Goal: Transaction & Acquisition: Subscribe to service/newsletter

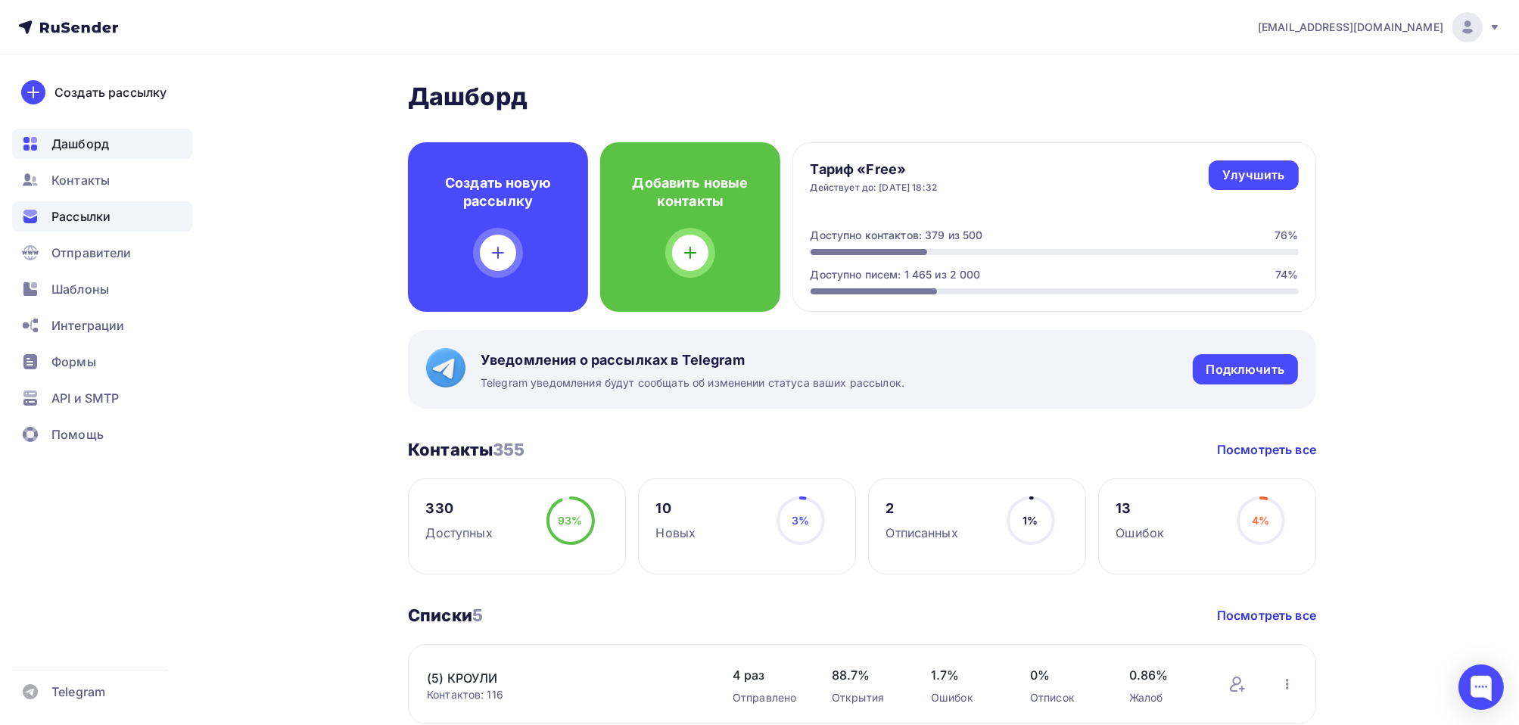
click at [77, 216] on span "Рассылки" at bounding box center [80, 216] width 59 height 18
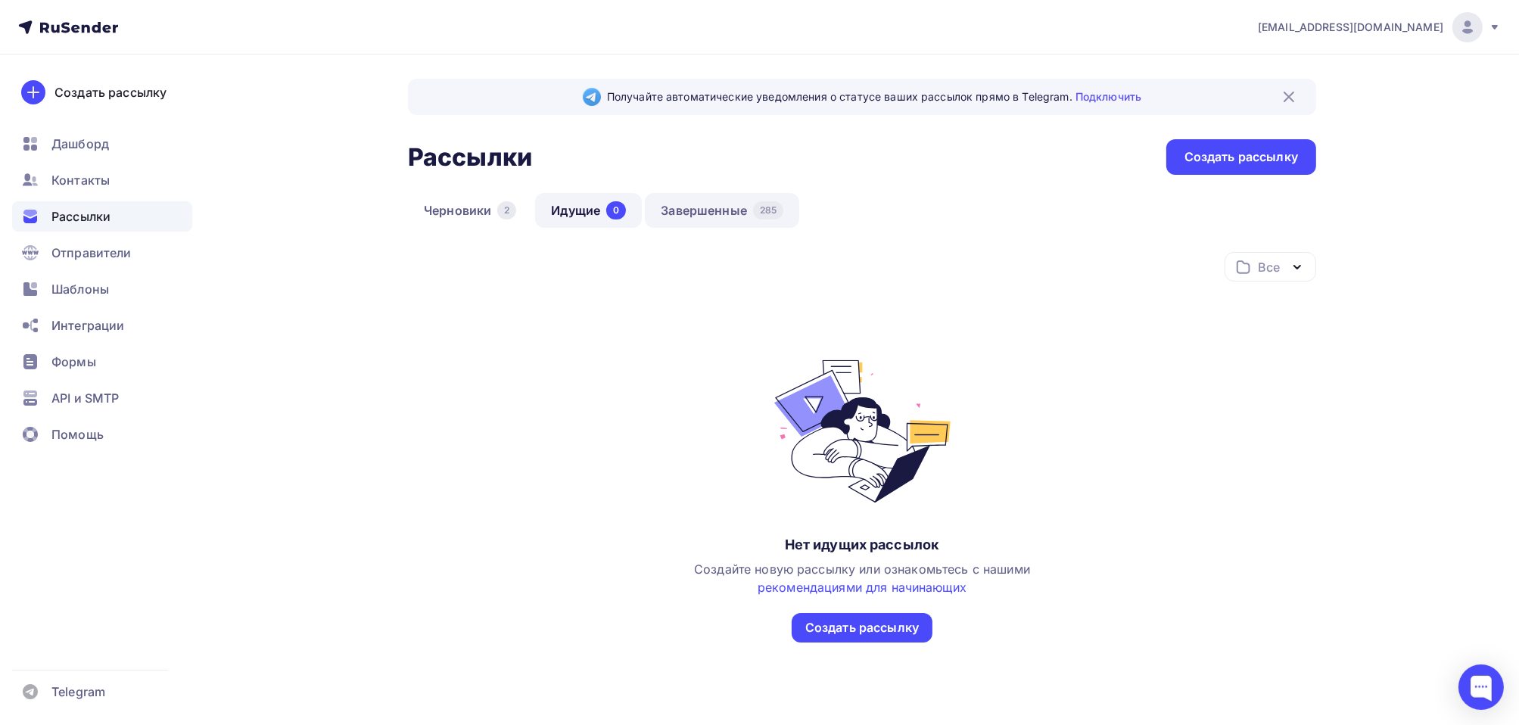
click at [735, 216] on link "Завершенные 285" at bounding box center [722, 210] width 154 height 35
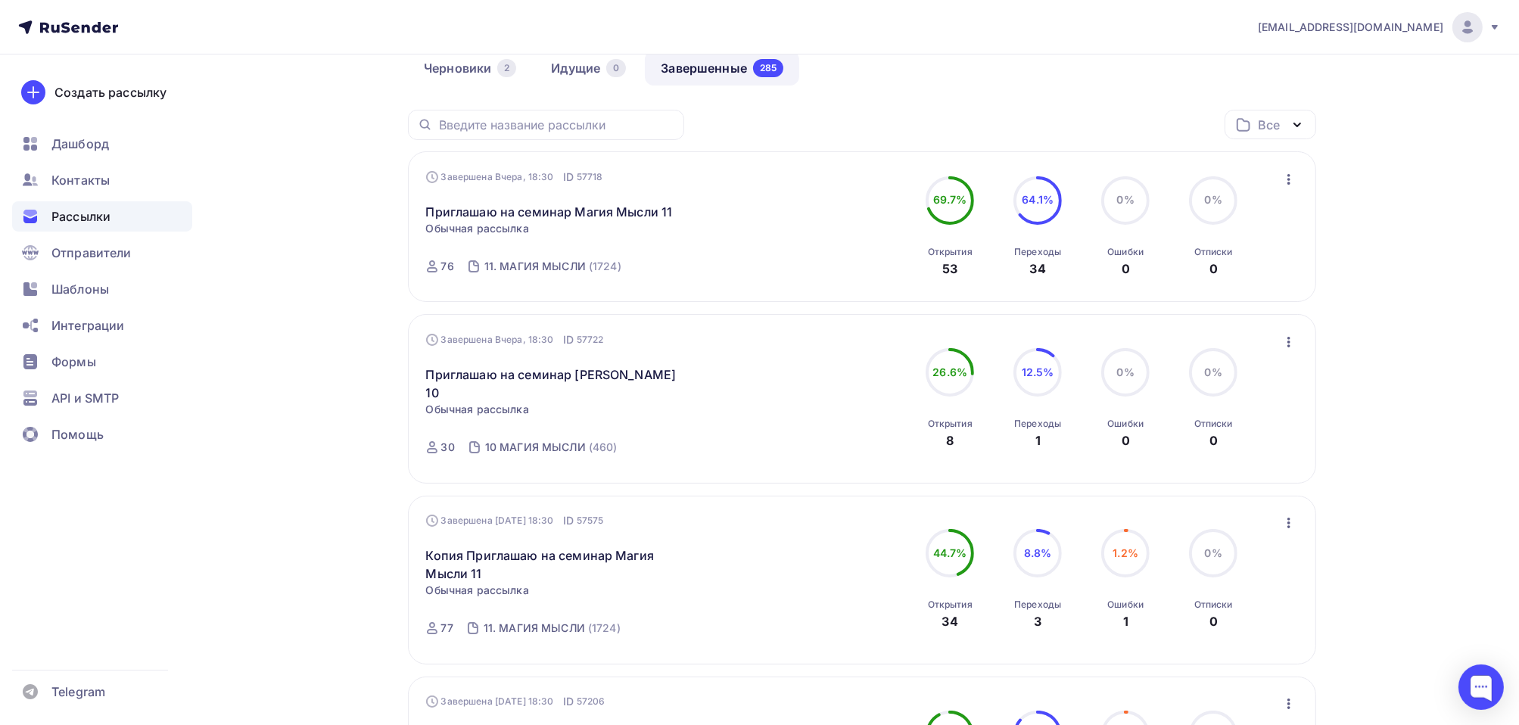
scroll to position [303, 0]
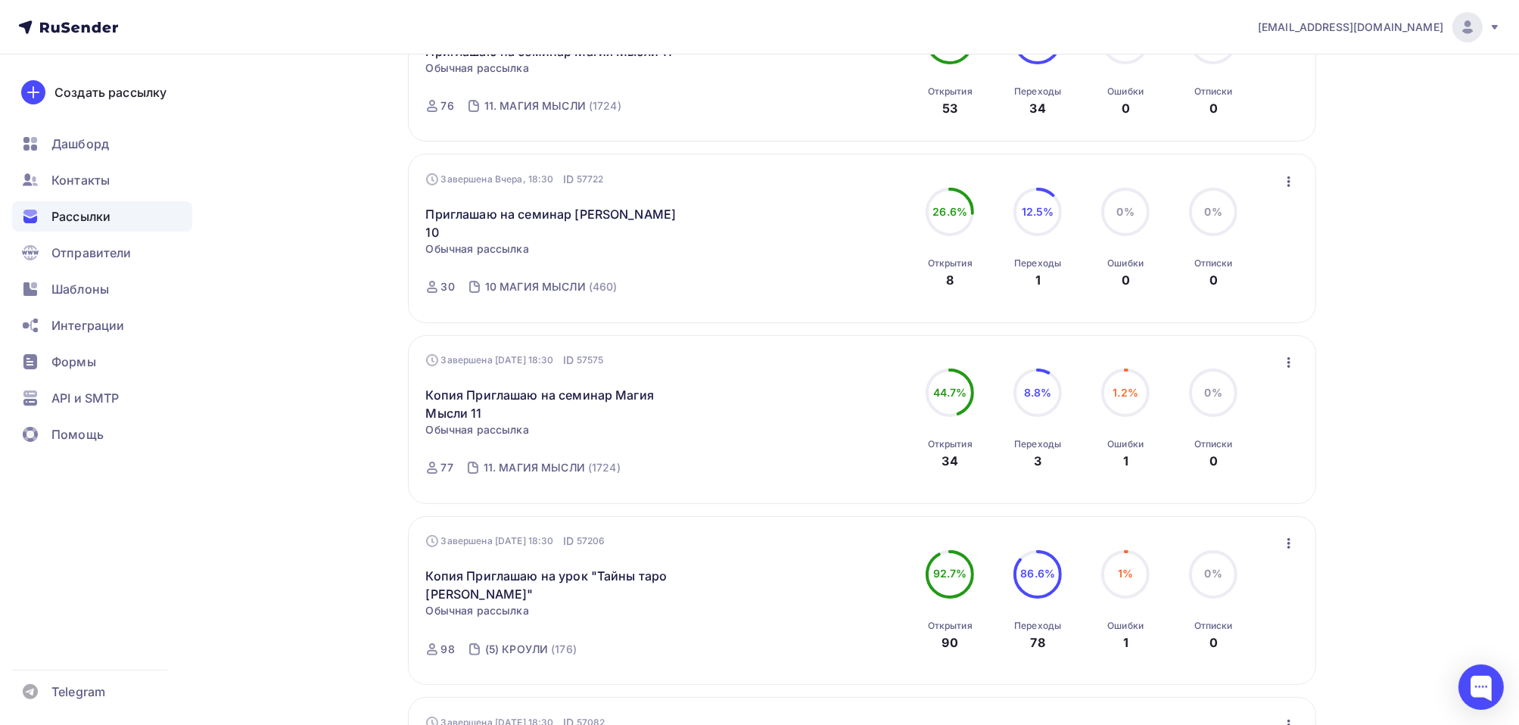
click at [1290, 534] on icon "button" at bounding box center [1288, 543] width 18 height 18
click at [1248, 633] on div "Копировать в новую" at bounding box center [1218, 642] width 155 height 18
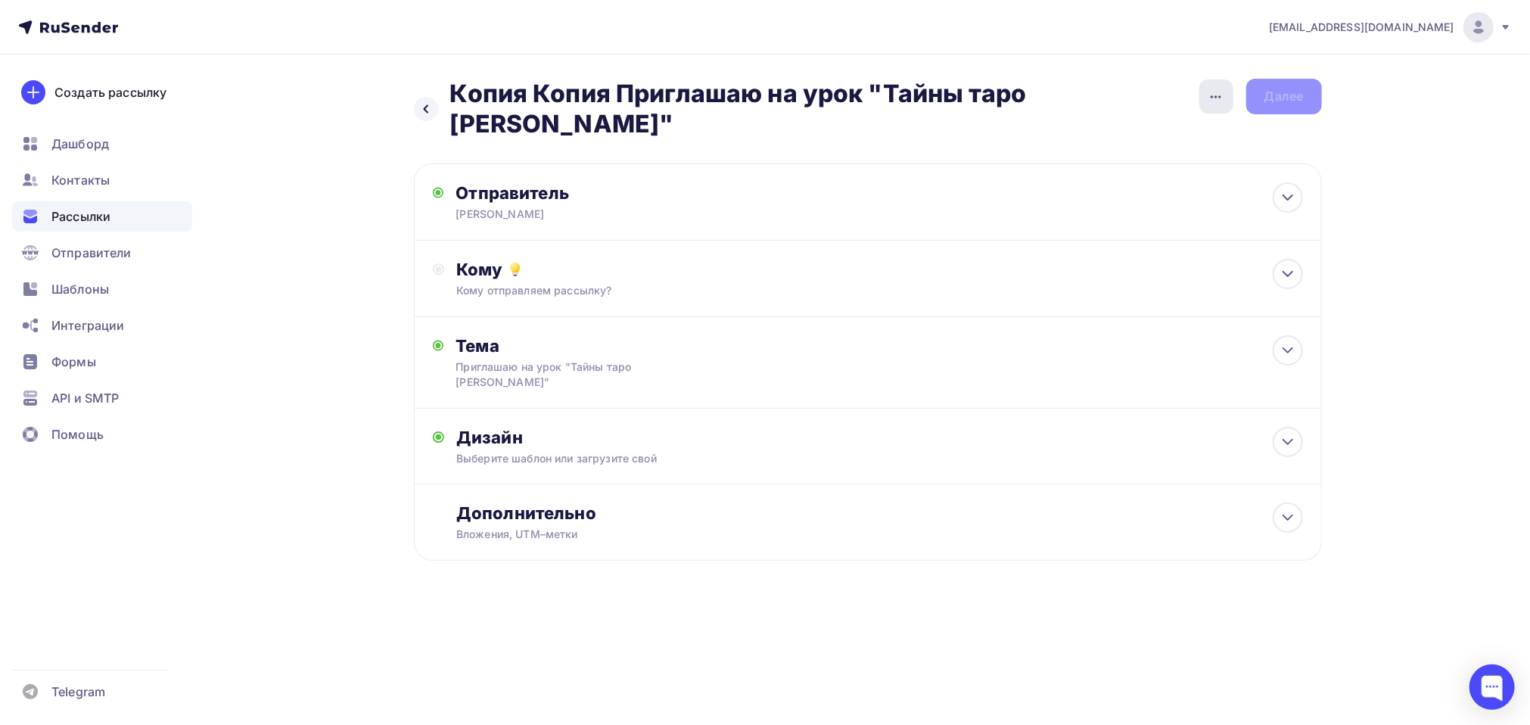
click at [1214, 98] on icon "button" at bounding box center [1216, 97] width 18 height 18
click at [1182, 179] on div "Переименовать рассылку" at bounding box center [1136, 173] width 188 height 18
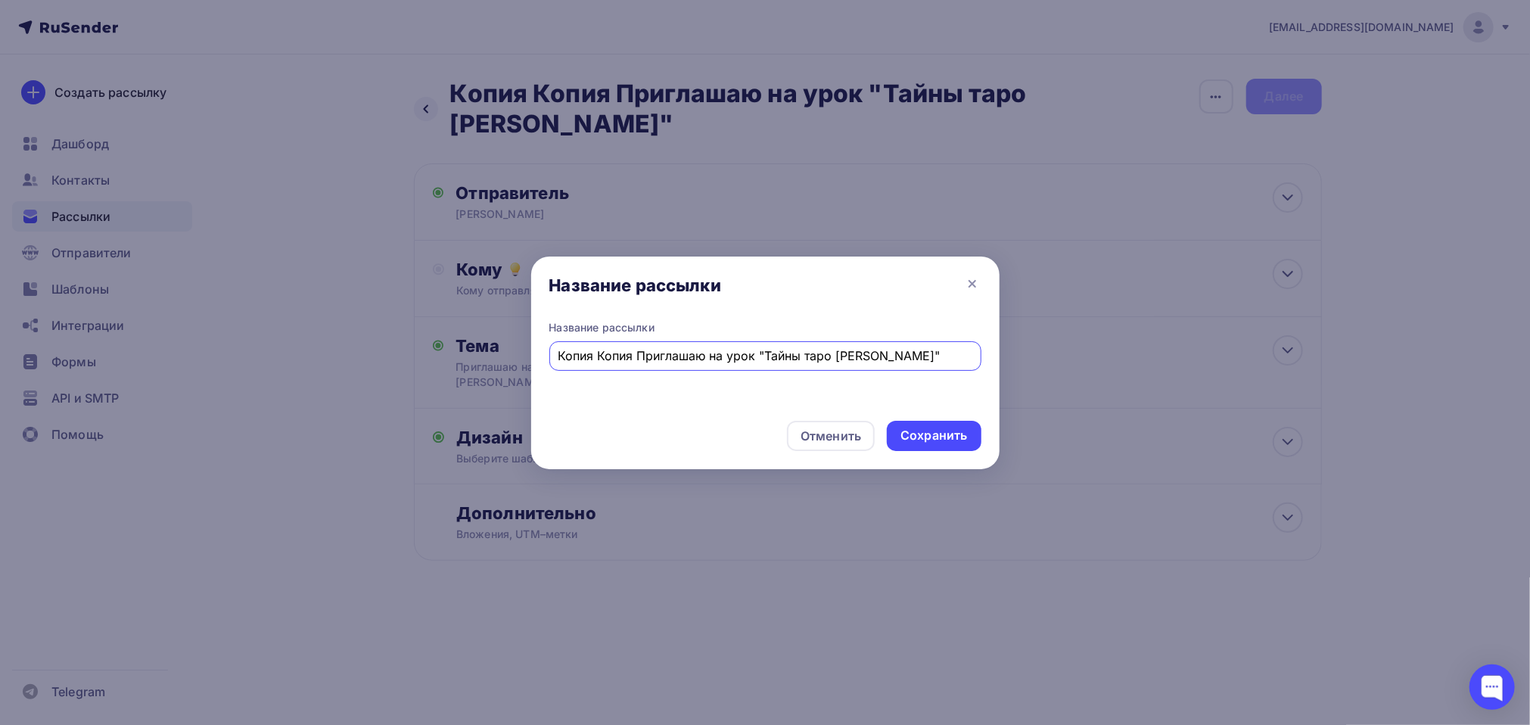
drag, startPoint x: 639, startPoint y: 356, endPoint x: 491, endPoint y: 352, distance: 148.3
click at [491, 352] on div "Название рассылки Название рассылки Копия Копия Приглашаю на урок "Тайны таро А…" at bounding box center [765, 362] width 1530 height 725
type input "Приглашаю на урок "Тайны таро [PERSON_NAME]""
click at [941, 432] on div "Сохранить" at bounding box center [933, 435] width 67 height 17
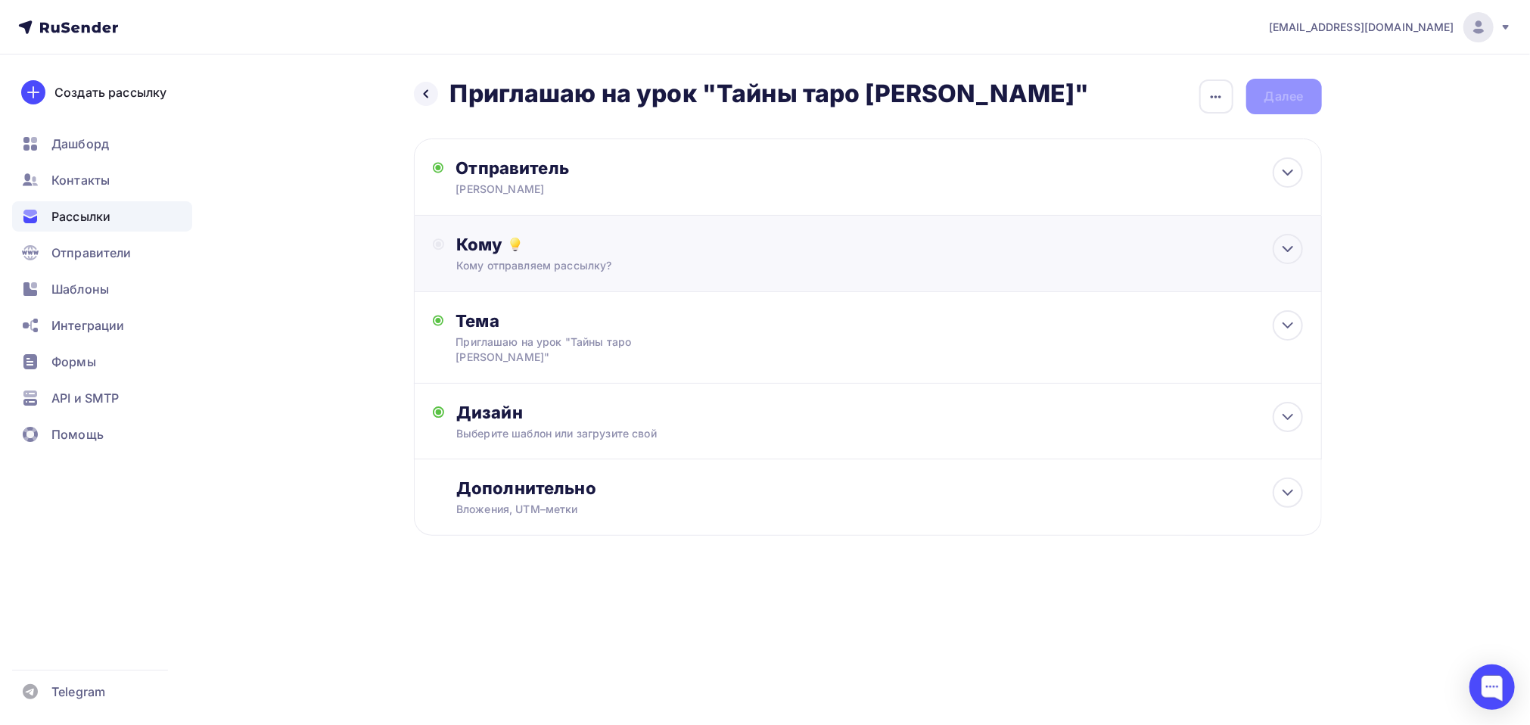
click at [484, 249] on div "Кому" at bounding box center [879, 244] width 846 height 21
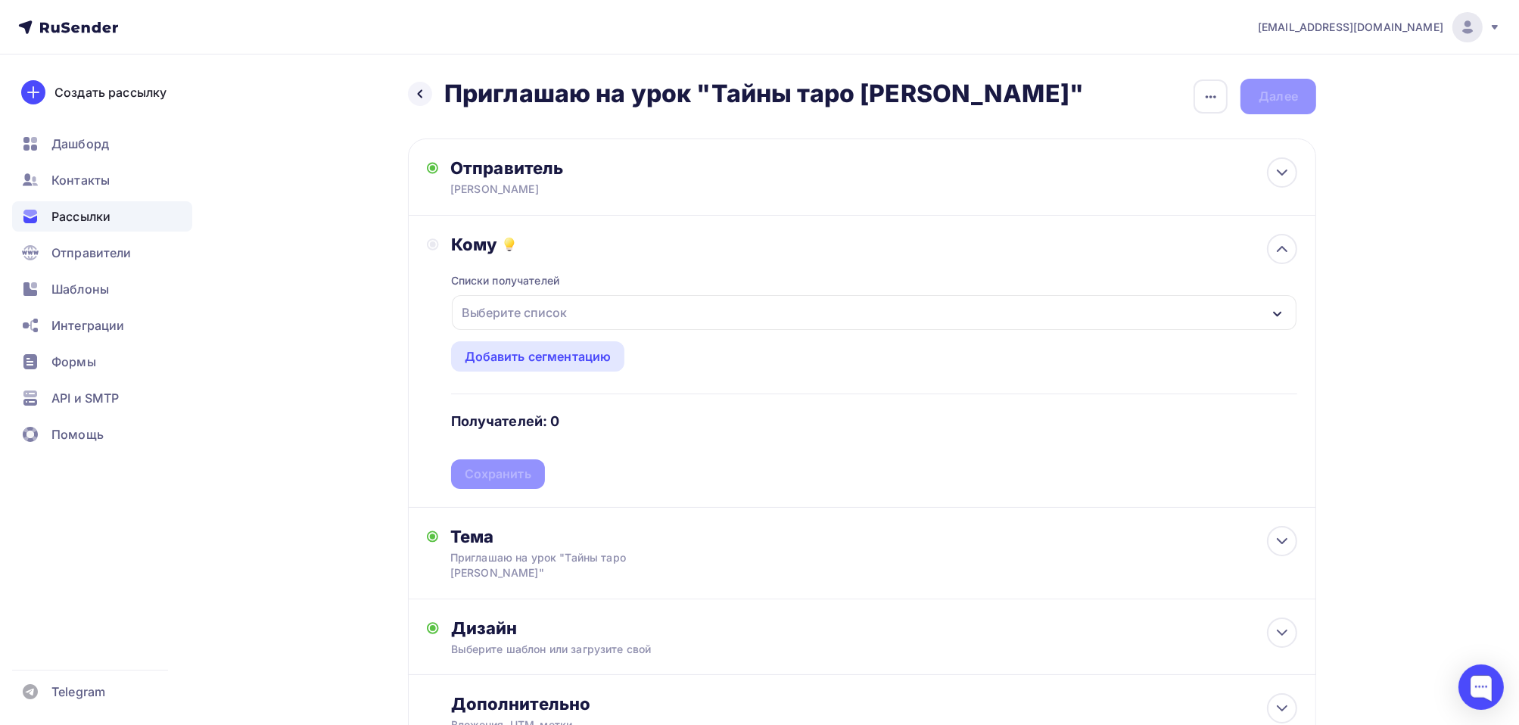
click at [490, 311] on div "Выберите список" at bounding box center [514, 312] width 118 height 27
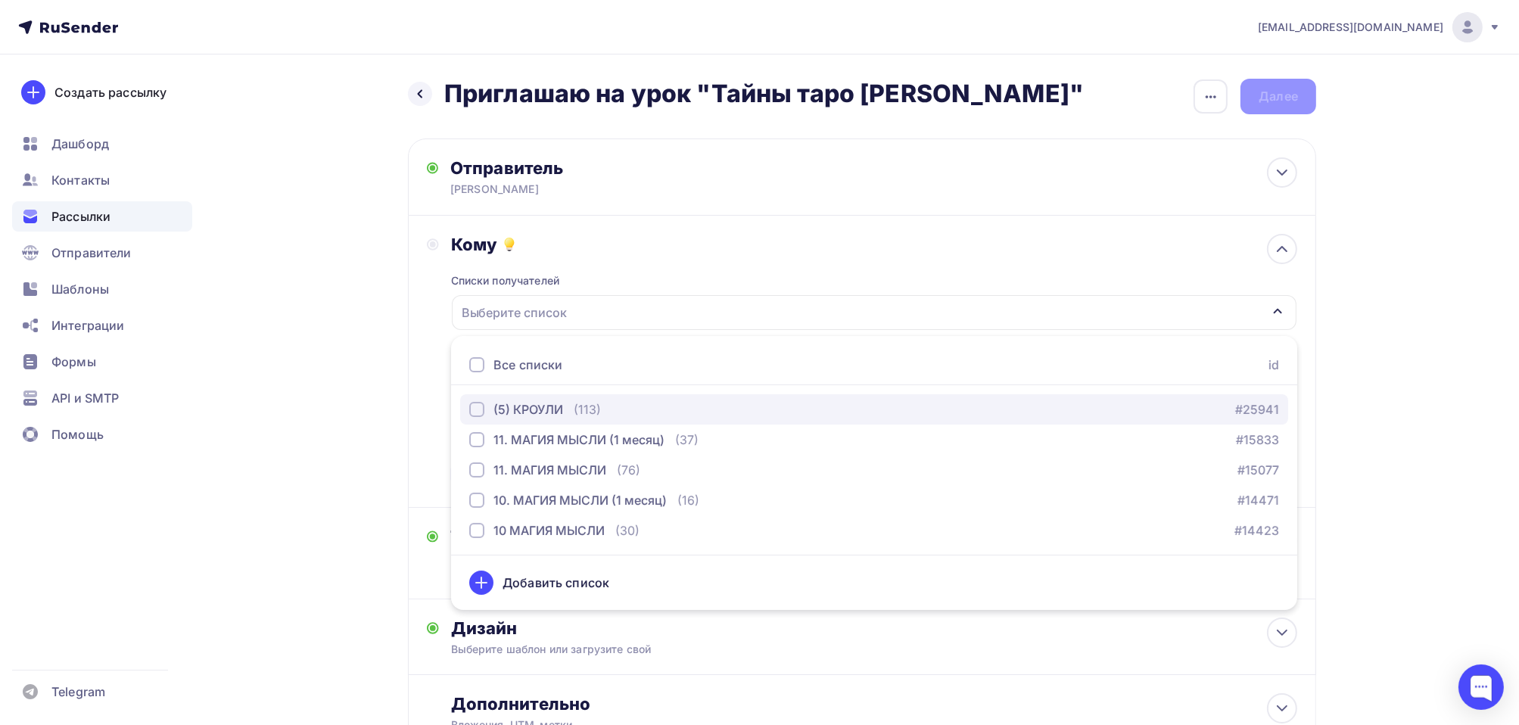
click at [469, 411] on div "button" at bounding box center [476, 409] width 15 height 15
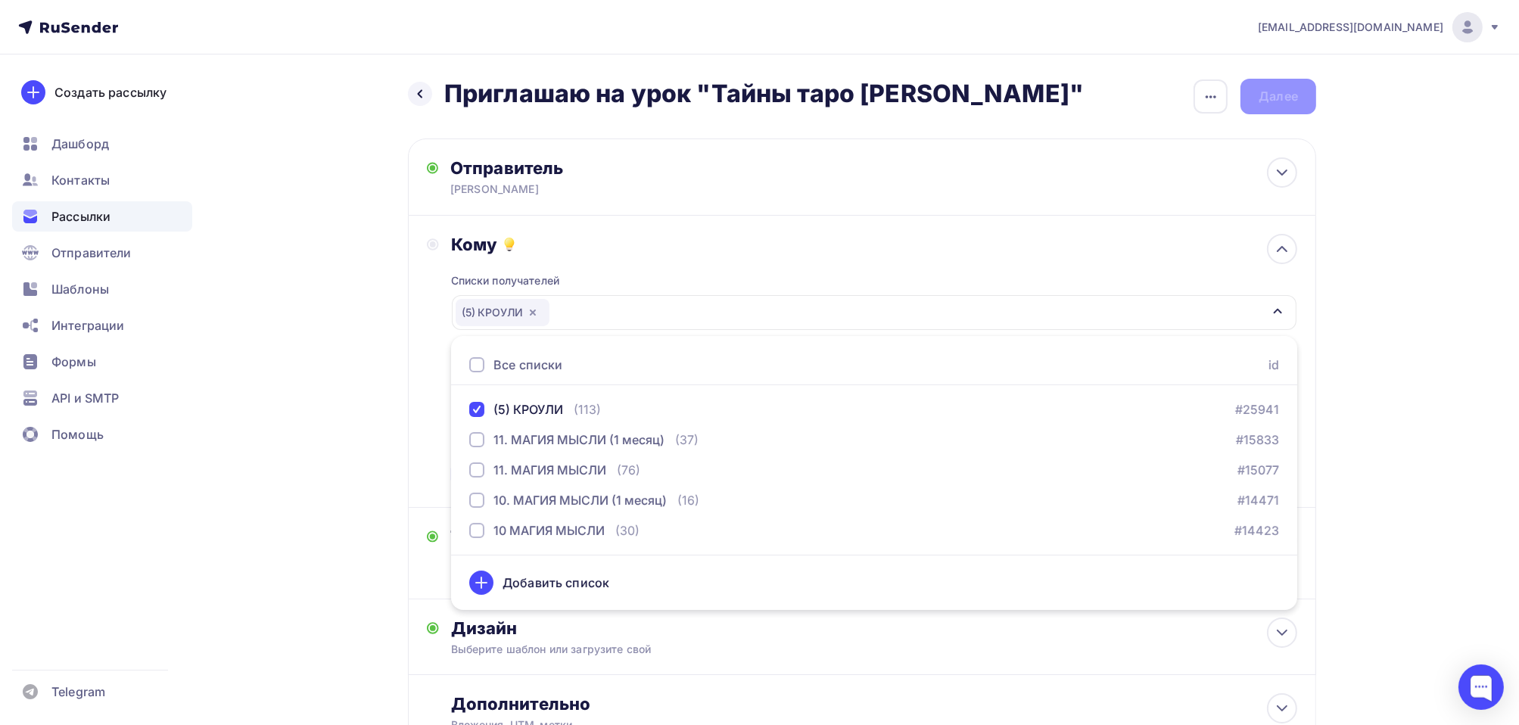
click at [431, 415] on div "Кому Списки получателей (5) КРОУЛИ Все списки id (5) КРОУЛИ (113) #25941 11. МА…" at bounding box center [862, 361] width 870 height 255
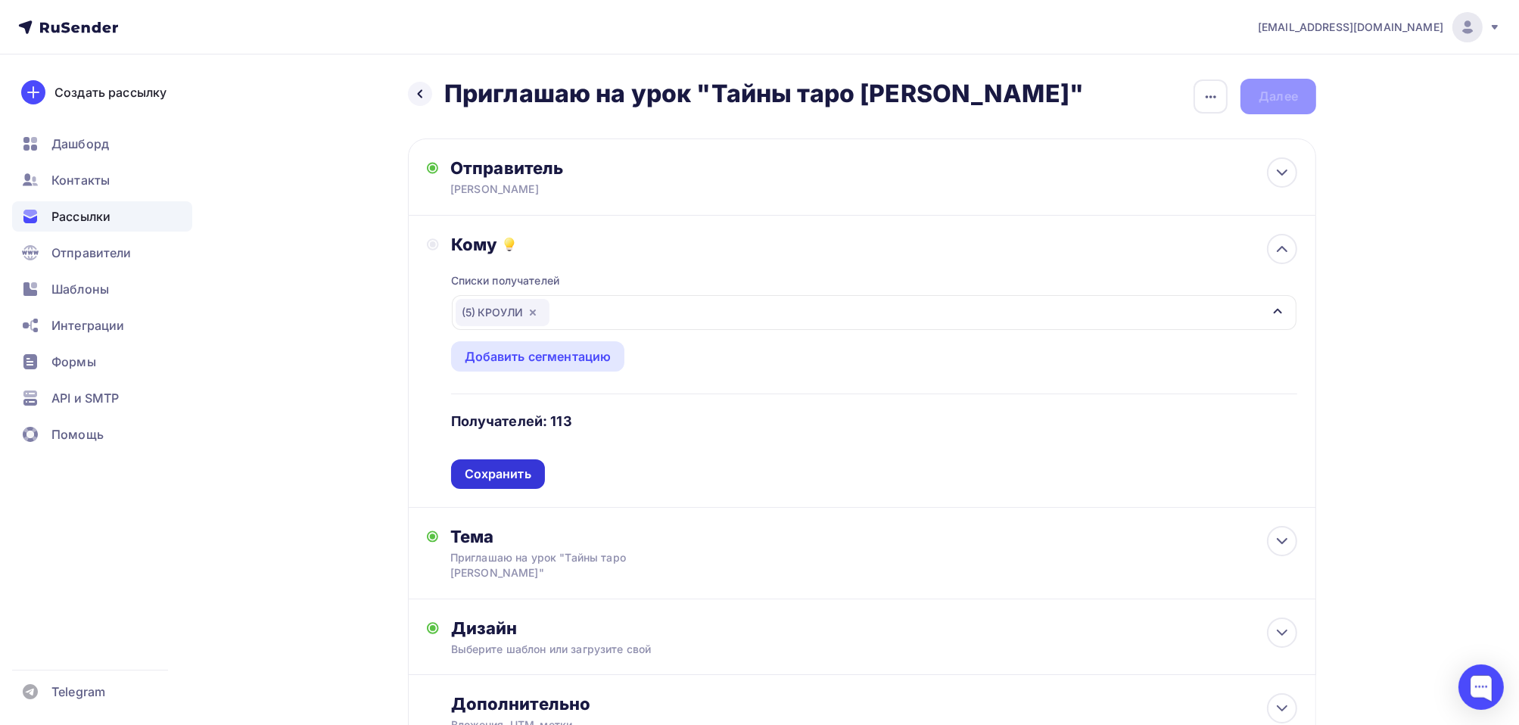
click at [483, 474] on div "Сохранить" at bounding box center [498, 473] width 67 height 17
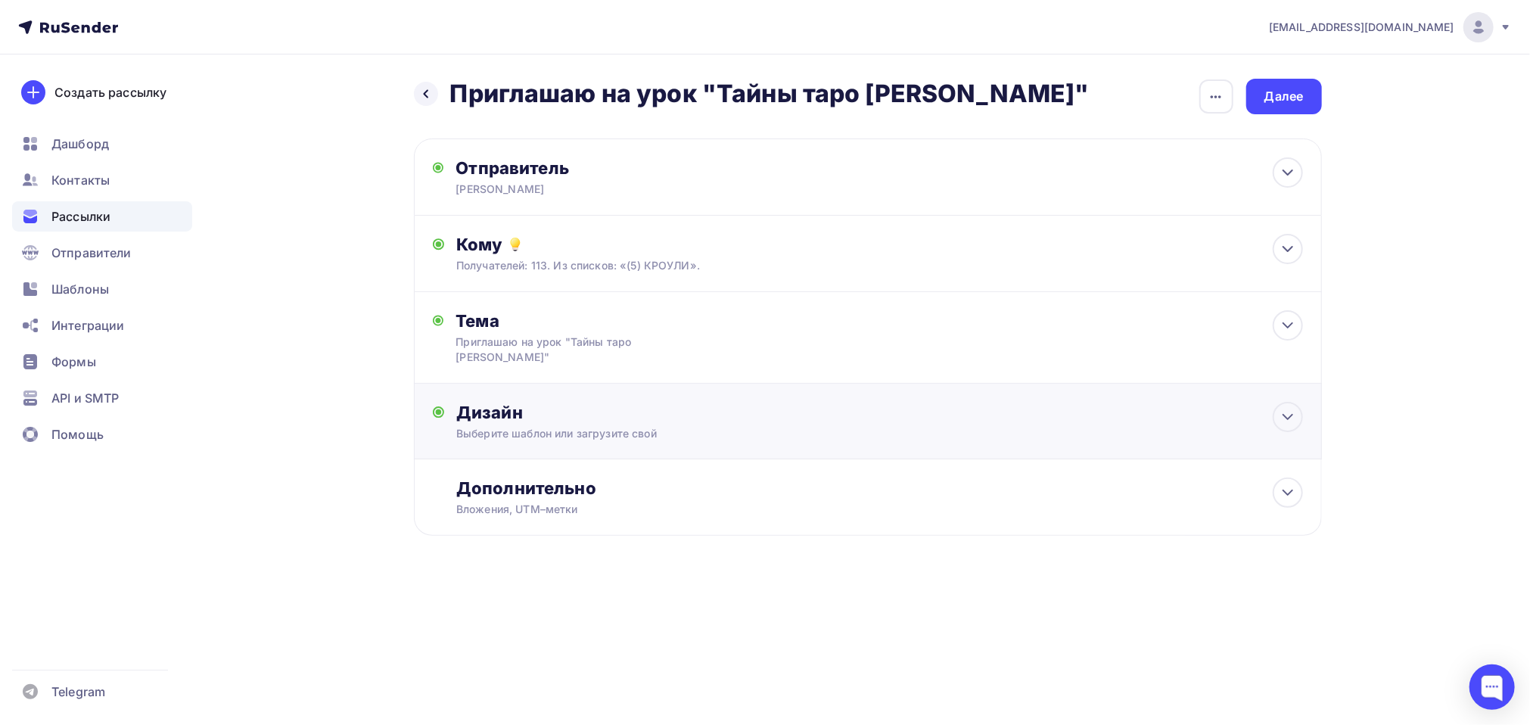
click at [500, 406] on div "Дизайн" at bounding box center [879, 412] width 846 height 21
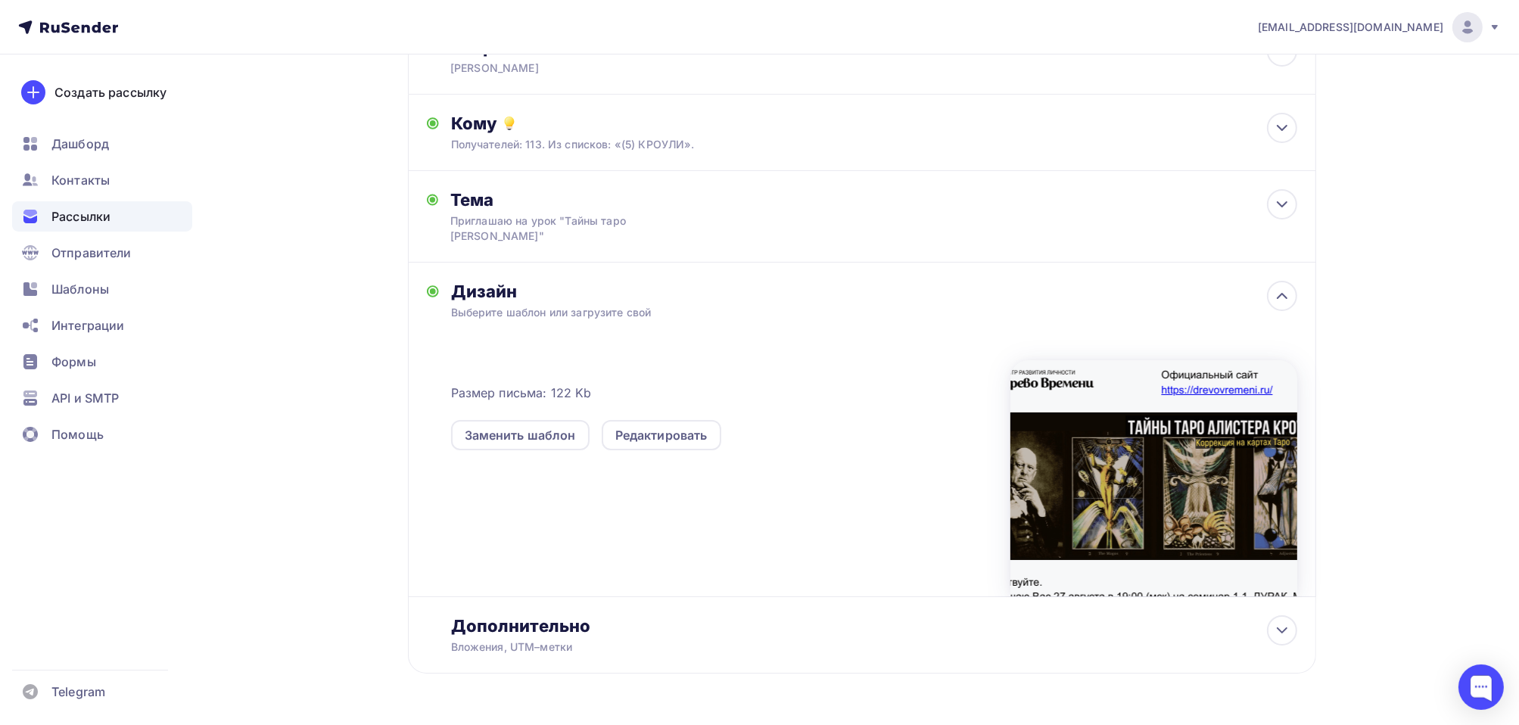
scroll to position [151, 0]
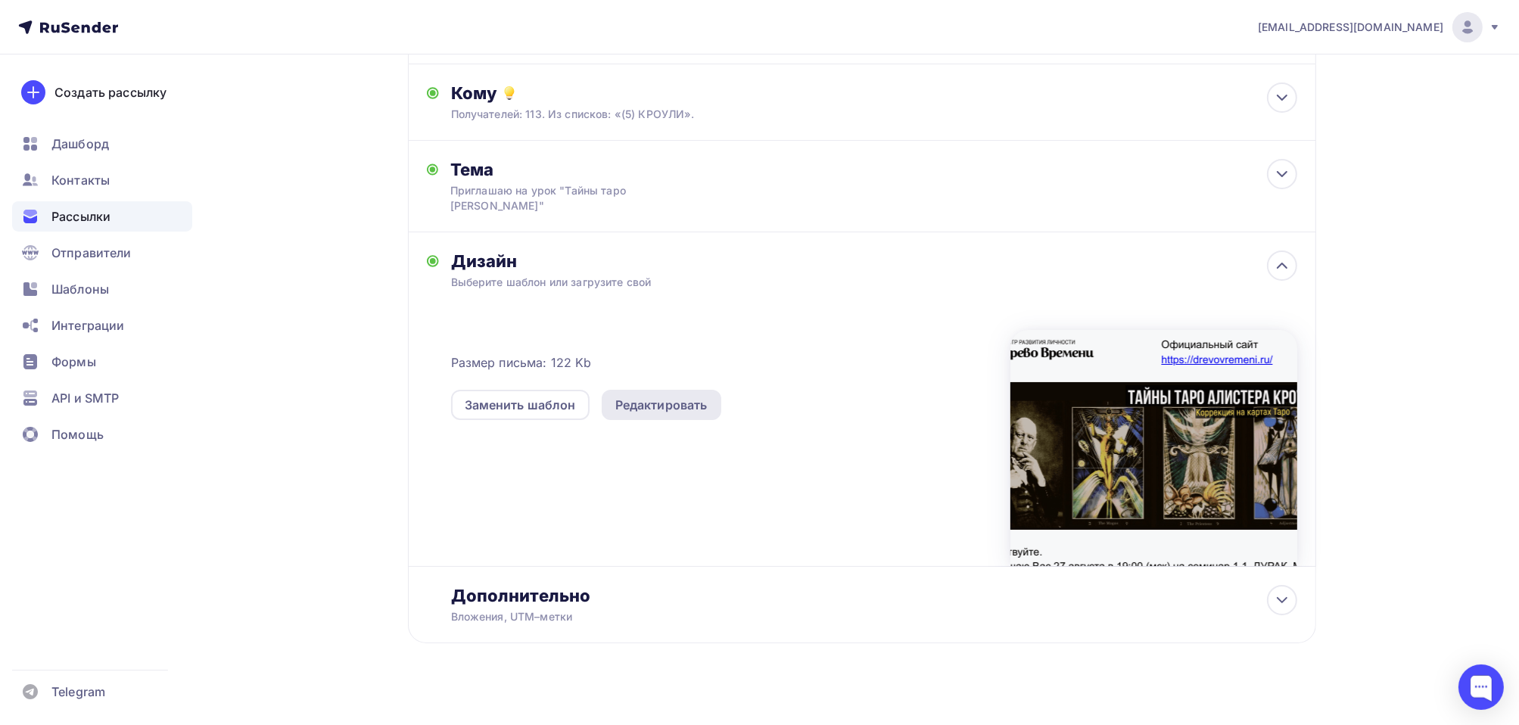
click at [676, 412] on div "Редактировать" at bounding box center [661, 405] width 92 height 18
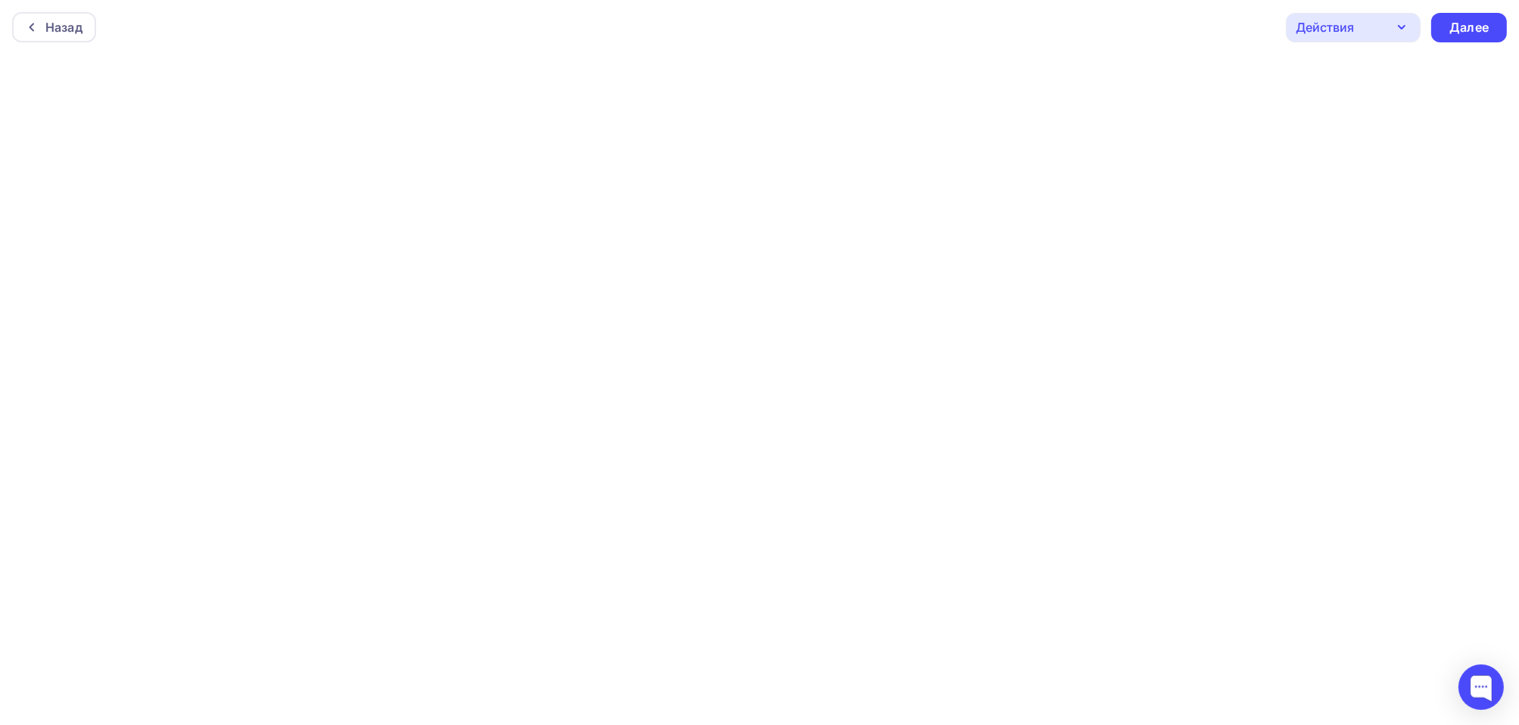
click at [1370, 26] on div "Действия" at bounding box center [1353, 28] width 135 height 30
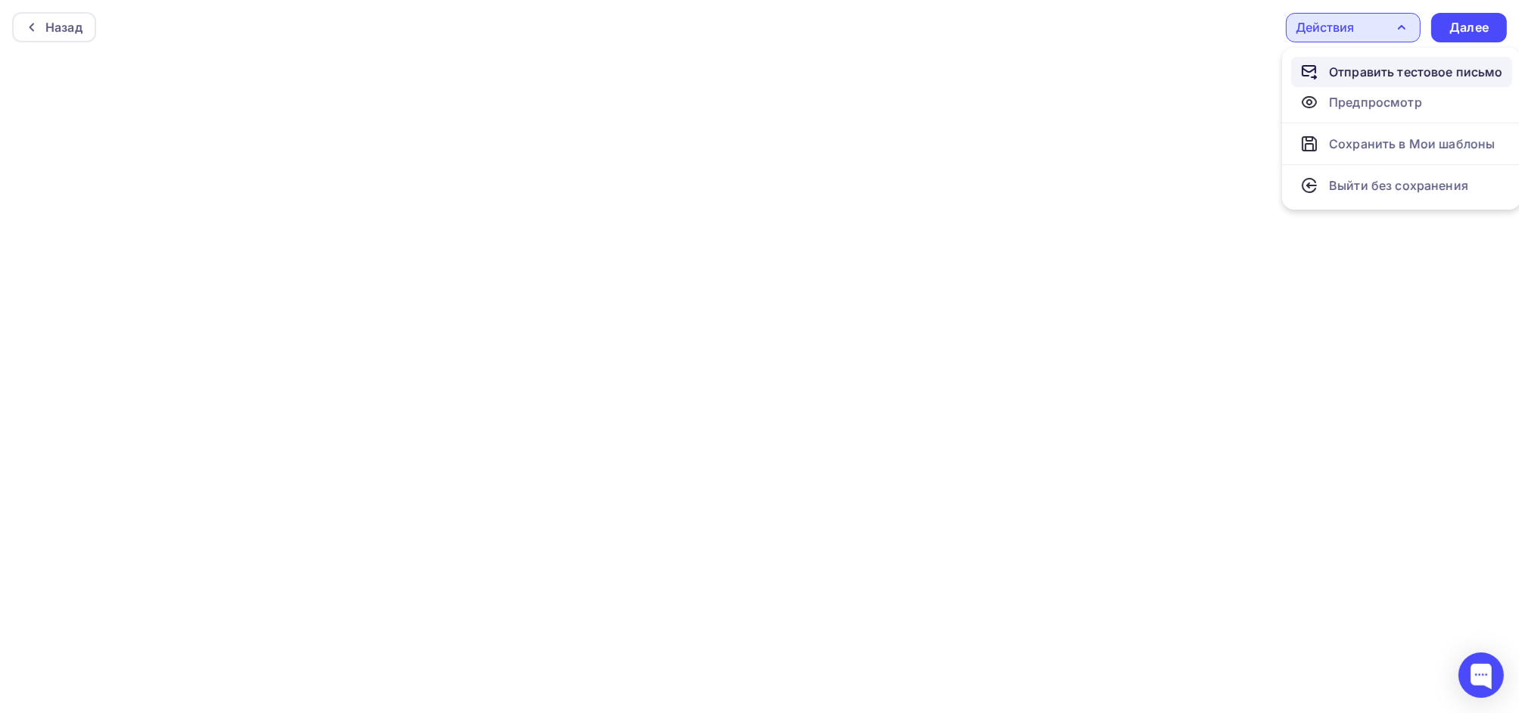
click at [1346, 71] on div "Отправить тестовое письмо" at bounding box center [1416, 72] width 174 height 18
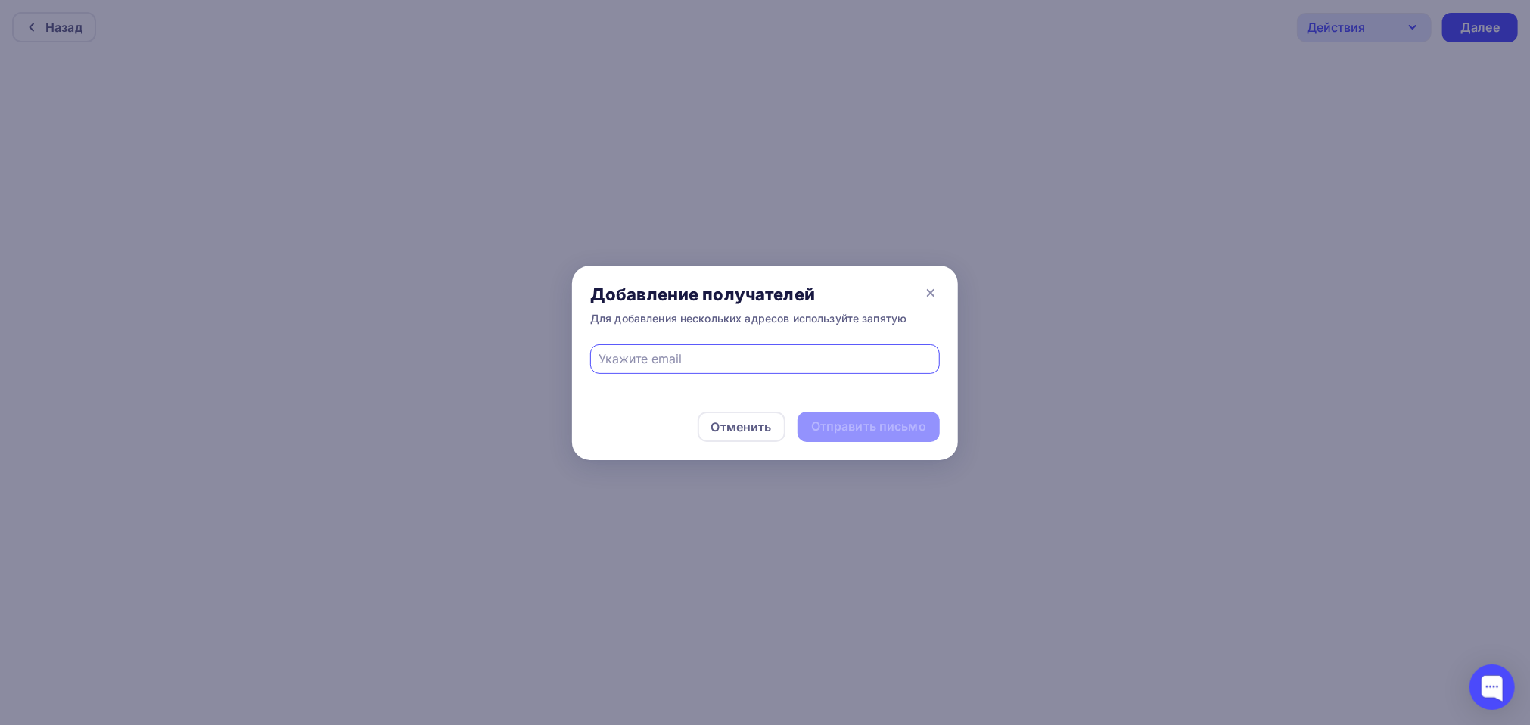
click at [813, 353] on input "text" at bounding box center [765, 359] width 332 height 18
type input "[EMAIL_ADDRESS][DOMAIN_NAME]"
click at [847, 425] on div "Отправить письмо" at bounding box center [868, 426] width 115 height 17
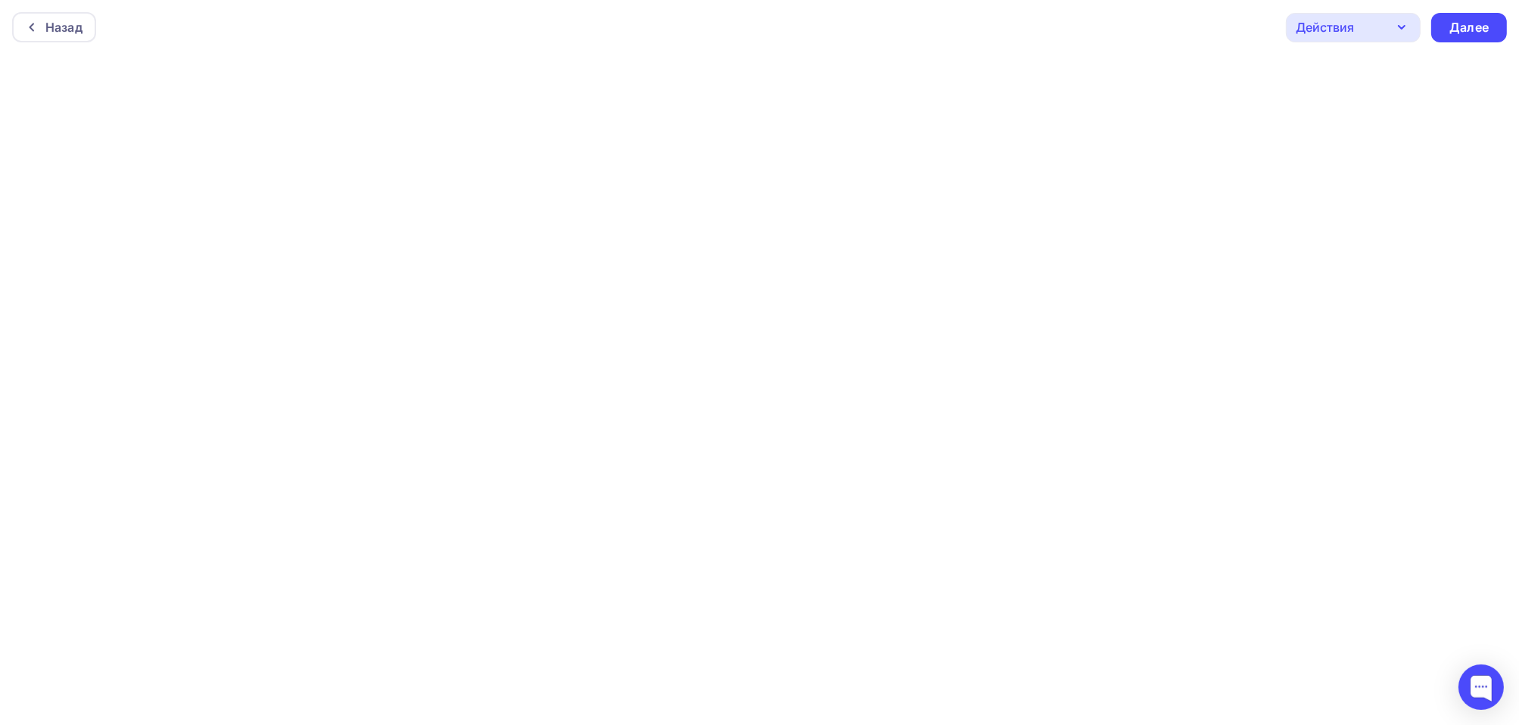
click at [1347, 29] on div "Действия" at bounding box center [1324, 27] width 58 height 18
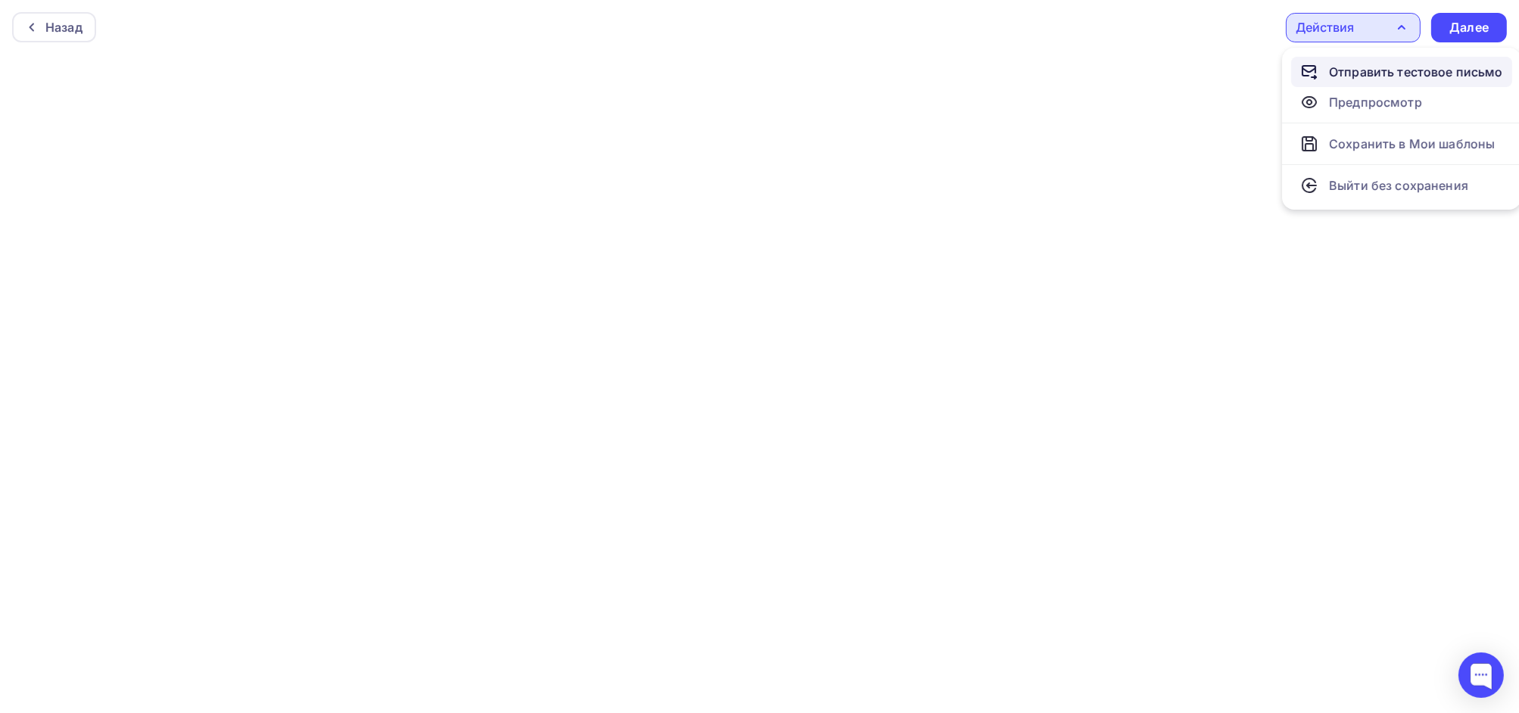
click at [1365, 79] on div "Отправить тестовое письмо" at bounding box center [1416, 72] width 174 height 18
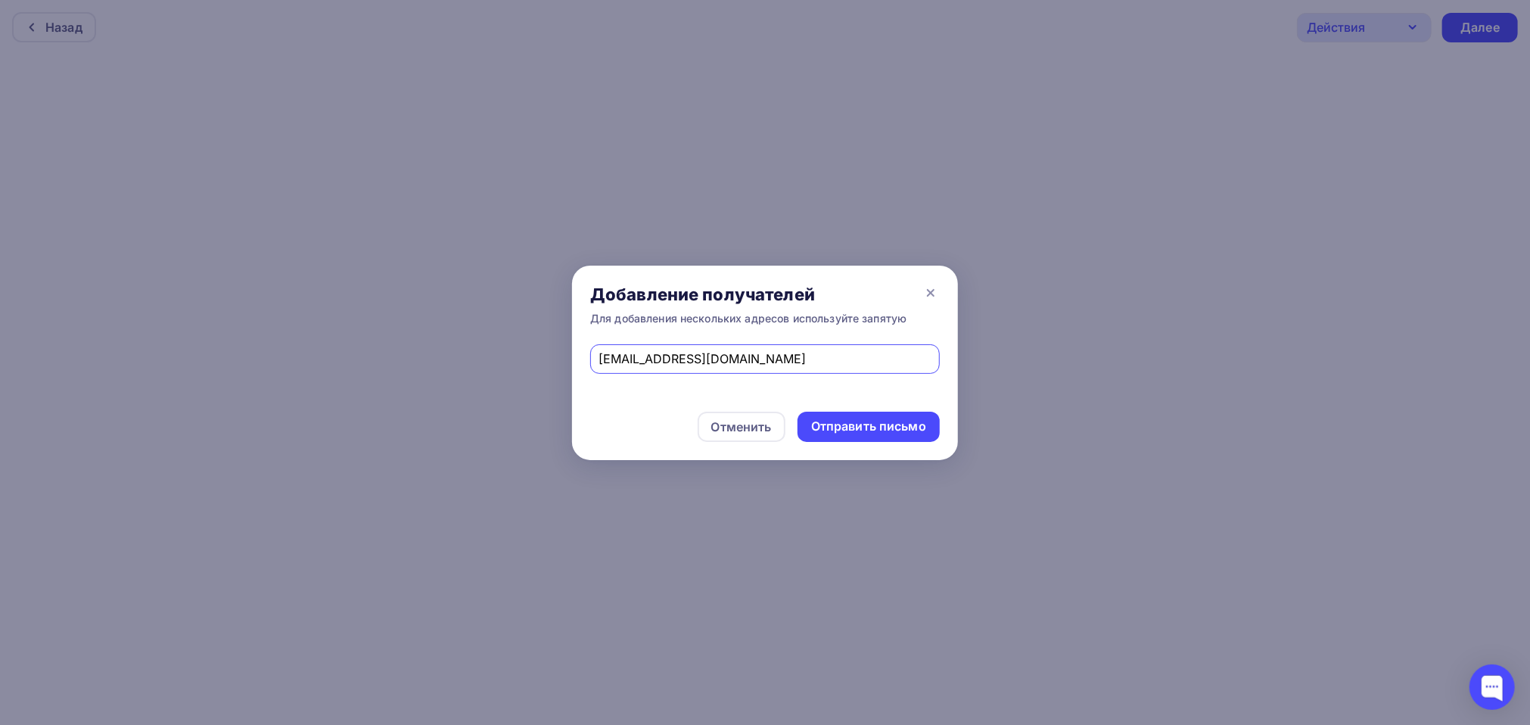
click at [867, 358] on input "[EMAIL_ADDRESS][DOMAIN_NAME]" at bounding box center [765, 359] width 332 height 18
type input "[EMAIL_ADDRESS][DOMAIN_NAME]"
click at [853, 429] on div "Отправить письмо" at bounding box center [868, 426] width 115 height 17
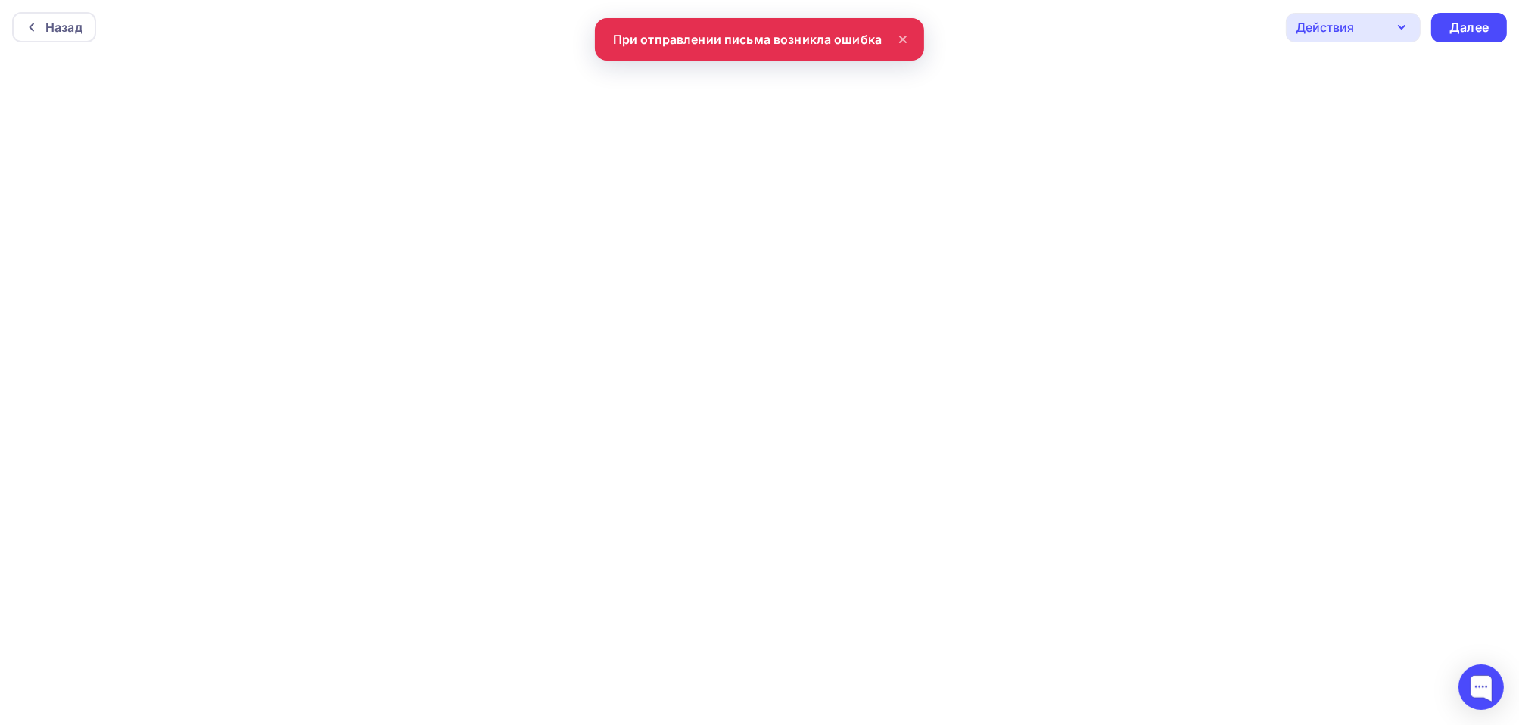
click at [902, 39] on icon at bounding box center [903, 39] width 6 height 6
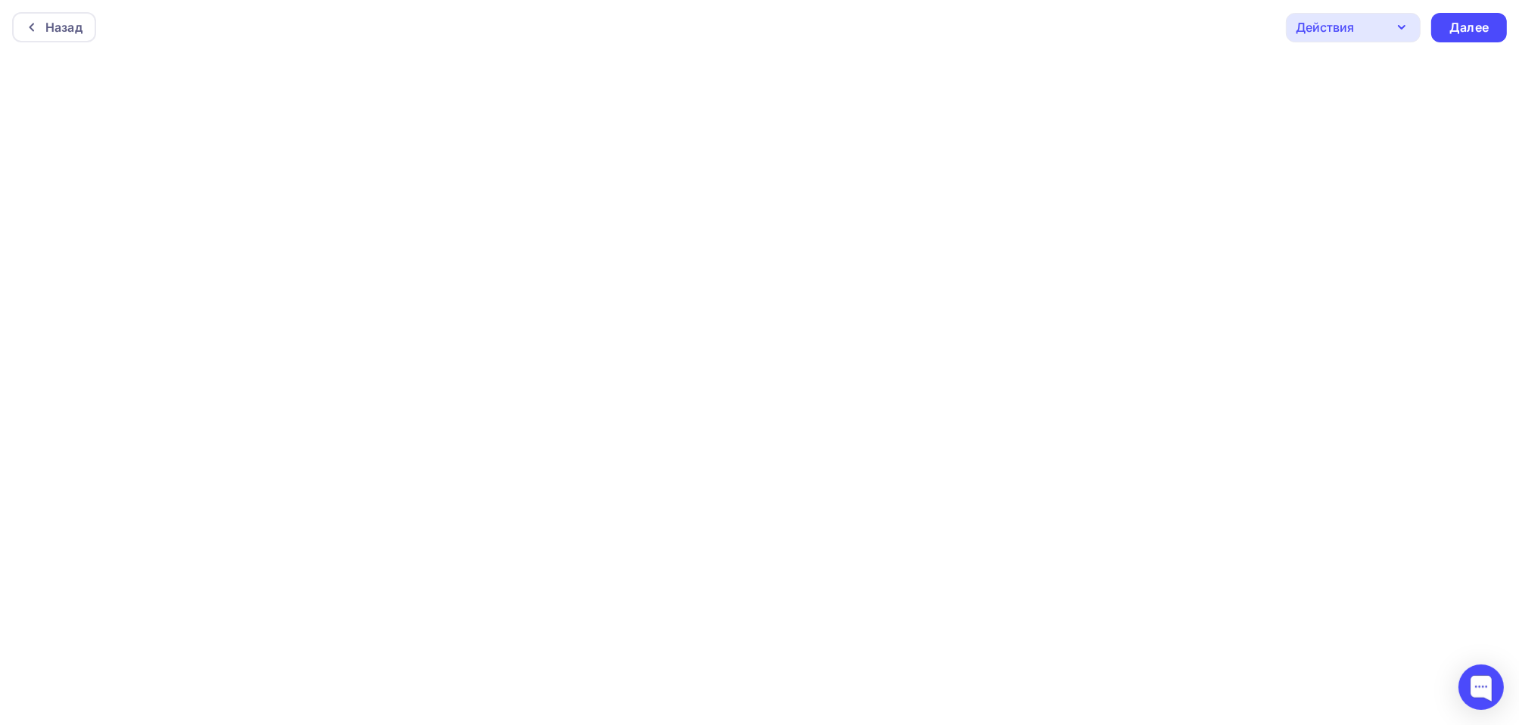
click at [1410, 28] on icon "button" at bounding box center [1401, 27] width 18 height 18
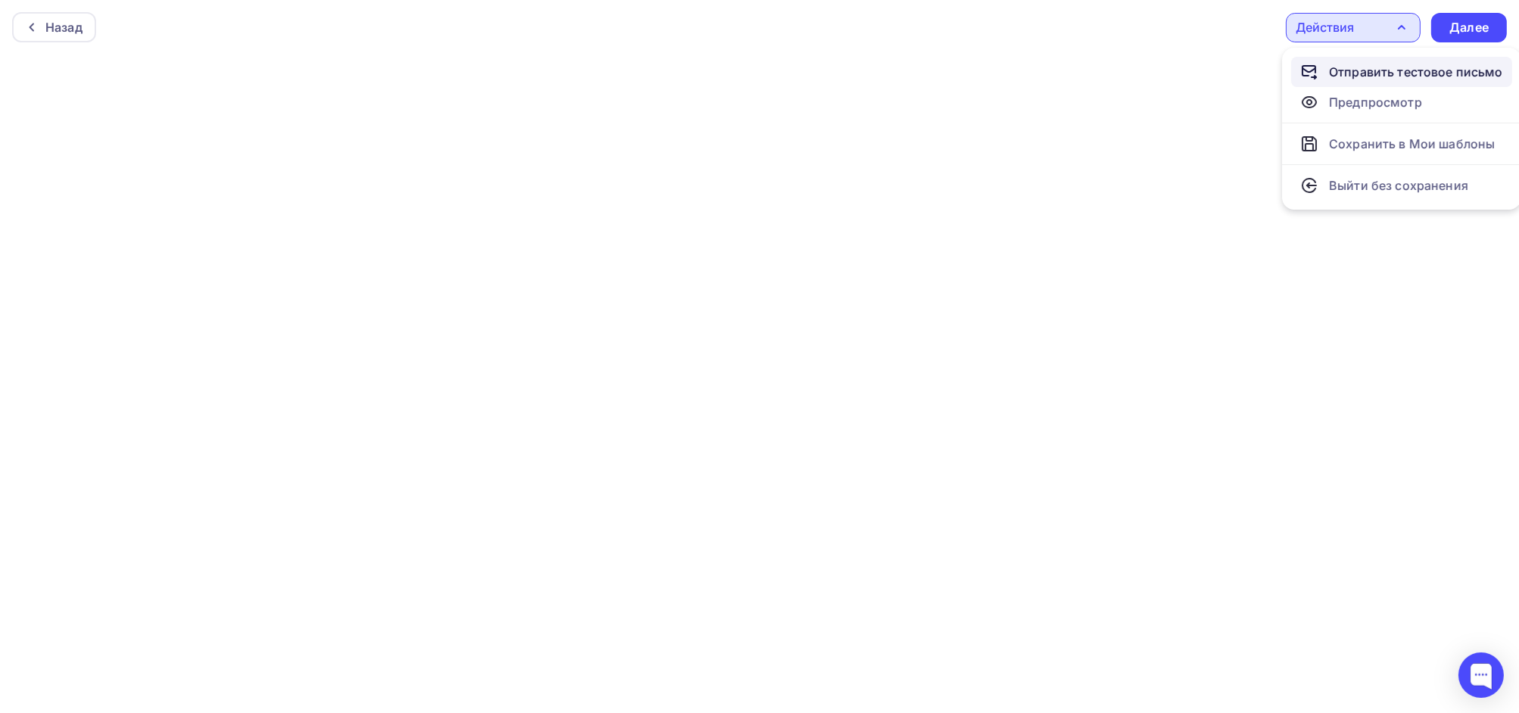
click at [1386, 76] on div "Отправить тестовое письмо" at bounding box center [1416, 72] width 174 height 18
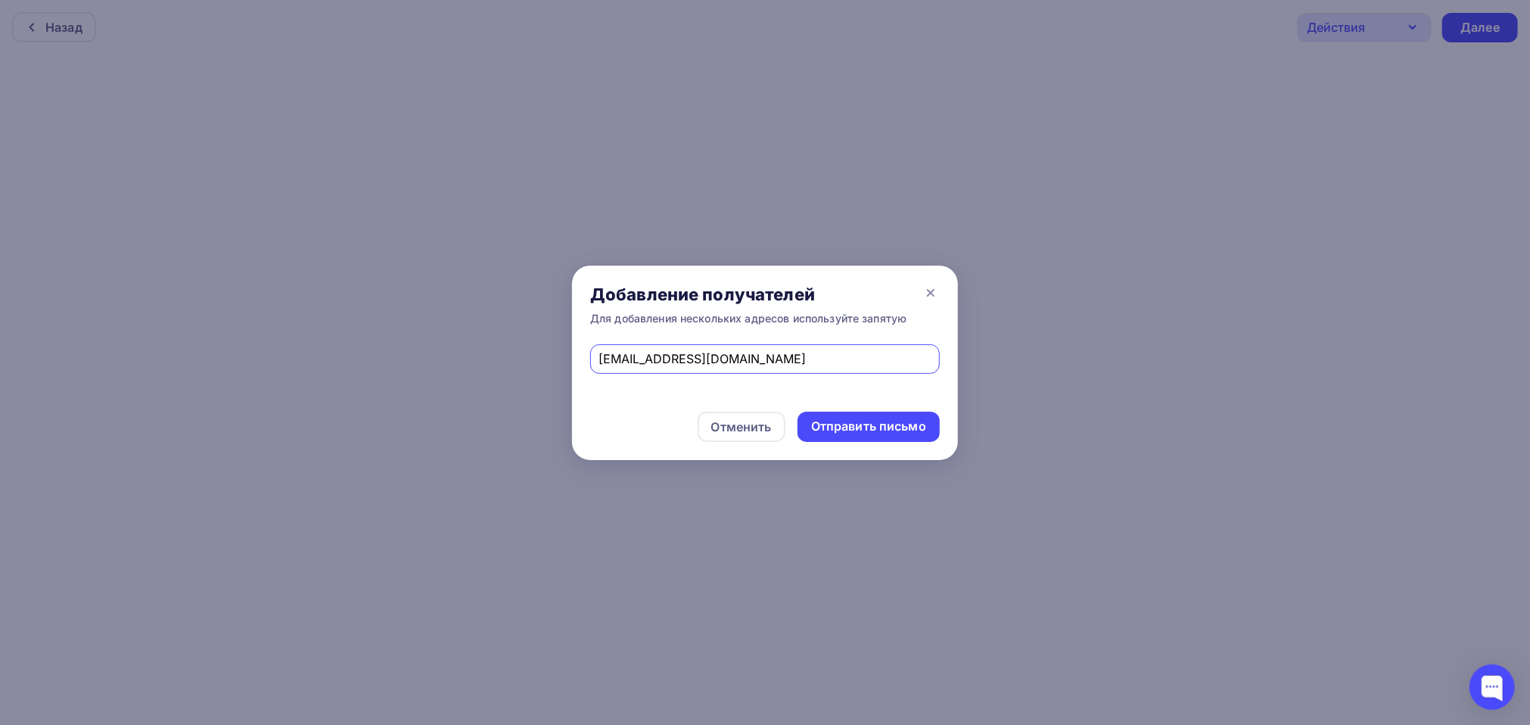
drag, startPoint x: 838, startPoint y: 365, endPoint x: 590, endPoint y: 366, distance: 248.2
click at [590, 366] on div "[EMAIL_ADDRESS][DOMAIN_NAME]" at bounding box center [765, 359] width 350 height 30
click at [709, 355] on input "text" at bounding box center [765, 359] width 332 height 18
type input "[EMAIL_ADDRESS][DOMAIN_NAME]"
click at [866, 424] on div "Отправить письмо" at bounding box center [868, 426] width 115 height 17
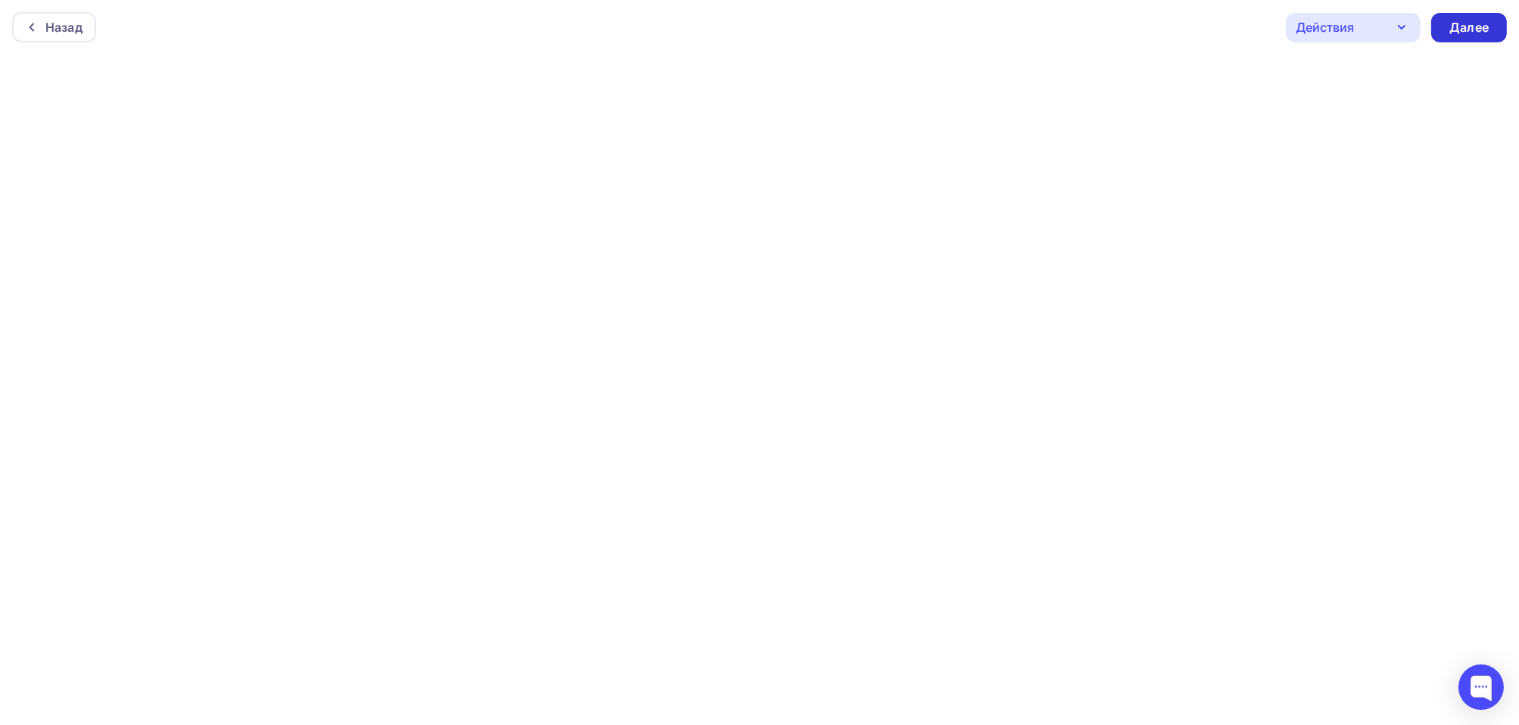
click at [1472, 31] on div "Далее" at bounding box center [1468, 27] width 39 height 17
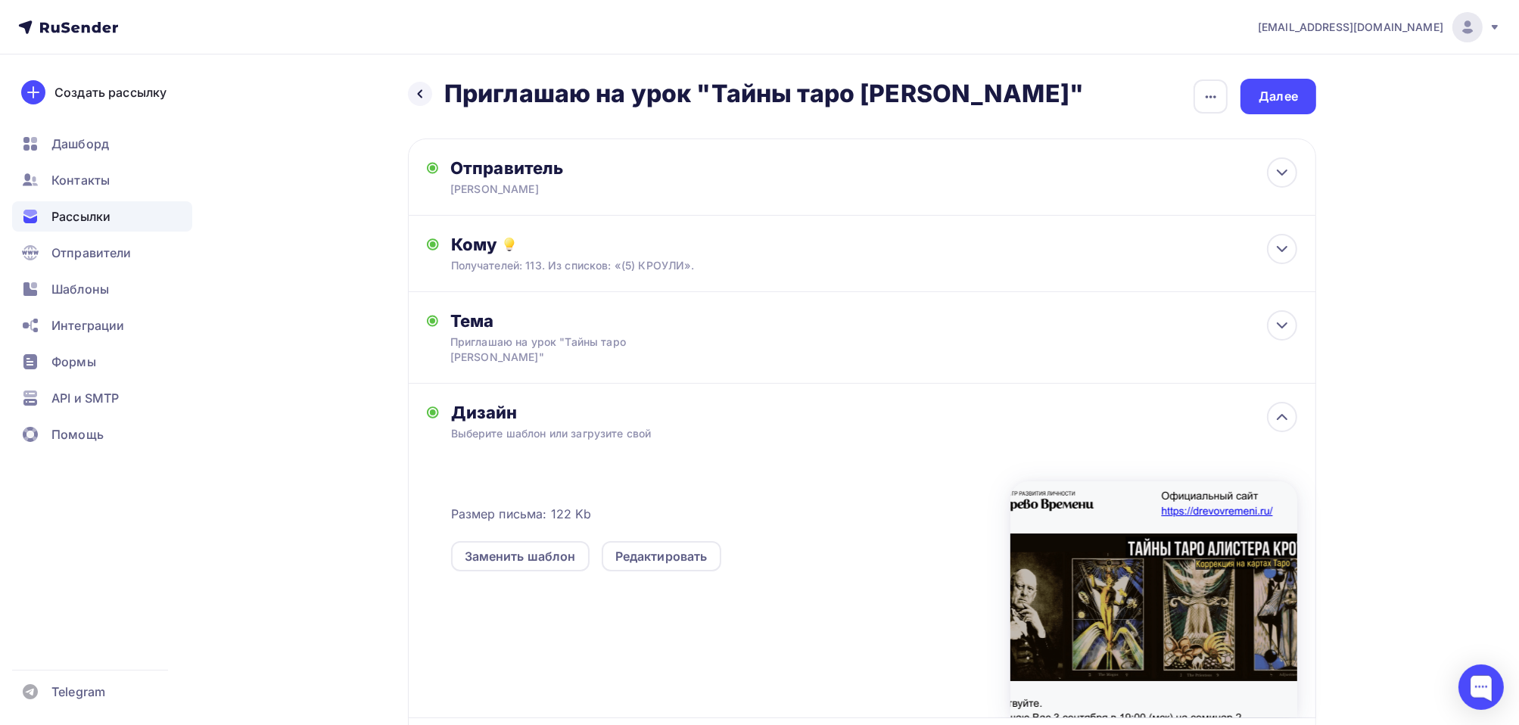
click at [78, 222] on span "Рассылки" at bounding box center [80, 216] width 59 height 18
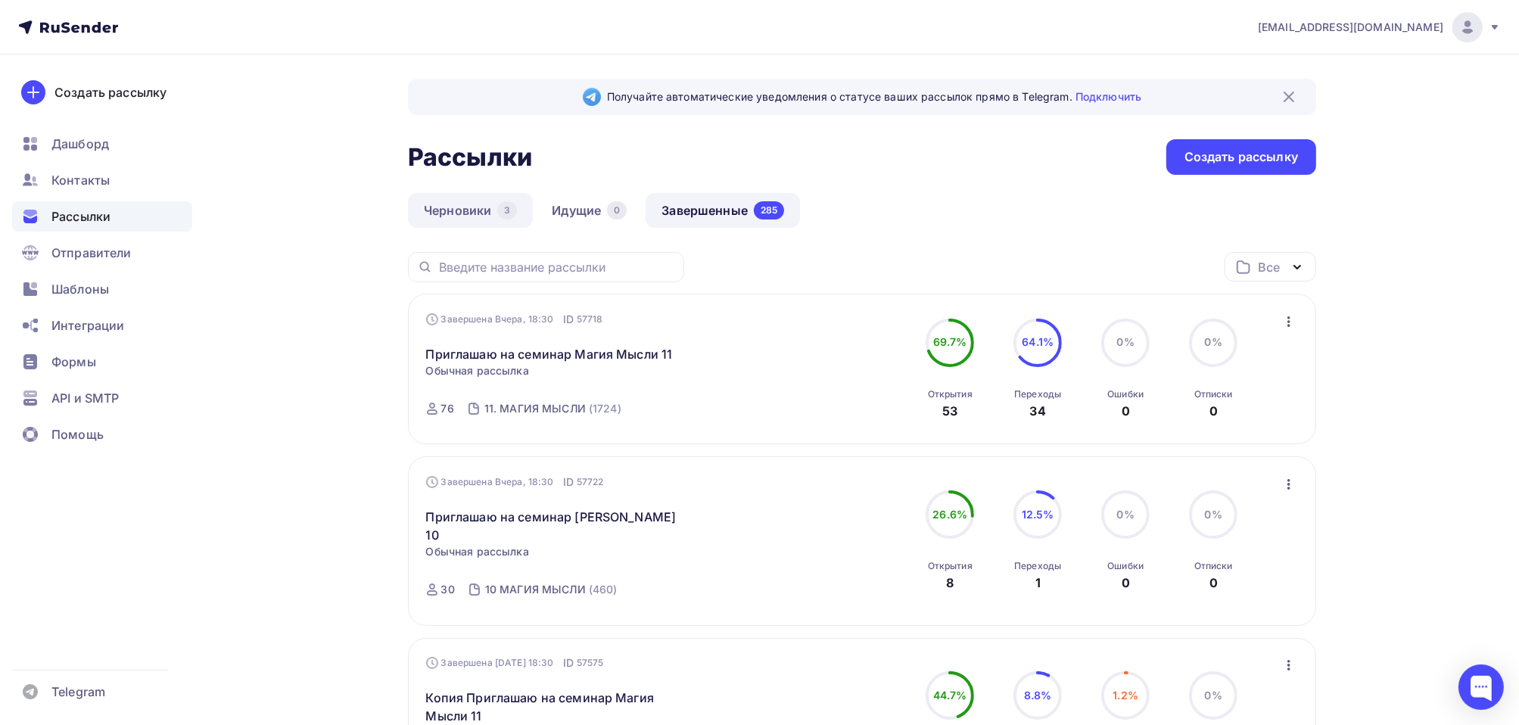
click at [454, 213] on link "Черновики 3" at bounding box center [470, 210] width 125 height 35
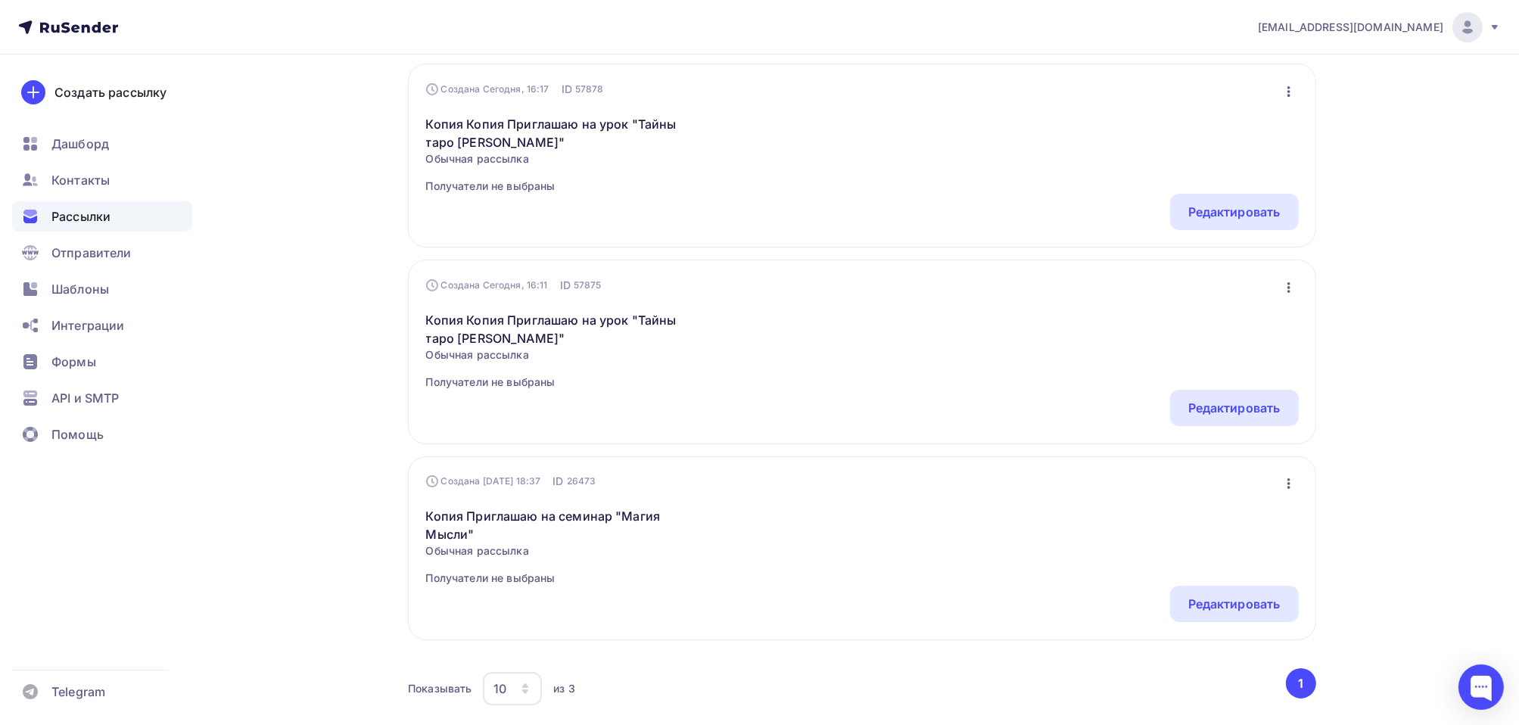
scroll to position [227, 0]
click at [94, 255] on span "Отправители" at bounding box center [91, 253] width 80 height 18
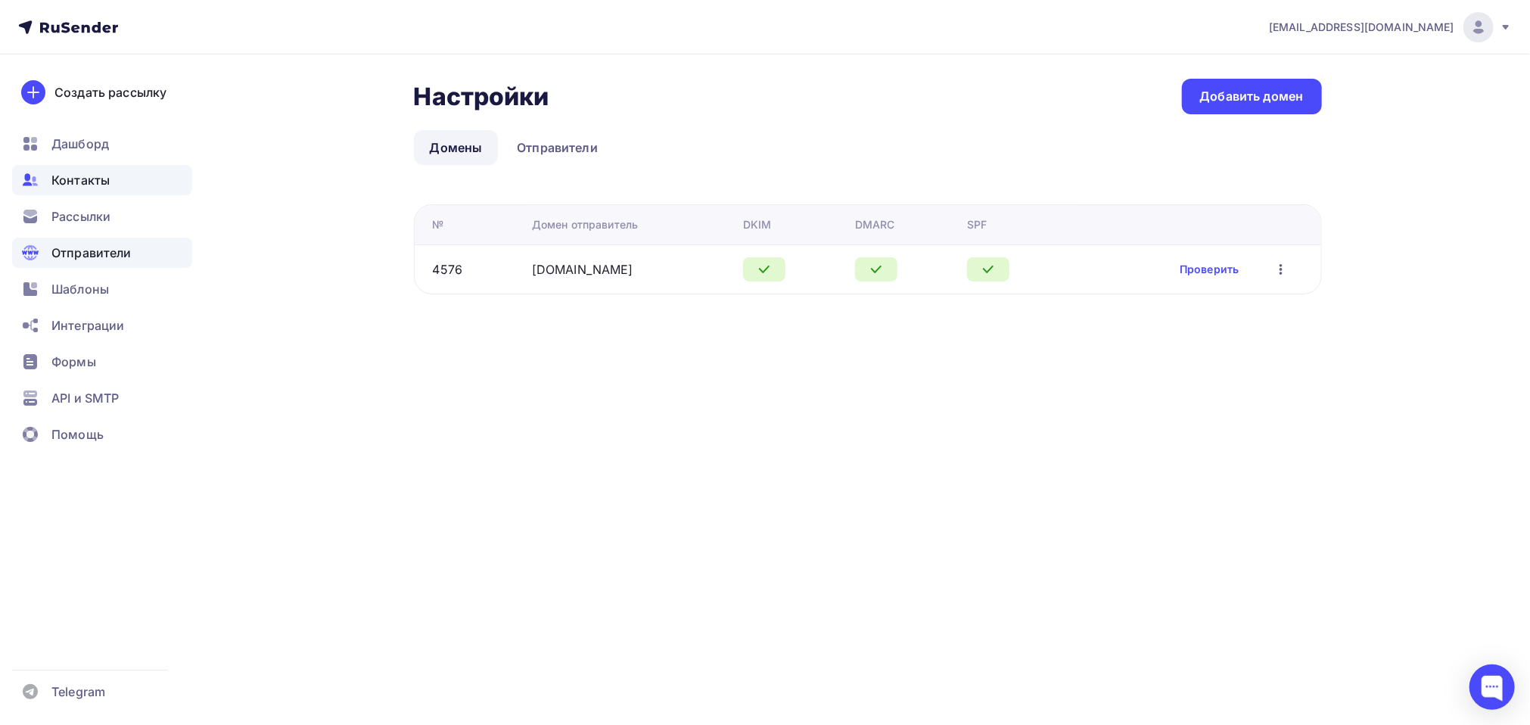
click at [93, 179] on span "Контакты" at bounding box center [80, 180] width 58 height 18
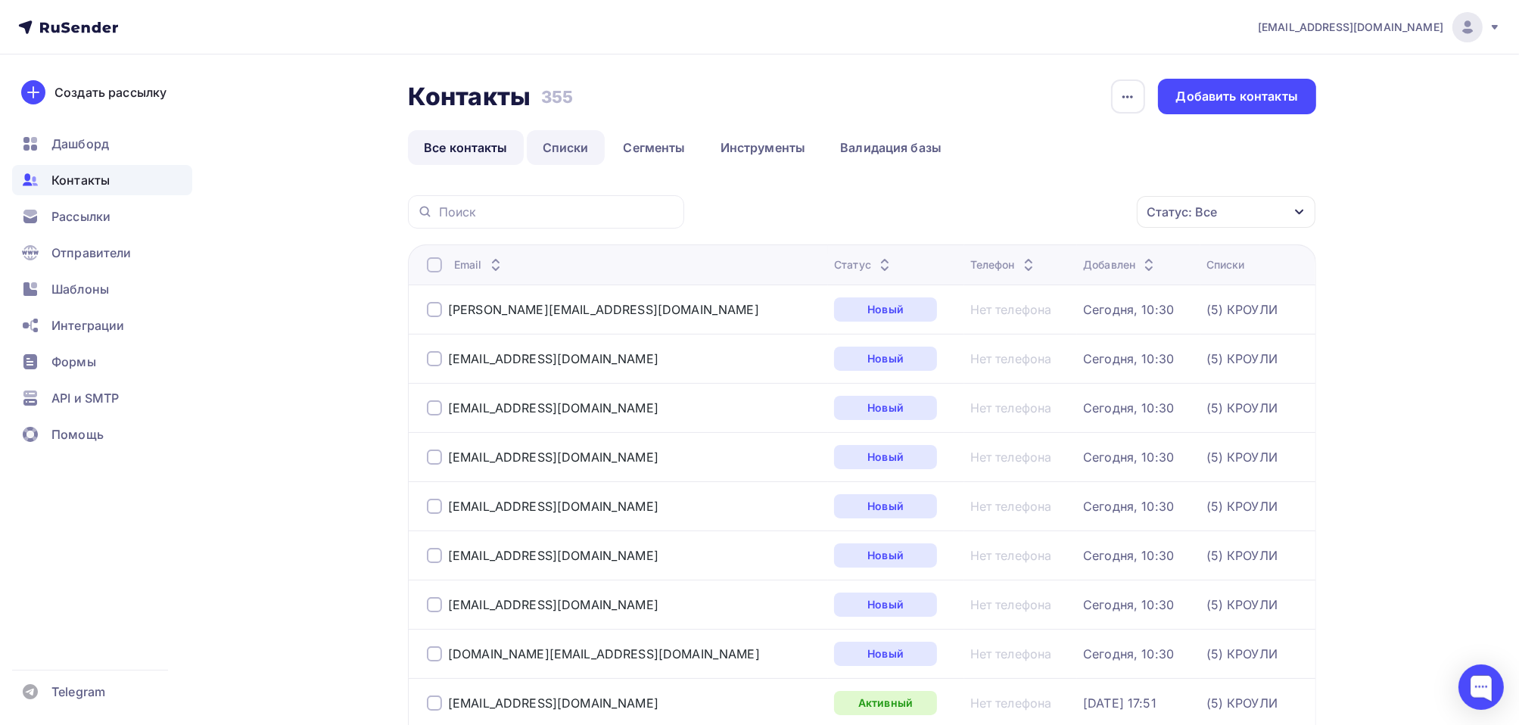
click at [565, 138] on link "Списки" at bounding box center [566, 147] width 78 height 35
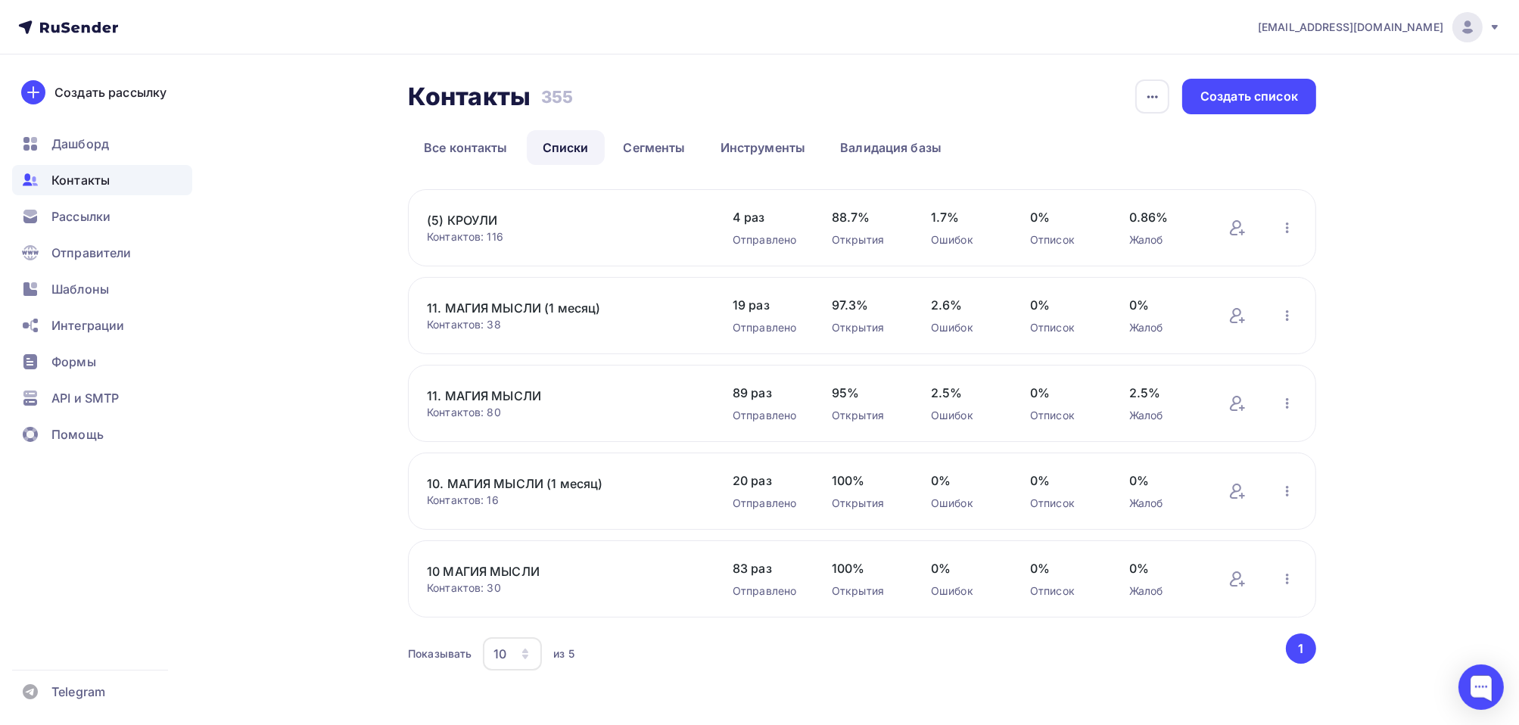
click at [480, 219] on link "(5) КРОУЛИ" at bounding box center [555, 220] width 257 height 18
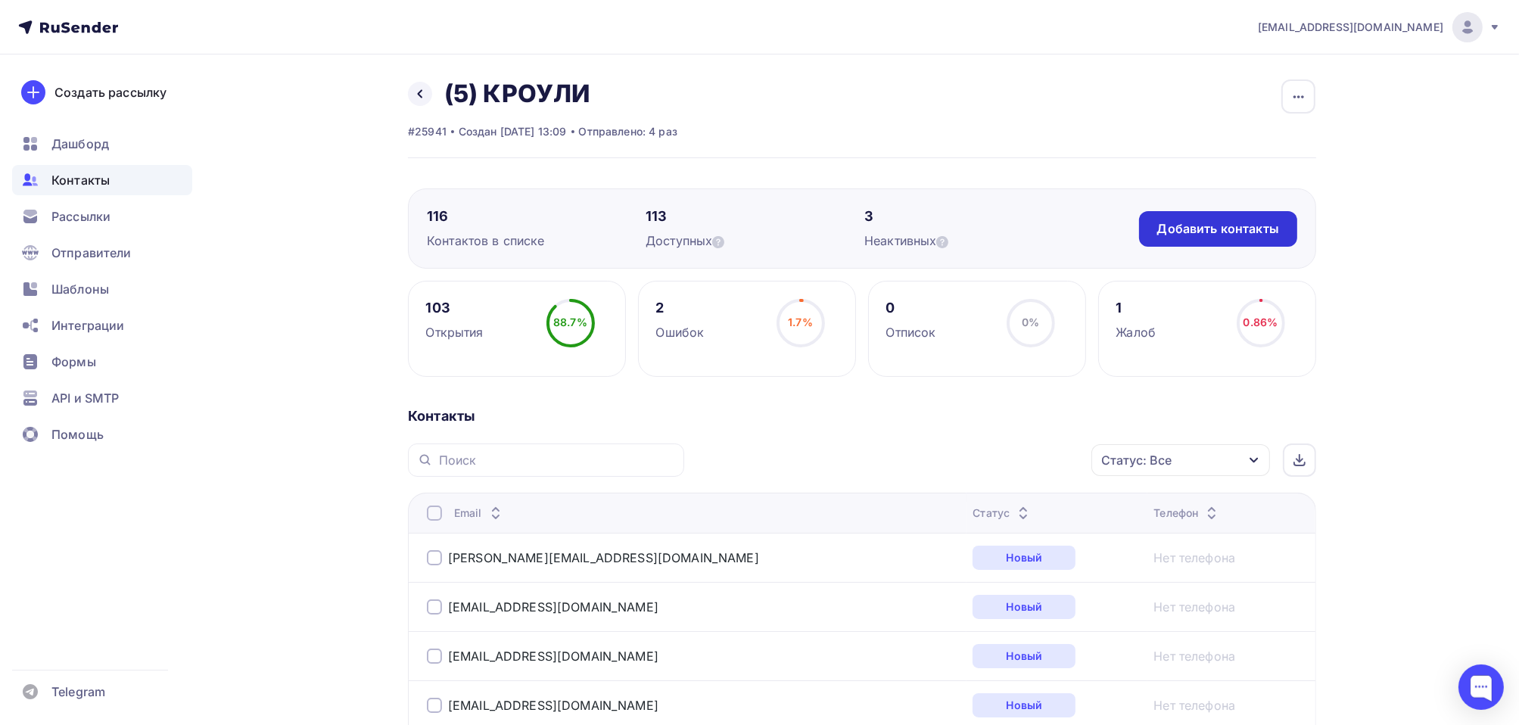
click at [1189, 229] on div "Добавить контакты" at bounding box center [1218, 228] width 122 height 17
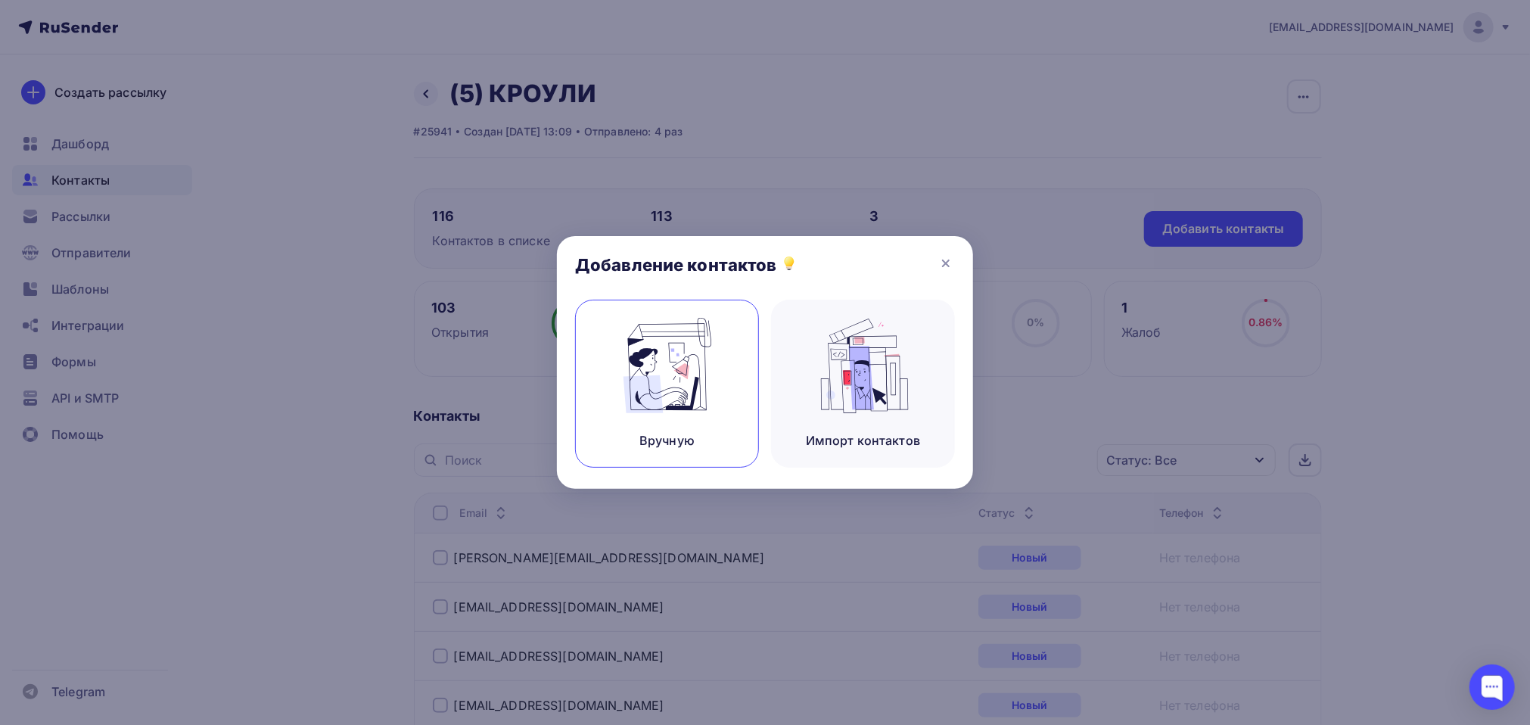
click at [684, 440] on div "Вручную" at bounding box center [666, 440] width 55 height 18
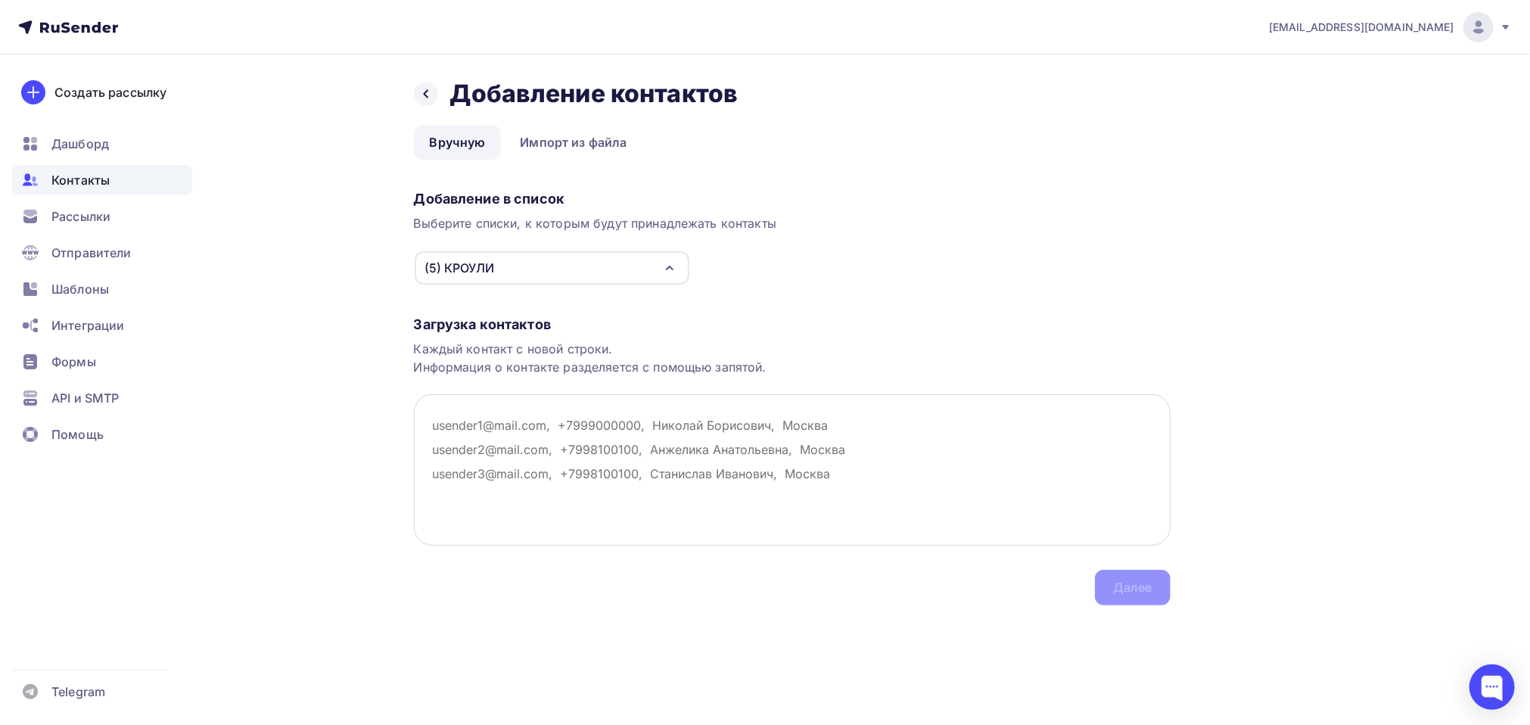
click at [494, 431] on textarea at bounding box center [792, 469] width 757 height 151
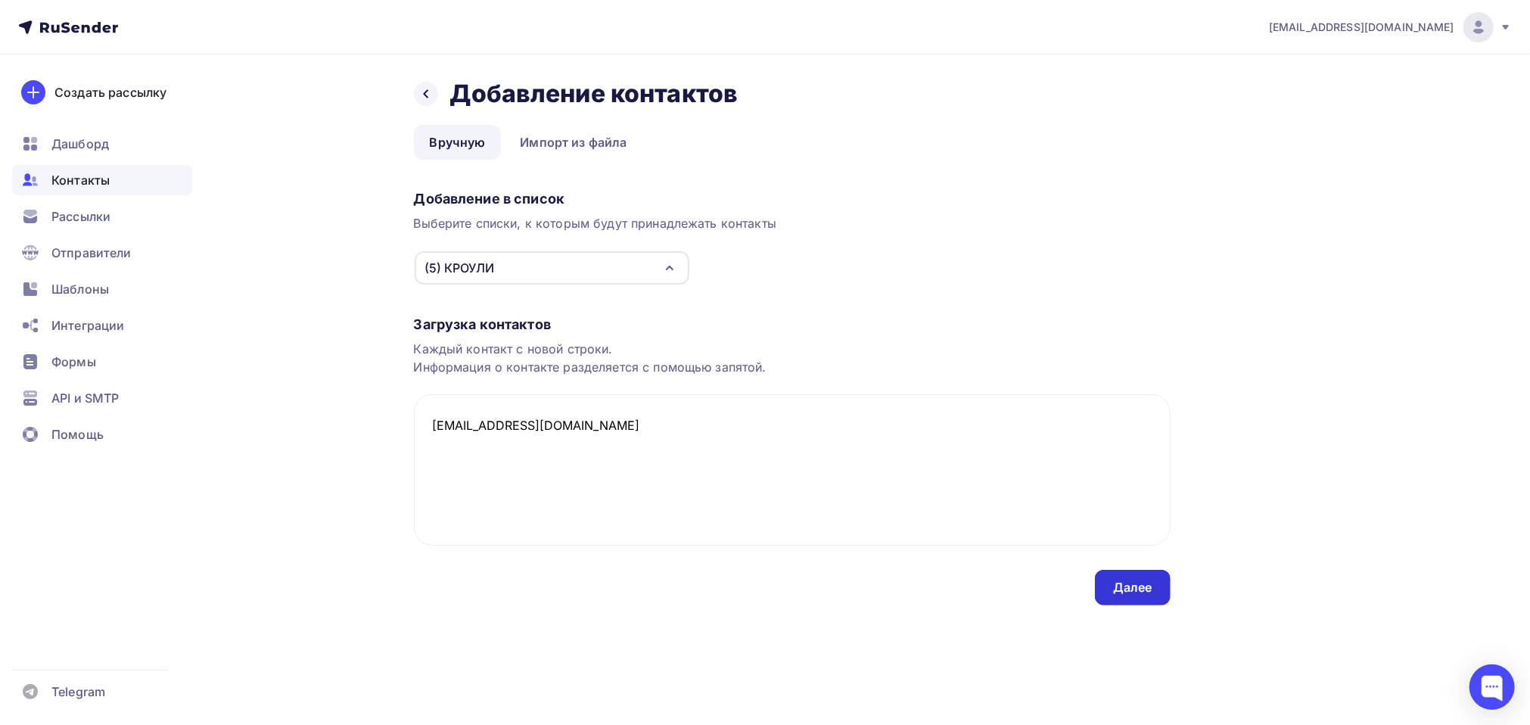
type textarea "[EMAIL_ADDRESS][DOMAIN_NAME]"
click at [1149, 587] on div "Далее" at bounding box center [1132, 587] width 39 height 17
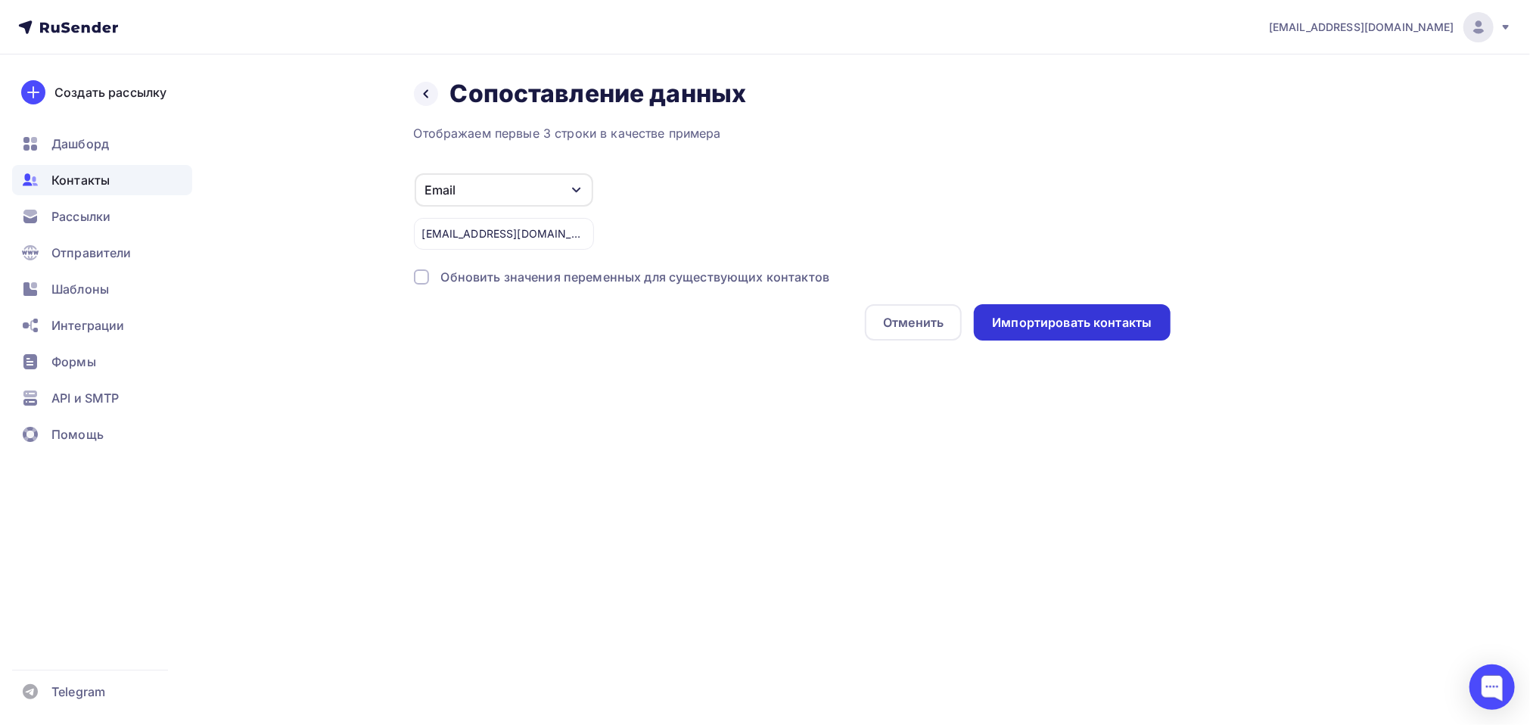
click at [1077, 326] on div "Импортировать контакты" at bounding box center [1072, 322] width 160 height 17
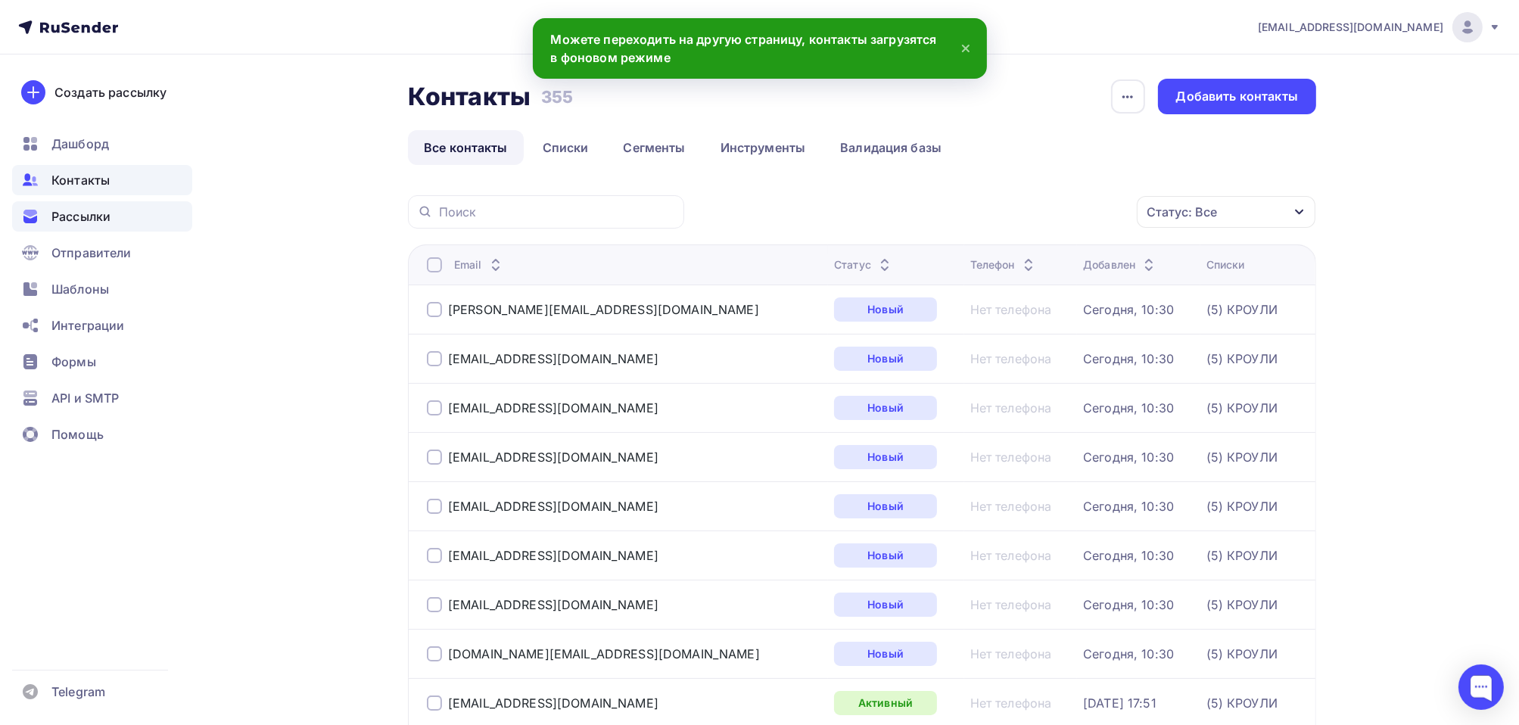
click at [76, 219] on span "Рассылки" at bounding box center [80, 216] width 59 height 18
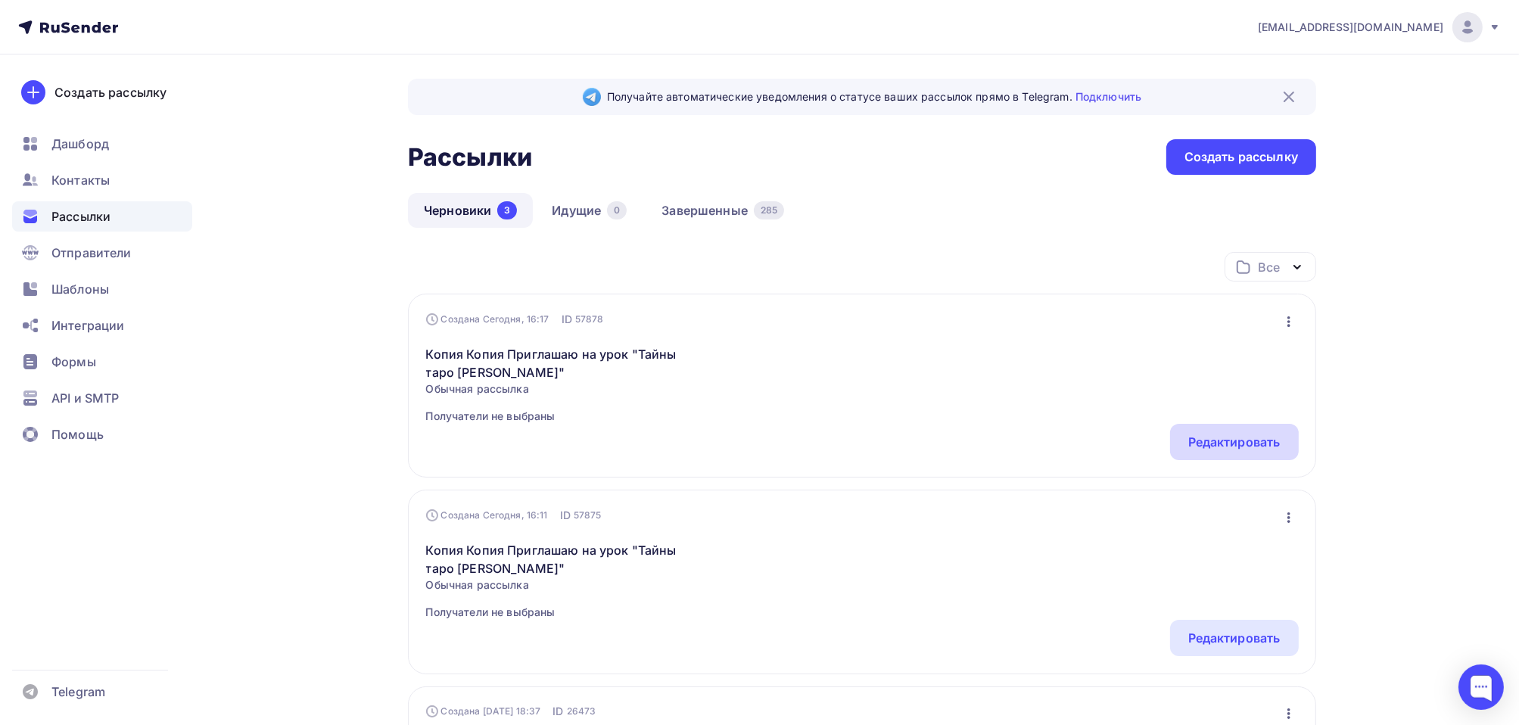
click at [1241, 443] on div "Редактировать" at bounding box center [1234, 442] width 92 height 18
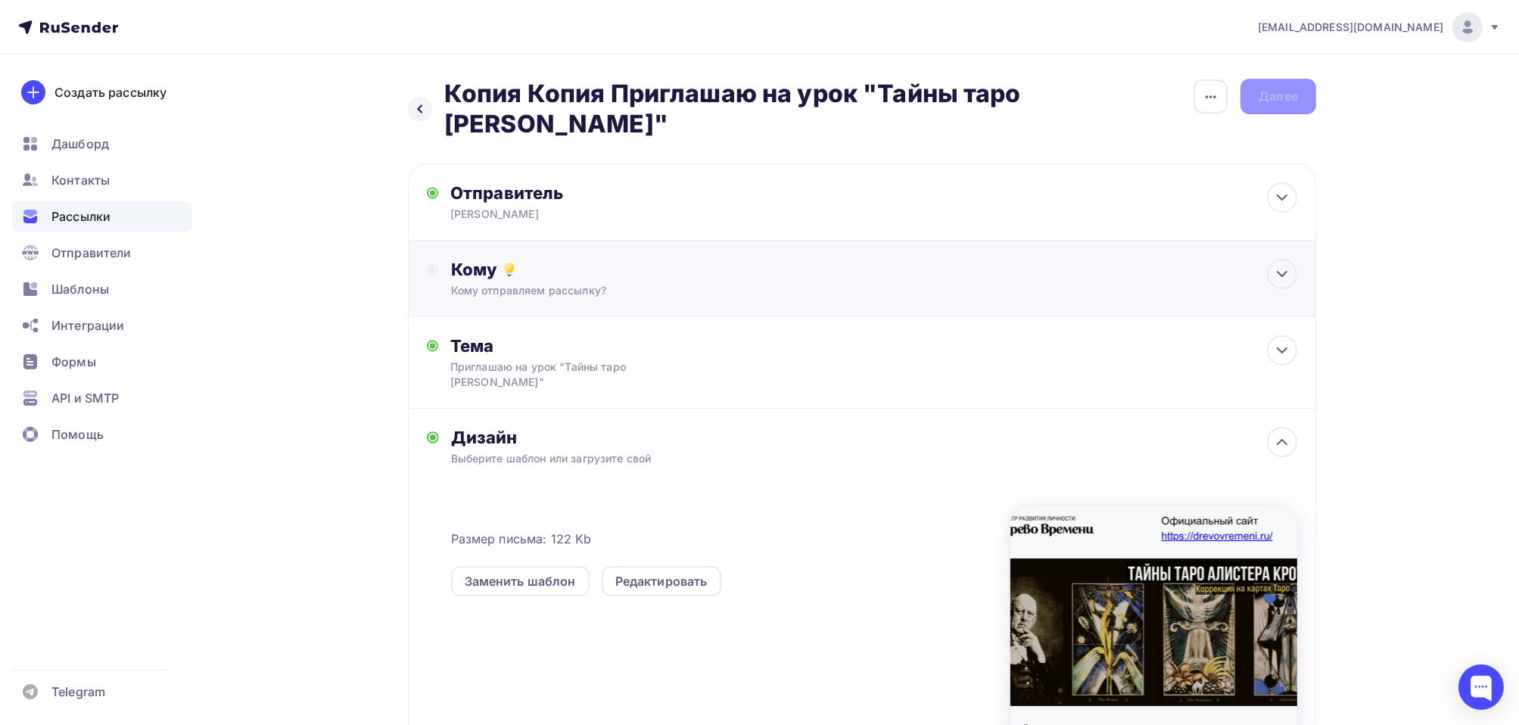
click at [435, 266] on icon at bounding box center [433, 269] width 12 height 12
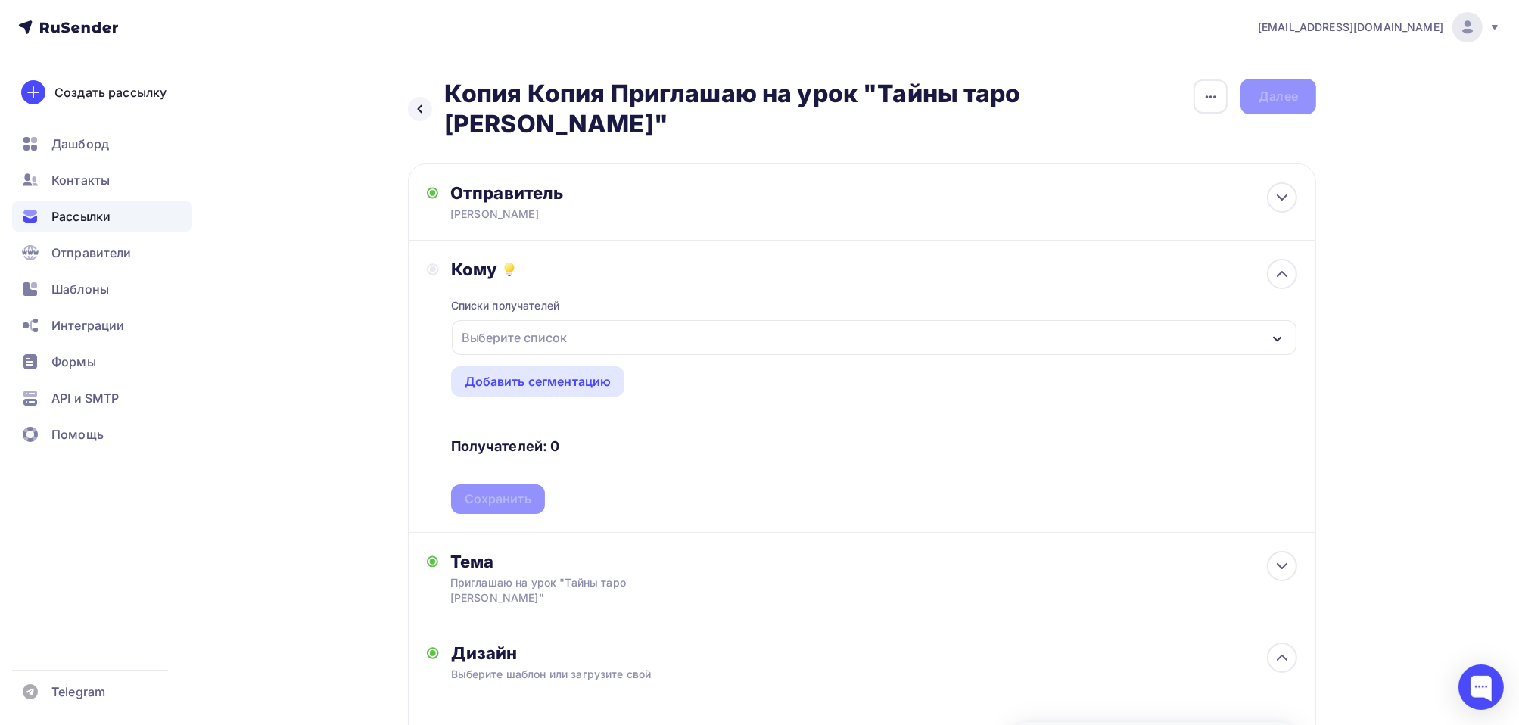
click at [506, 334] on div "Выберите список" at bounding box center [514, 337] width 118 height 27
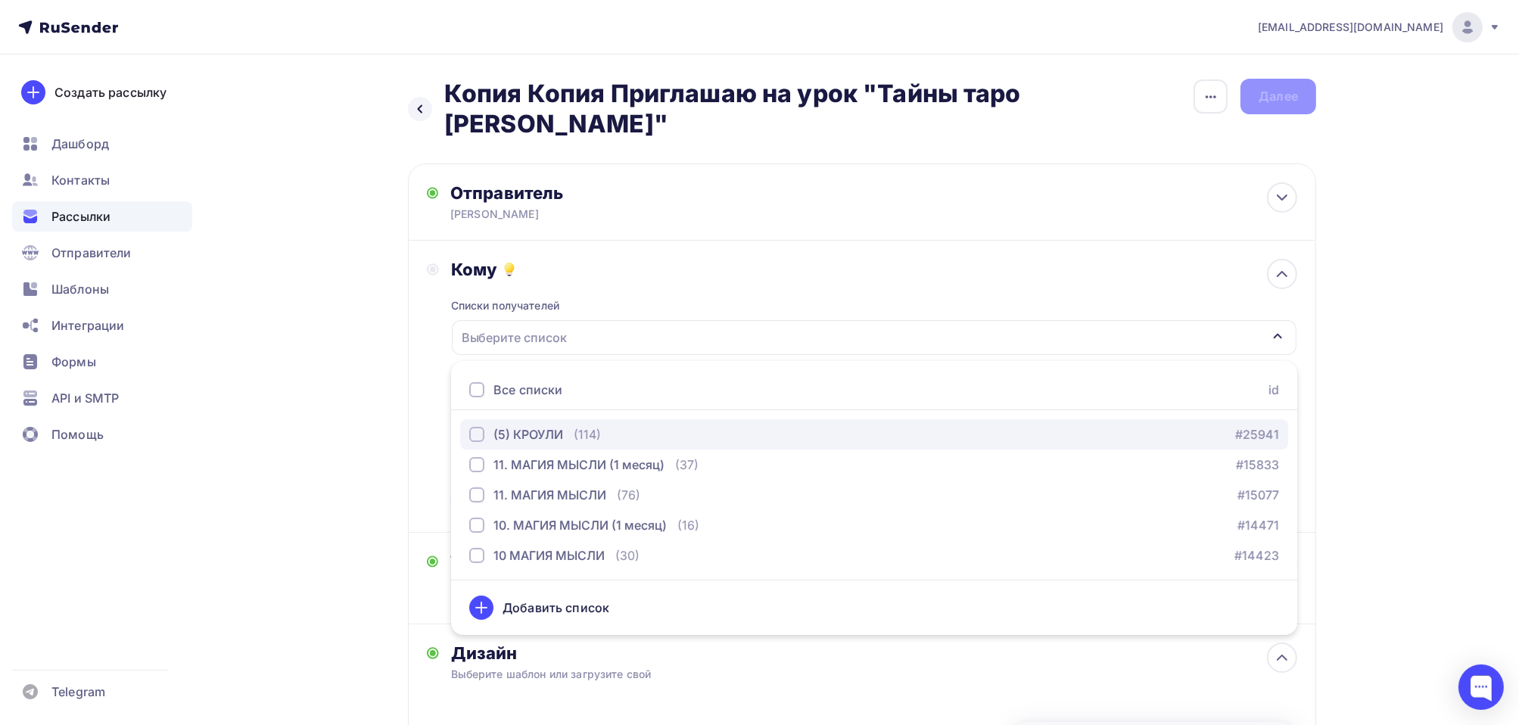
click at [478, 437] on div "button" at bounding box center [476, 434] width 15 height 15
click at [443, 384] on div "Кому Списки получателей (5) КРОУЛИ Все списки id (5) КРОУЛИ (114) #25941 11. МА…" at bounding box center [862, 386] width 870 height 255
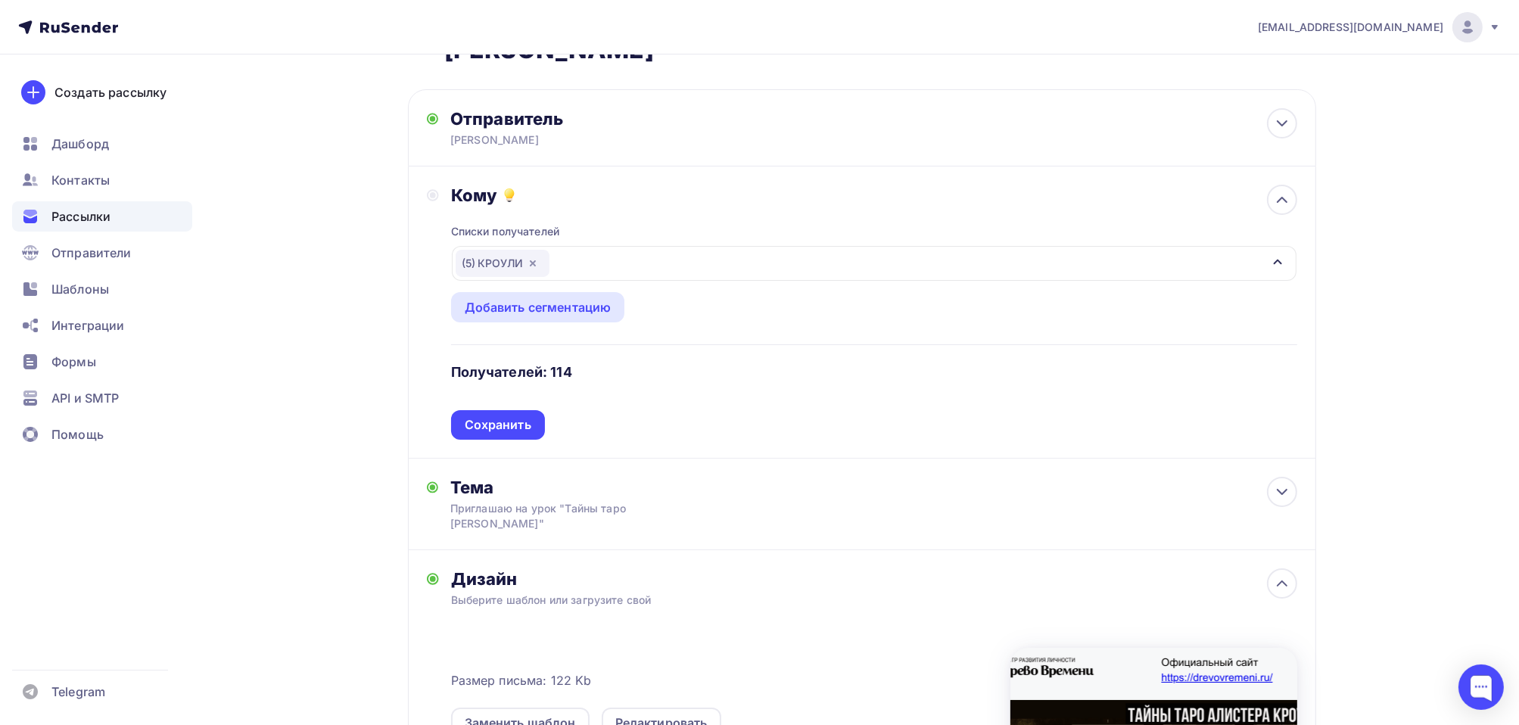
scroll to position [76, 0]
click at [505, 421] on div "Сохранить" at bounding box center [498, 423] width 67 height 17
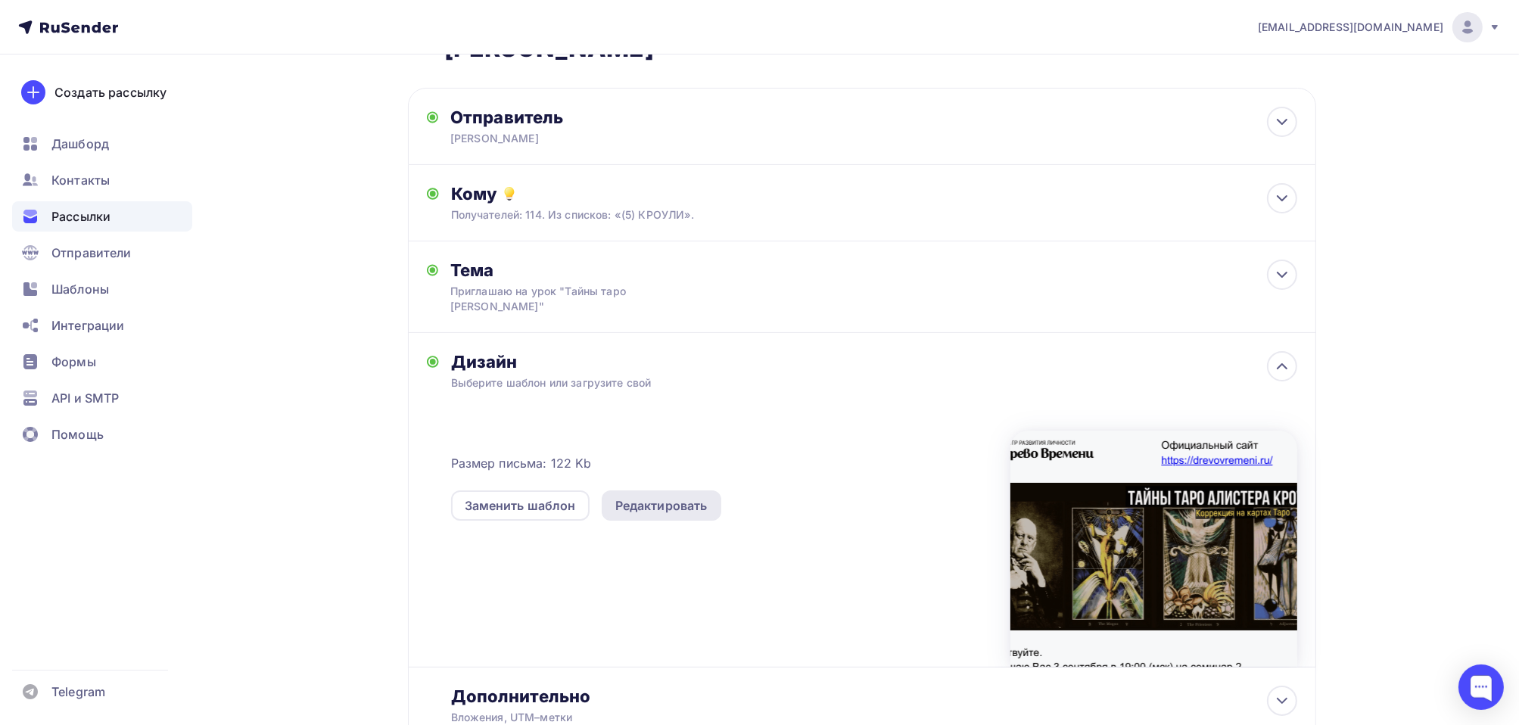
click at [661, 505] on div "Редактировать" at bounding box center [661, 505] width 92 height 18
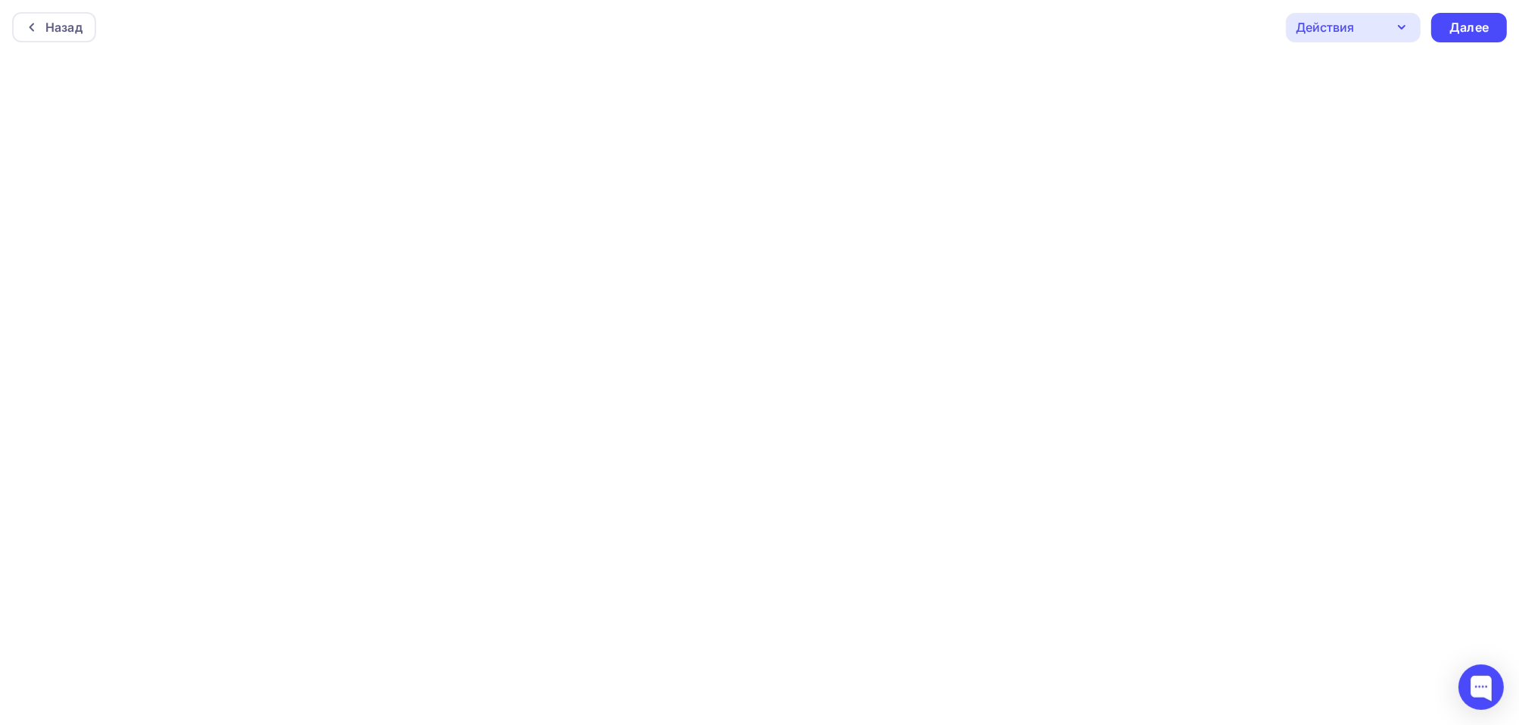
click at [1390, 30] on div "Действия" at bounding box center [1353, 28] width 135 height 30
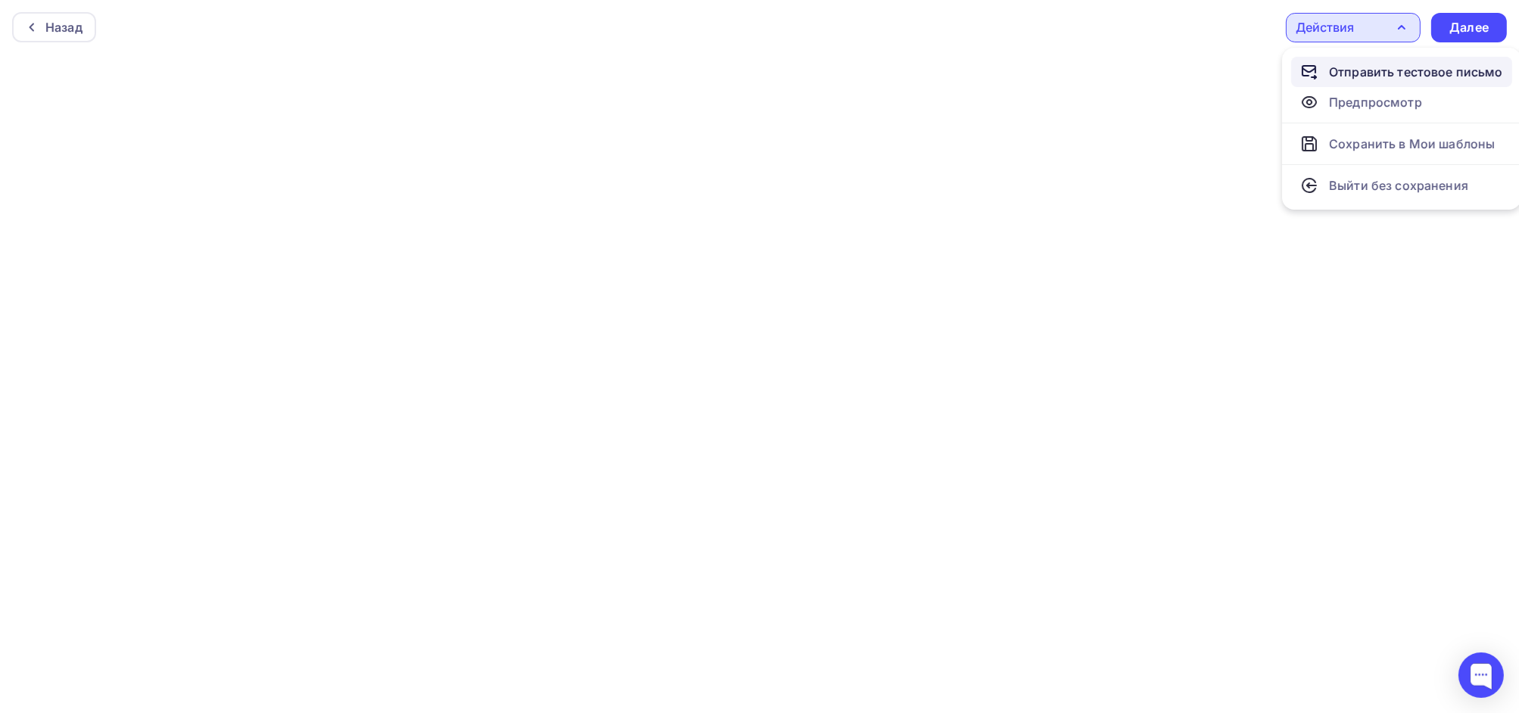
click at [1358, 67] on div "Отправить тестовое письмо" at bounding box center [1416, 72] width 174 height 18
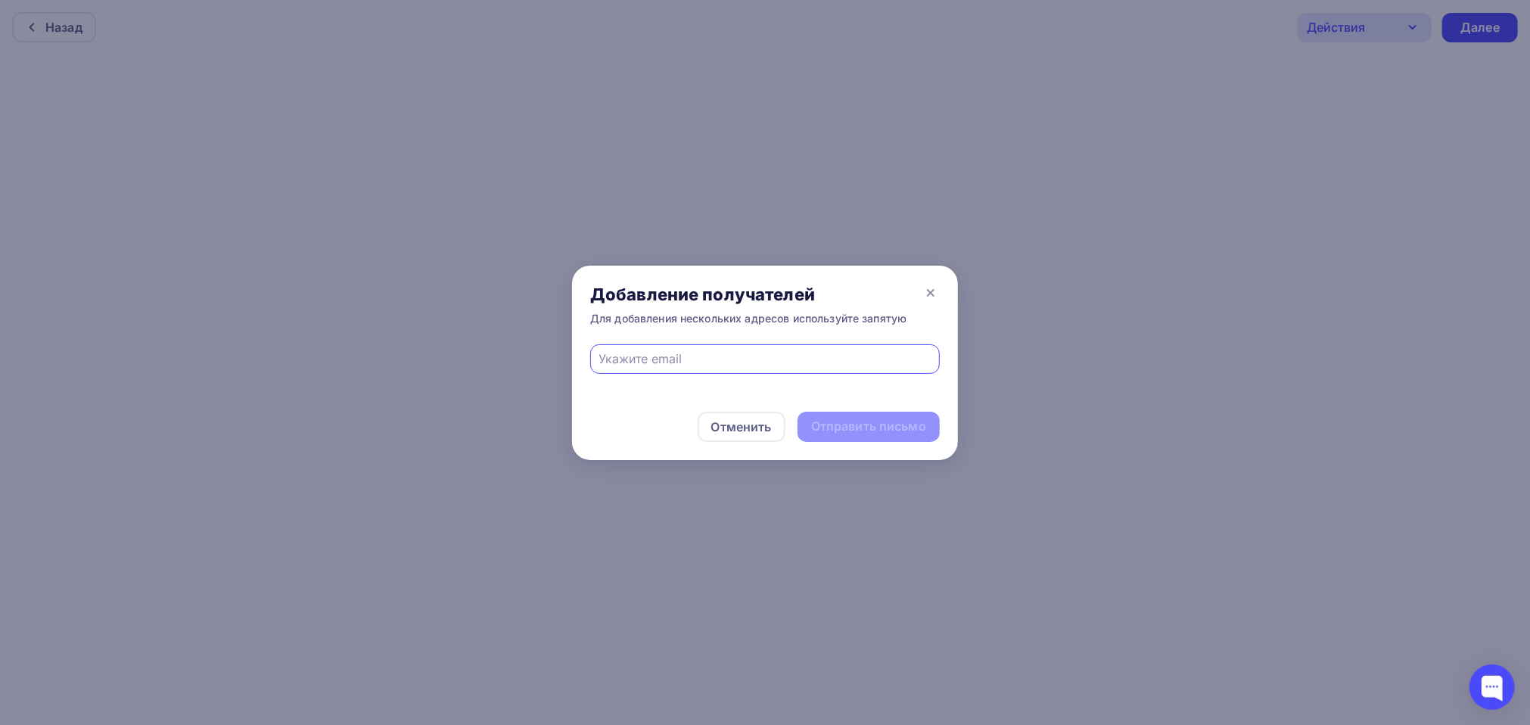
click at [793, 352] on input "text" at bounding box center [765, 359] width 332 height 18
type input "[EMAIL_ADDRESS][DOMAIN_NAME]"
click at [860, 424] on div "Отправить письмо" at bounding box center [868, 426] width 115 height 17
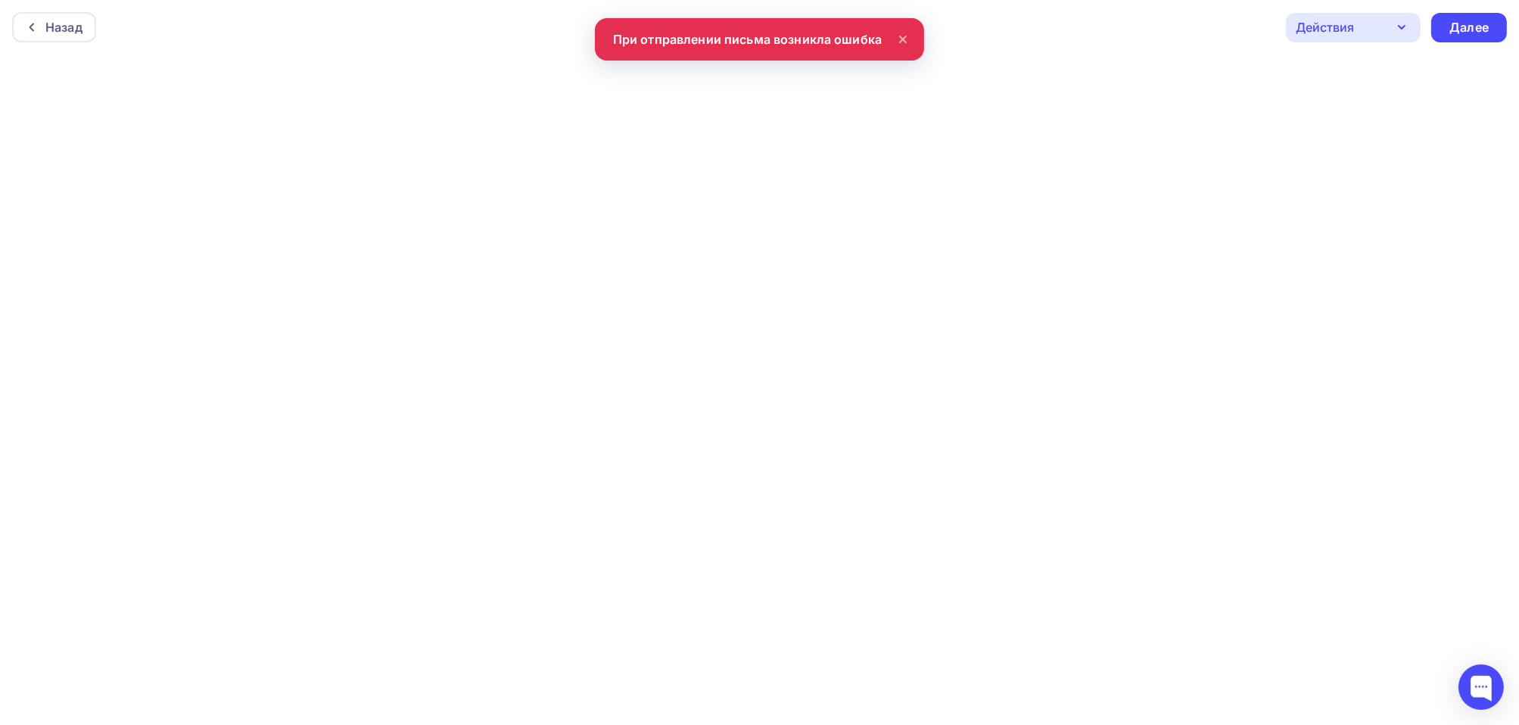
click at [903, 38] on icon at bounding box center [903, 39] width 6 height 6
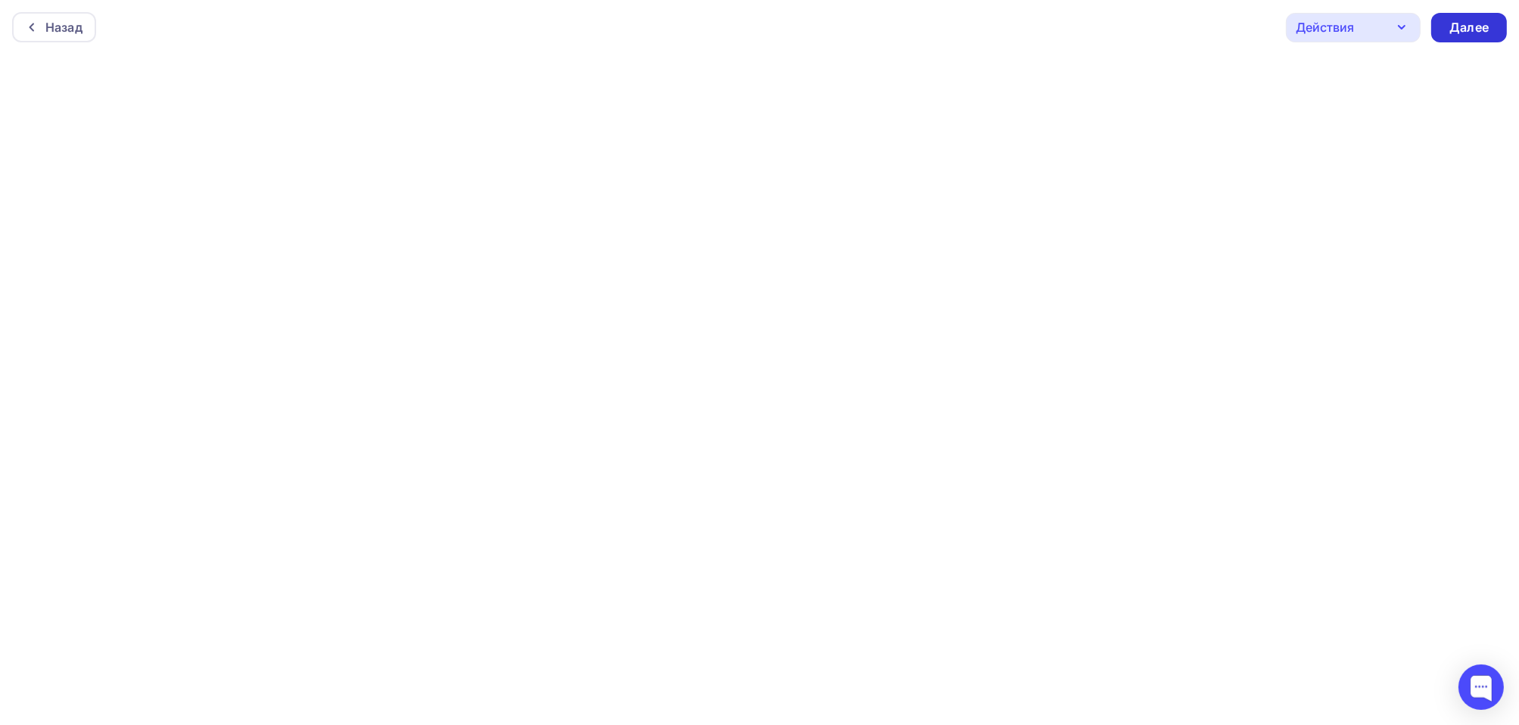
click at [1475, 26] on div "Далее" at bounding box center [1468, 27] width 39 height 17
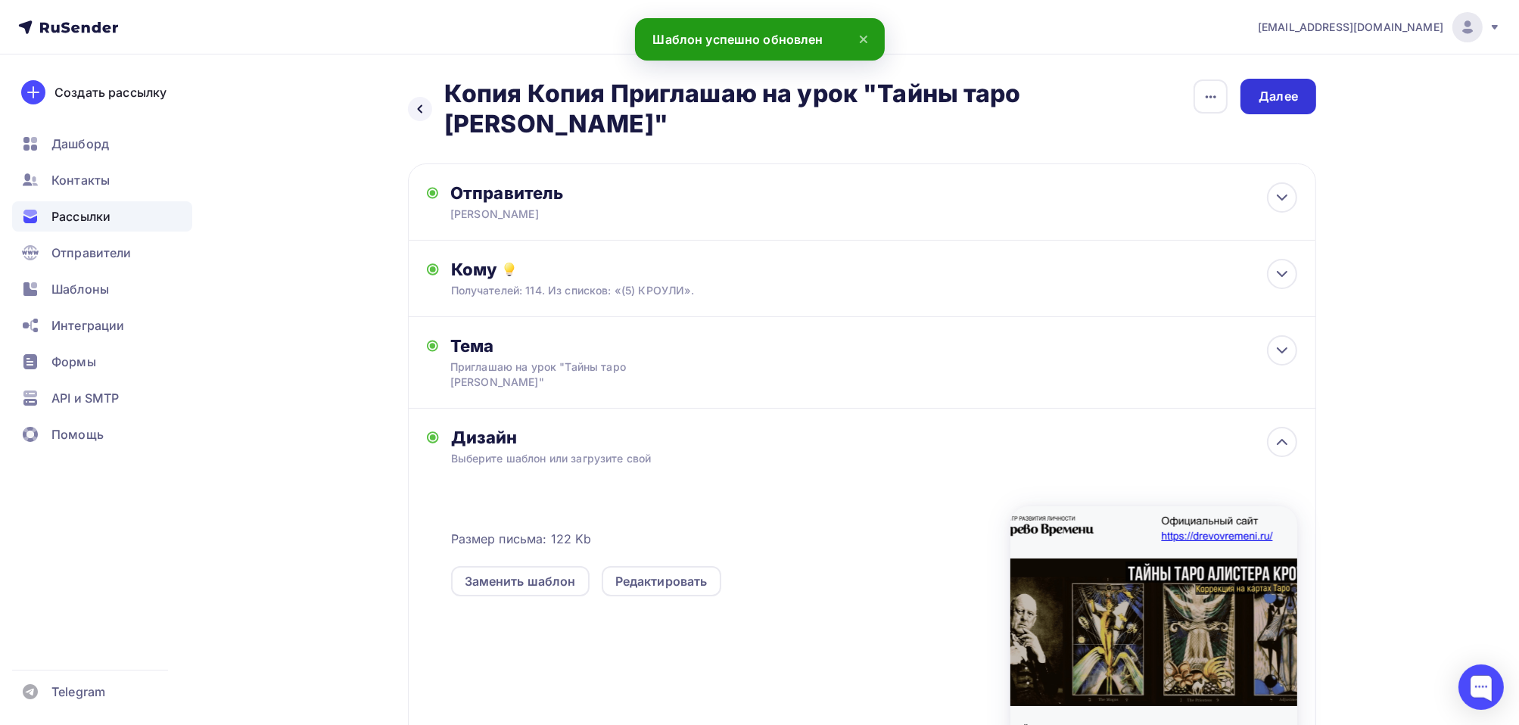
click at [1276, 100] on div "Далее" at bounding box center [1277, 96] width 39 height 17
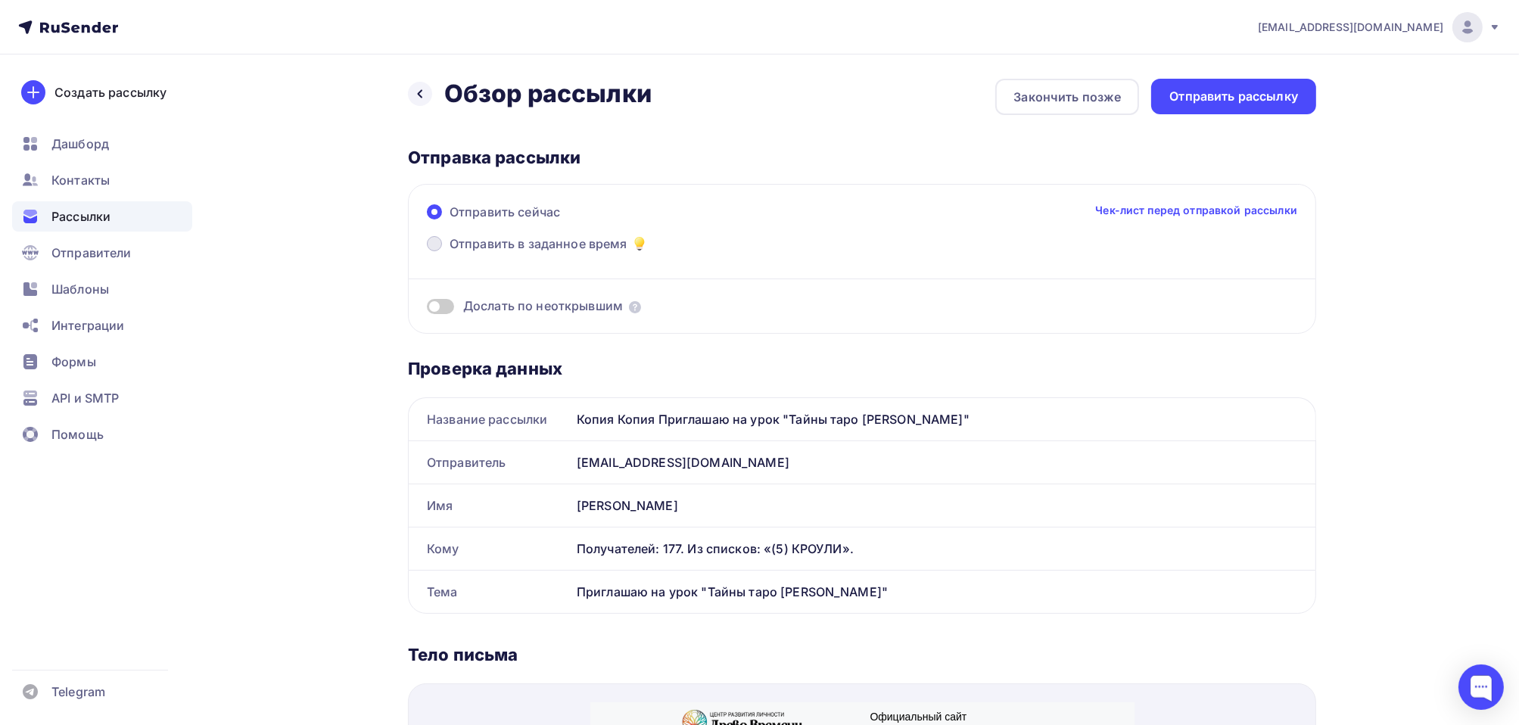
click at [433, 243] on span at bounding box center [434, 243] width 15 height 15
click at [449, 253] on input "Отправить в заданное время" at bounding box center [449, 253] width 0 height 0
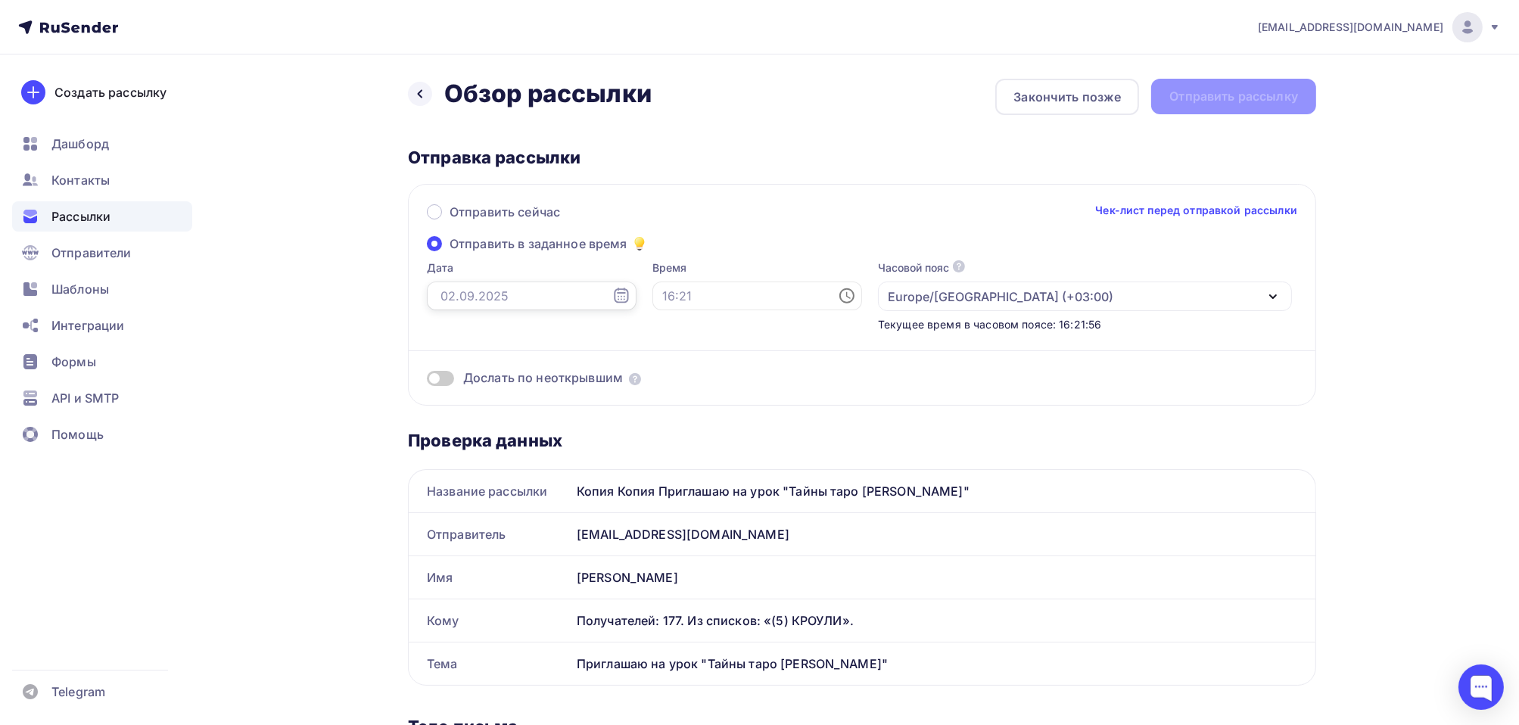
click at [499, 300] on input "text" at bounding box center [532, 295] width 210 height 29
click at [474, 401] on div "2" at bounding box center [473, 402] width 24 height 14
type input "[DATE]"
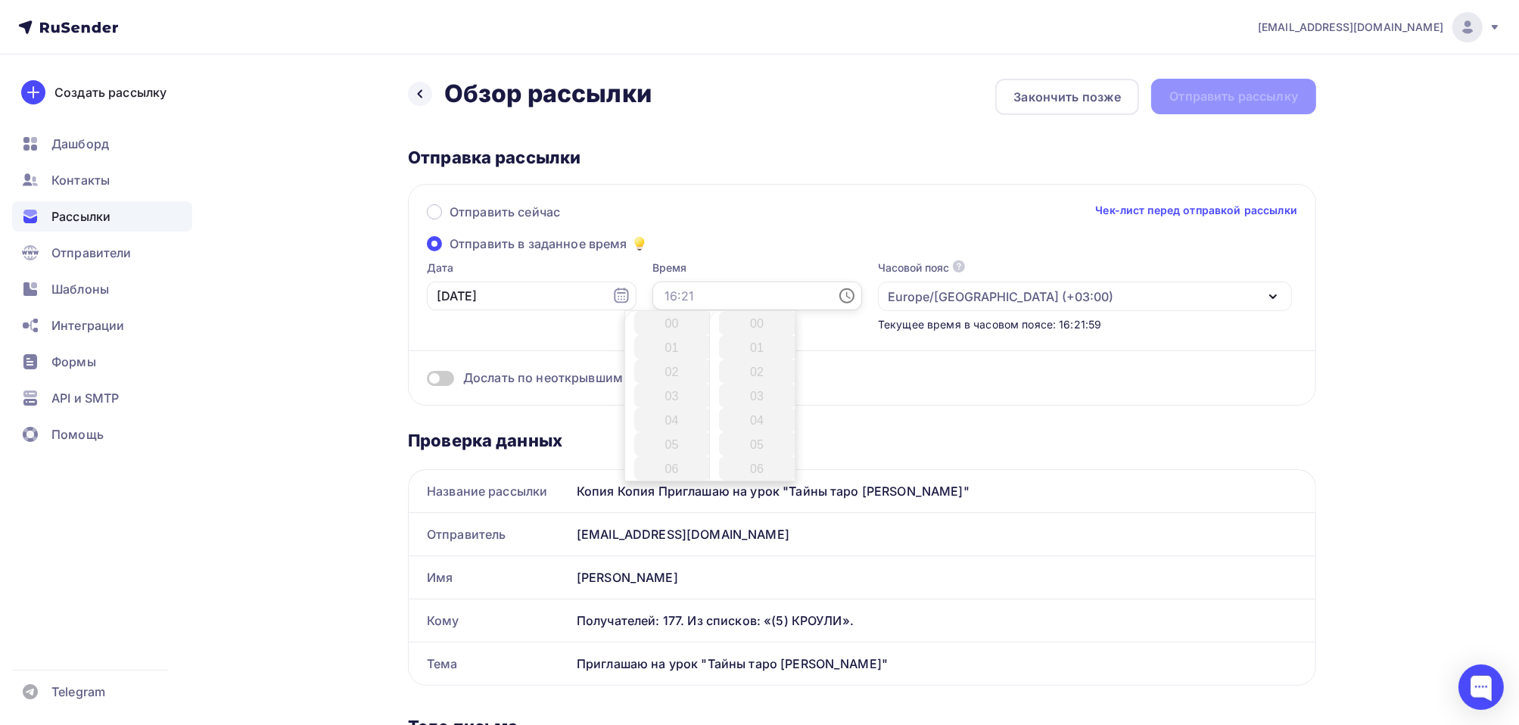
click at [682, 297] on input "text" at bounding box center [757, 295] width 210 height 29
click at [669, 383] on li "18" at bounding box center [673, 380] width 78 height 24
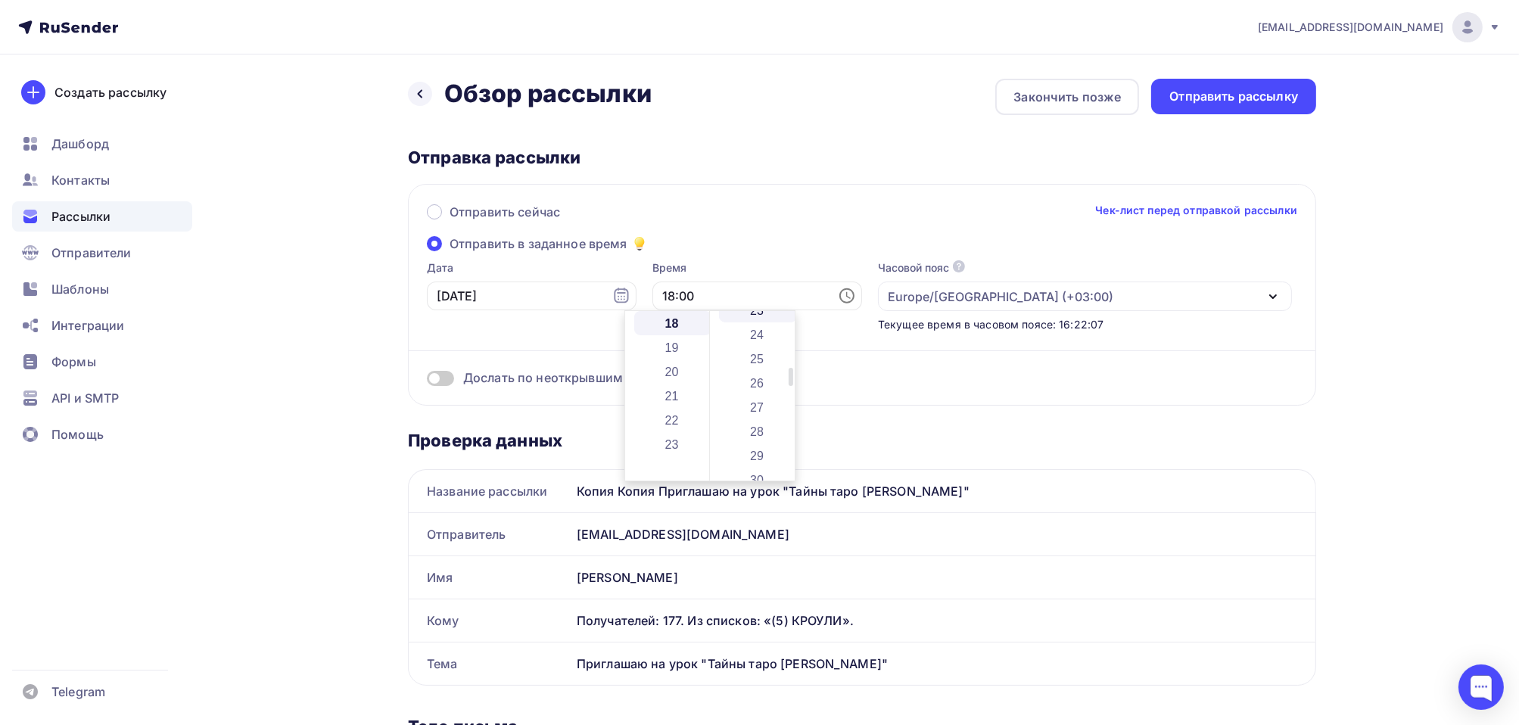
scroll to position [605, 0]
click at [751, 447] on li "30" at bounding box center [758, 444] width 78 height 24
type input "18:30"
click at [810, 227] on div "Отправить сейчас Чек-лист перед отправкой рассылки" at bounding box center [862, 219] width 870 height 32
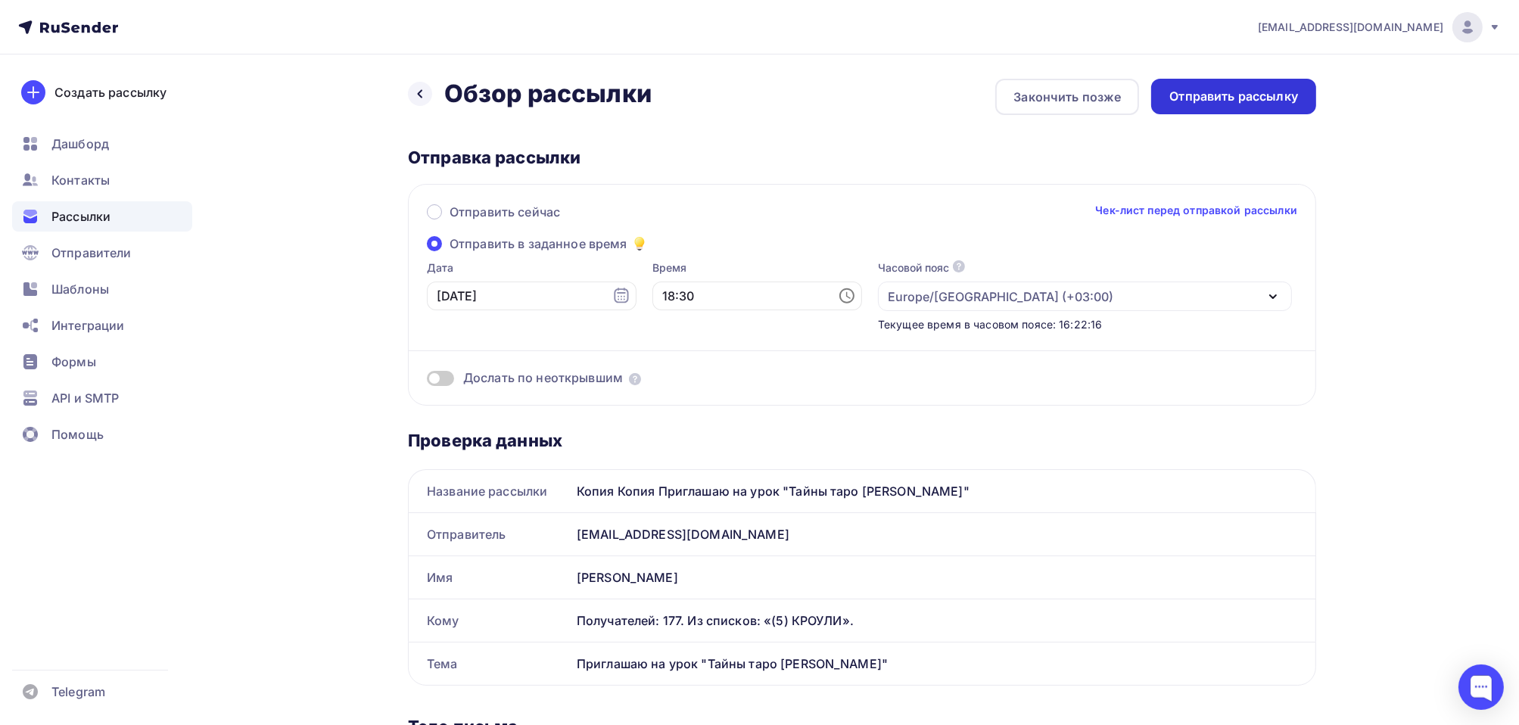
click at [1223, 104] on div "Отправить рассылку" at bounding box center [1233, 96] width 129 height 17
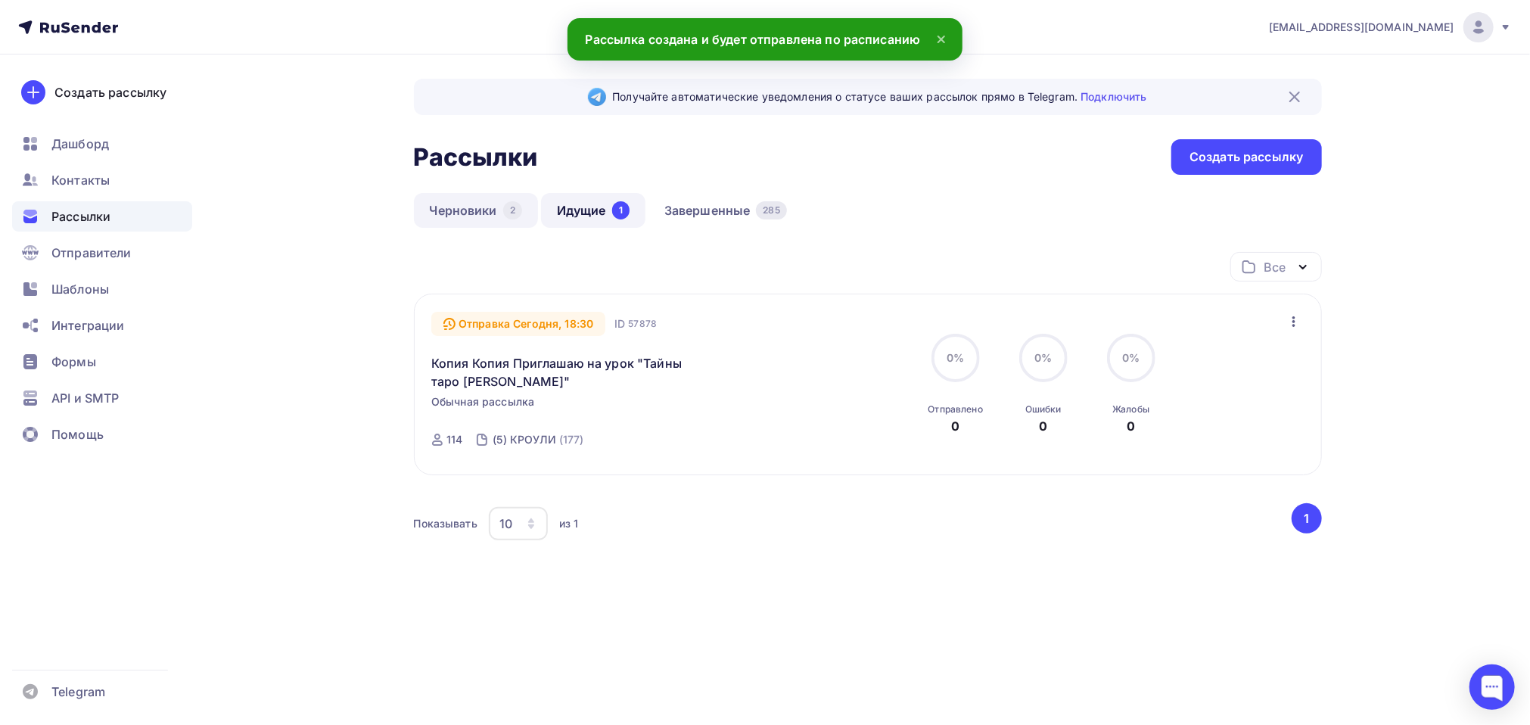
click at [487, 216] on link "Черновики 2" at bounding box center [476, 210] width 124 height 35
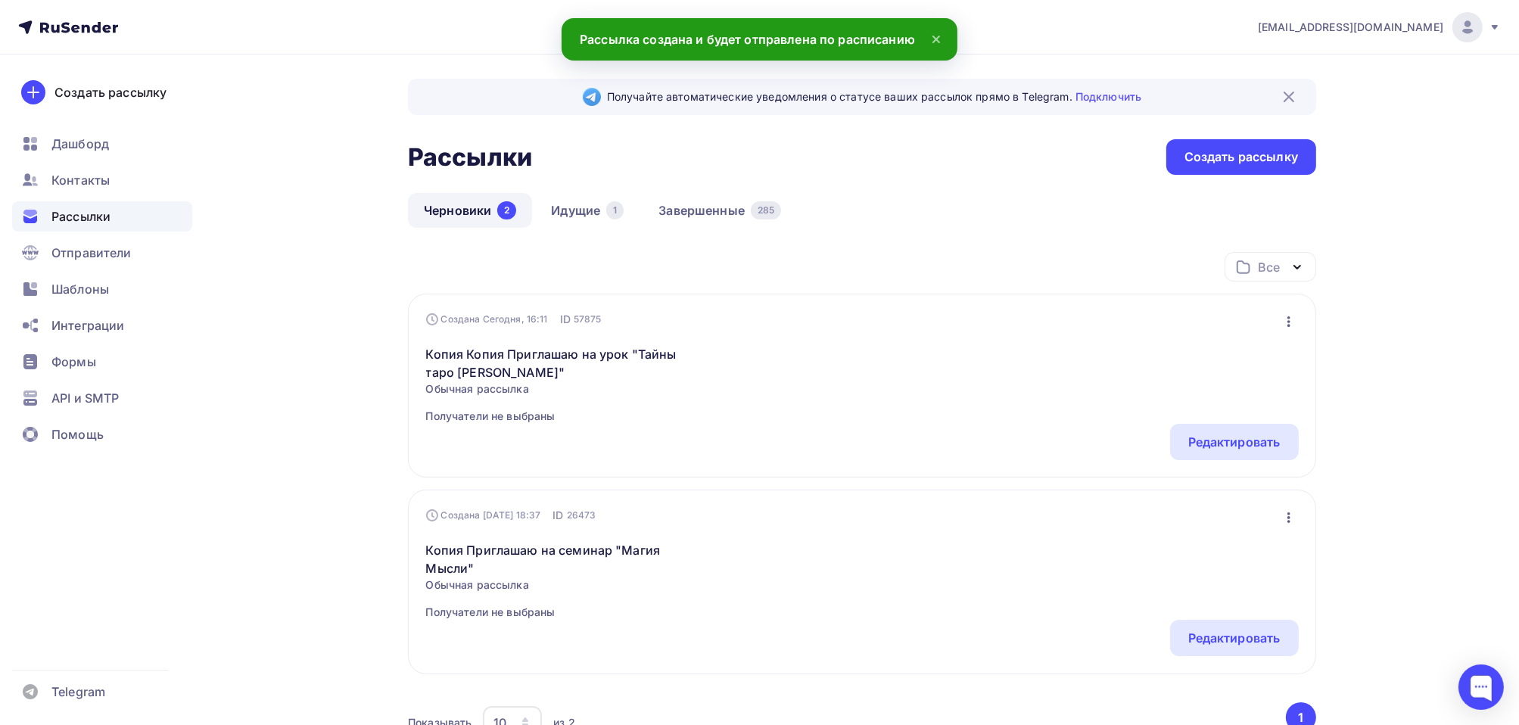
click at [1286, 322] on icon "button" at bounding box center [1288, 321] width 18 height 18
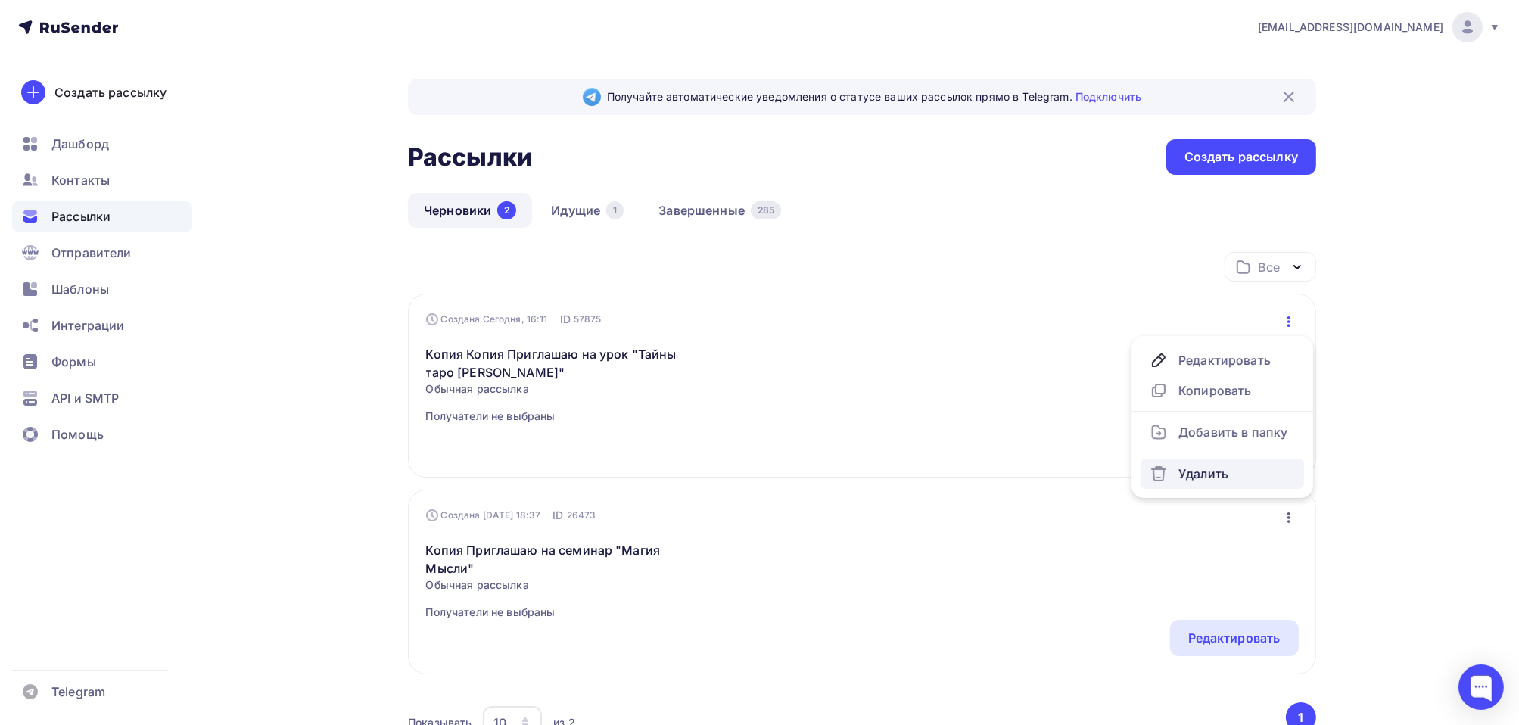
click at [1183, 473] on div "Удалить" at bounding box center [1221, 474] width 145 height 18
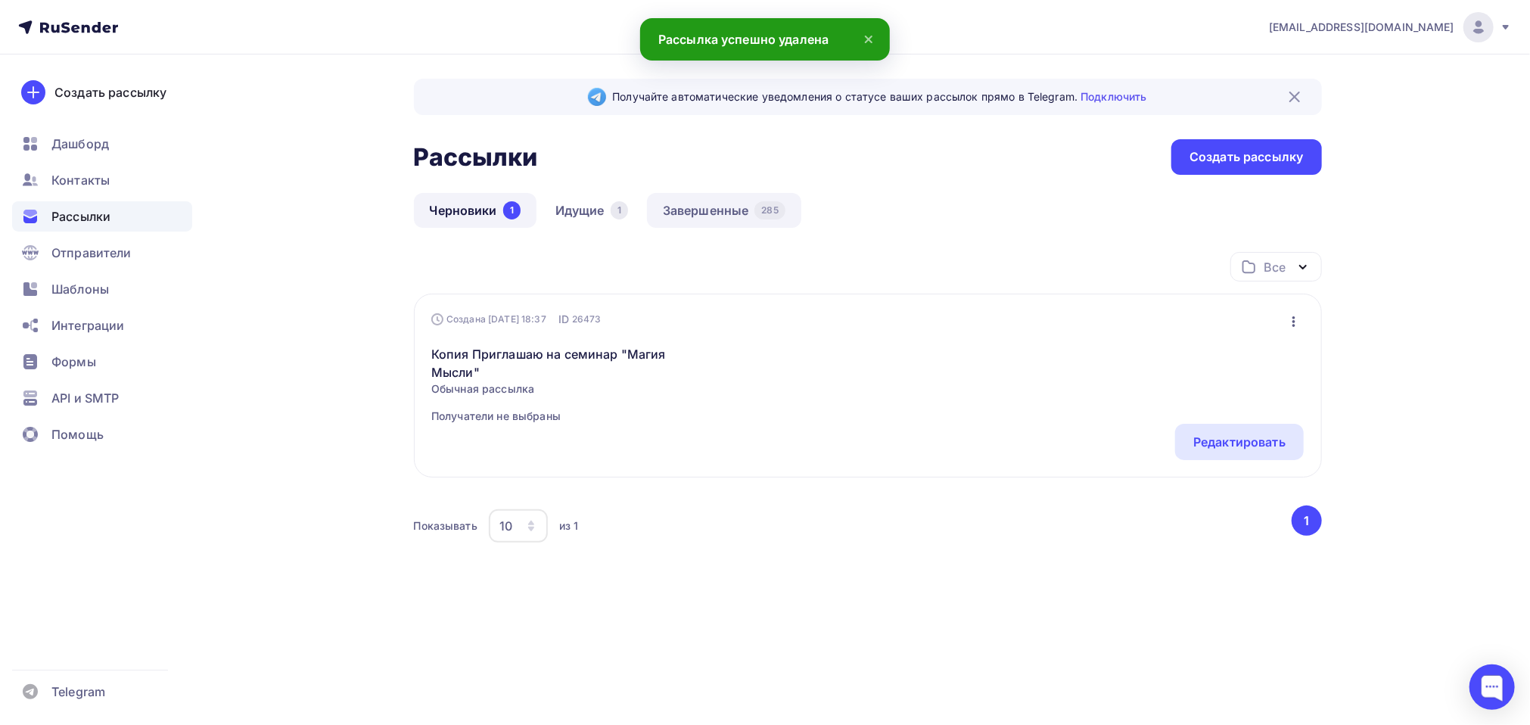
click at [715, 218] on link "Завершенные 285" at bounding box center [724, 210] width 154 height 35
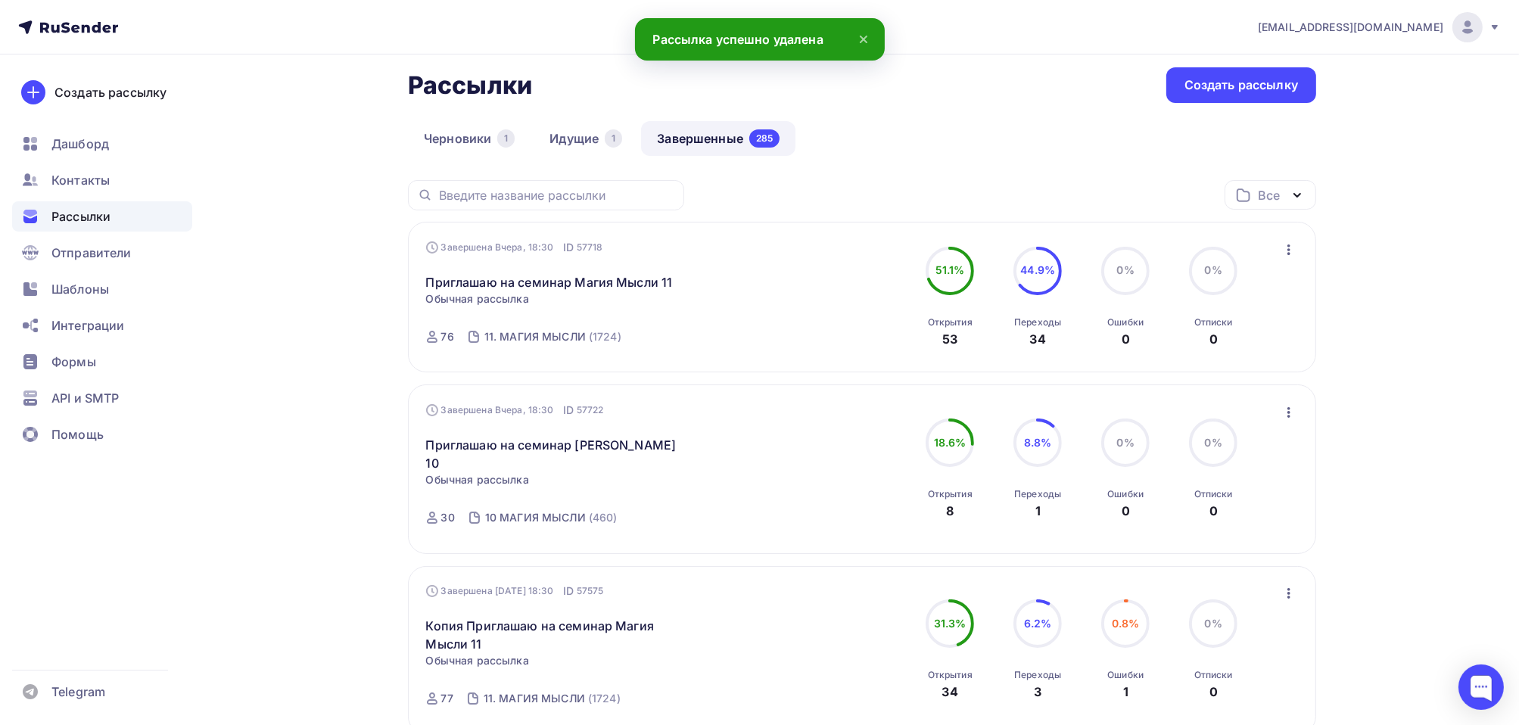
scroll to position [76, 0]
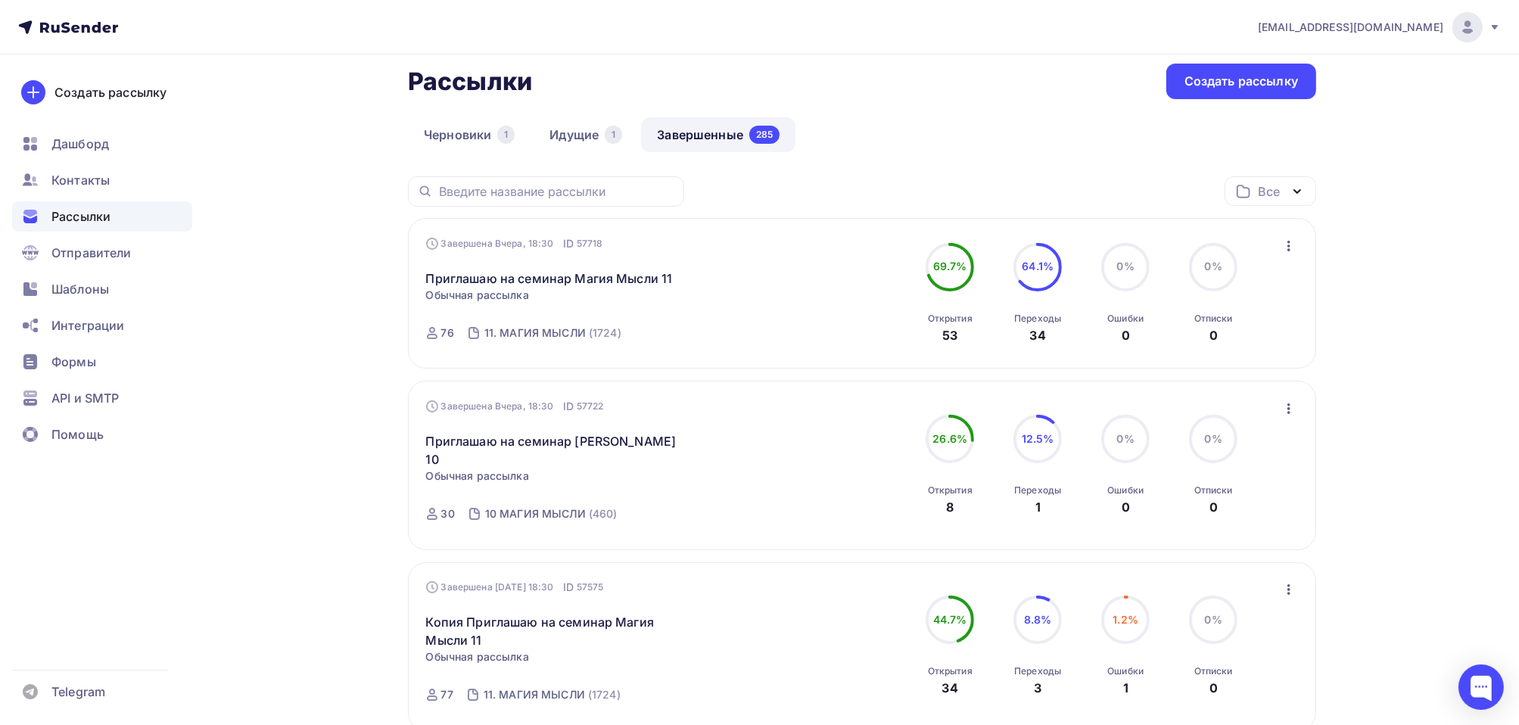
click at [1285, 404] on icon "button" at bounding box center [1288, 409] width 18 height 18
click at [1220, 512] on div "Копировать в новую" at bounding box center [1218, 508] width 155 height 18
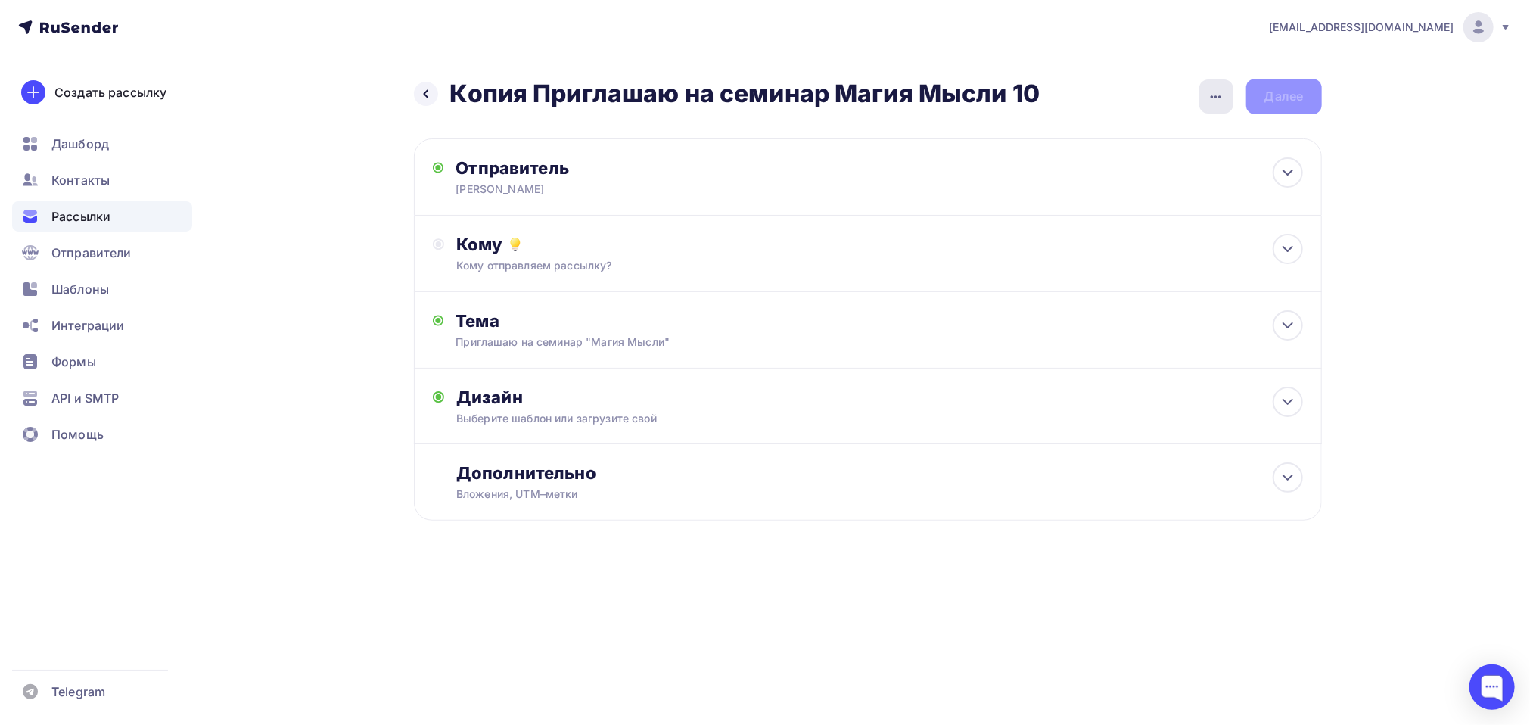
click at [1208, 100] on icon "button" at bounding box center [1216, 97] width 18 height 18
click at [1120, 168] on div "Переименовать рассылку" at bounding box center [1136, 173] width 188 height 18
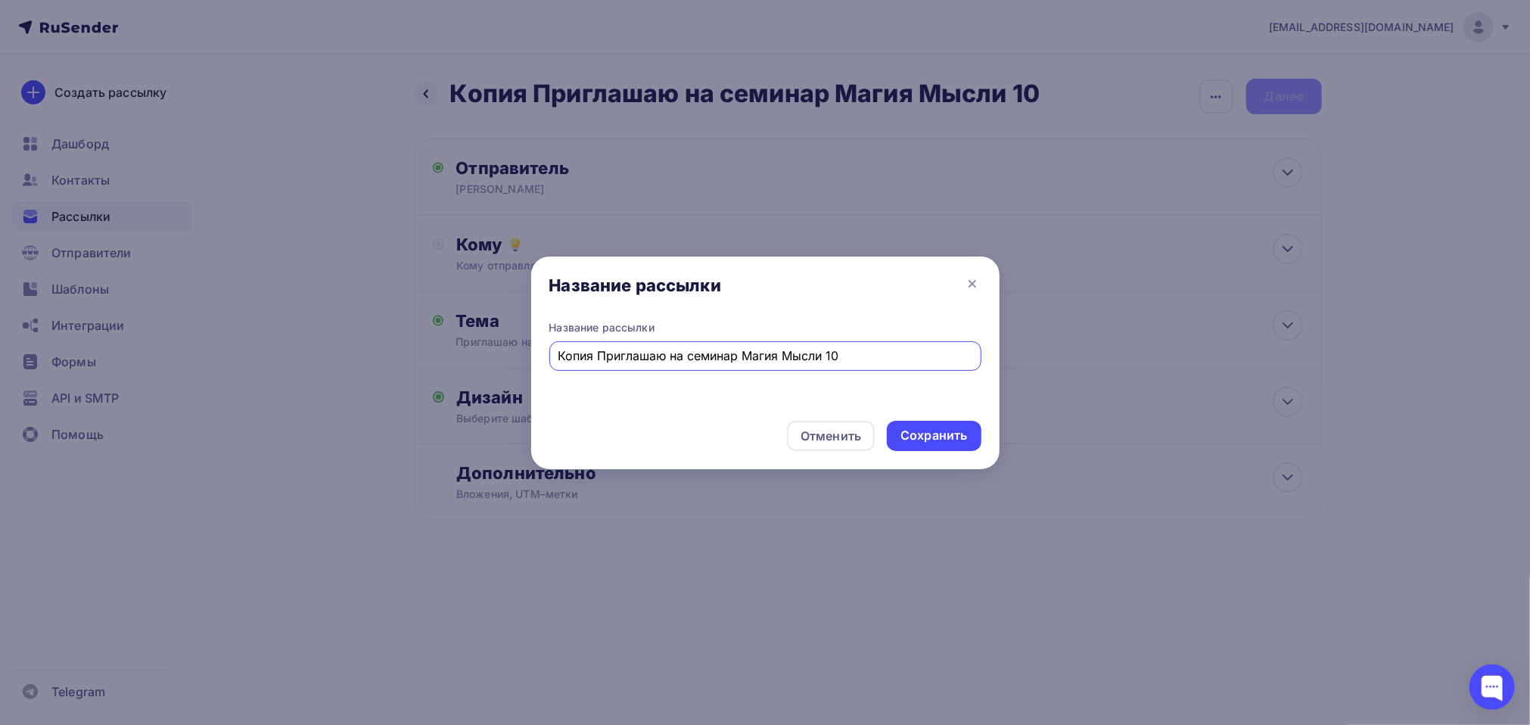
drag, startPoint x: 597, startPoint y: 353, endPoint x: 550, endPoint y: 364, distance: 48.3
click at [550, 364] on div "Копия Приглашаю на семинар Магия Мысли 10" at bounding box center [765, 356] width 432 height 30
type input "Приглашаю на семинар [PERSON_NAME] 10"
click at [934, 436] on div "Сохранить" at bounding box center [933, 435] width 67 height 17
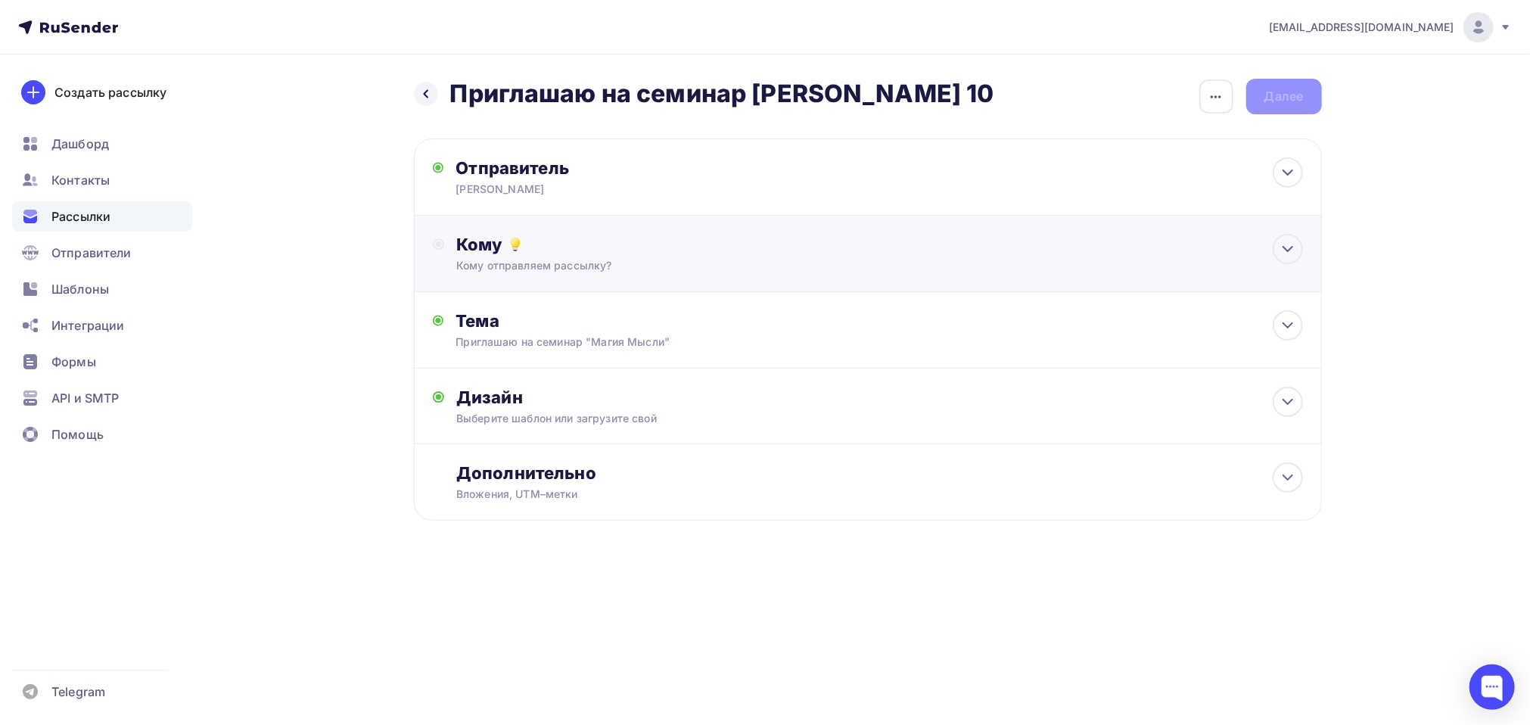
click at [496, 243] on div "Кому" at bounding box center [879, 244] width 846 height 21
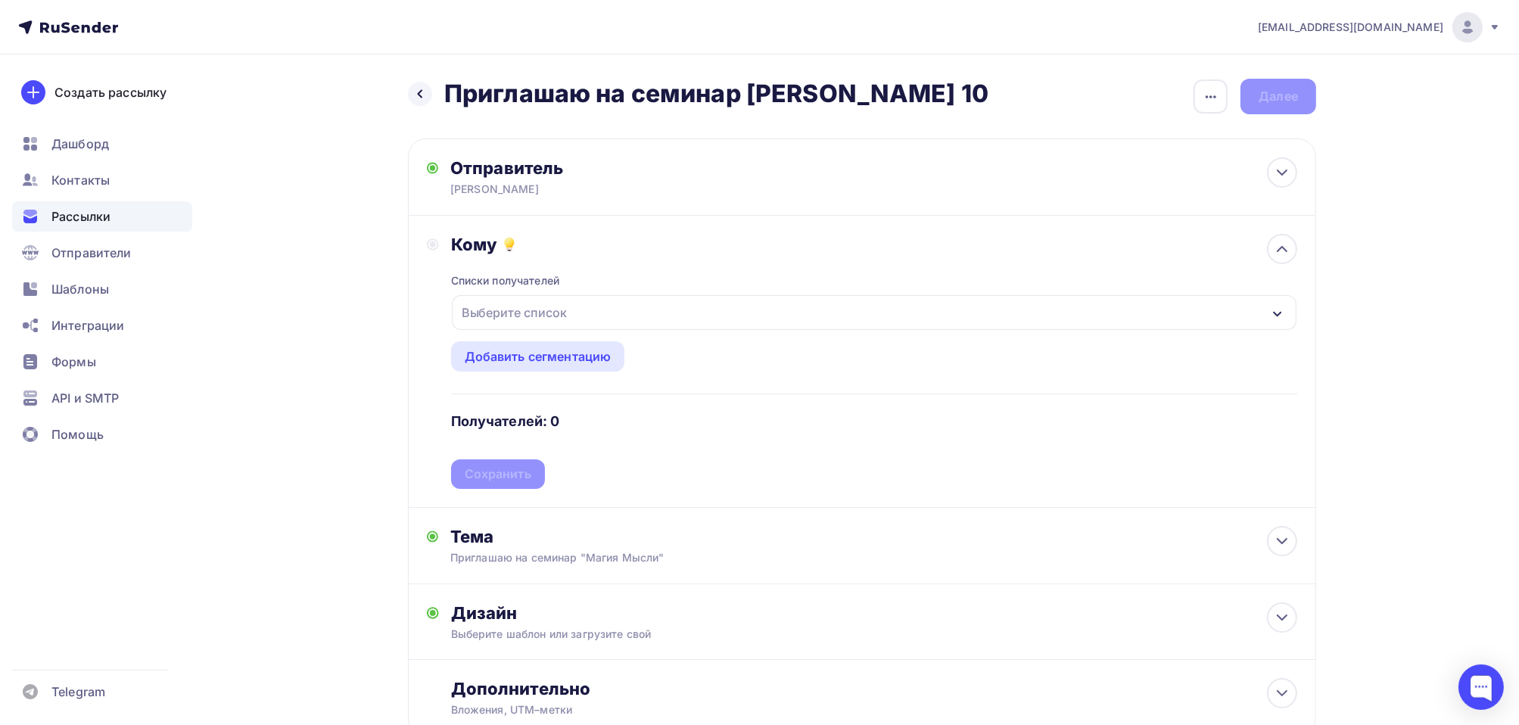
click at [484, 312] on div "Выберите список" at bounding box center [514, 312] width 118 height 27
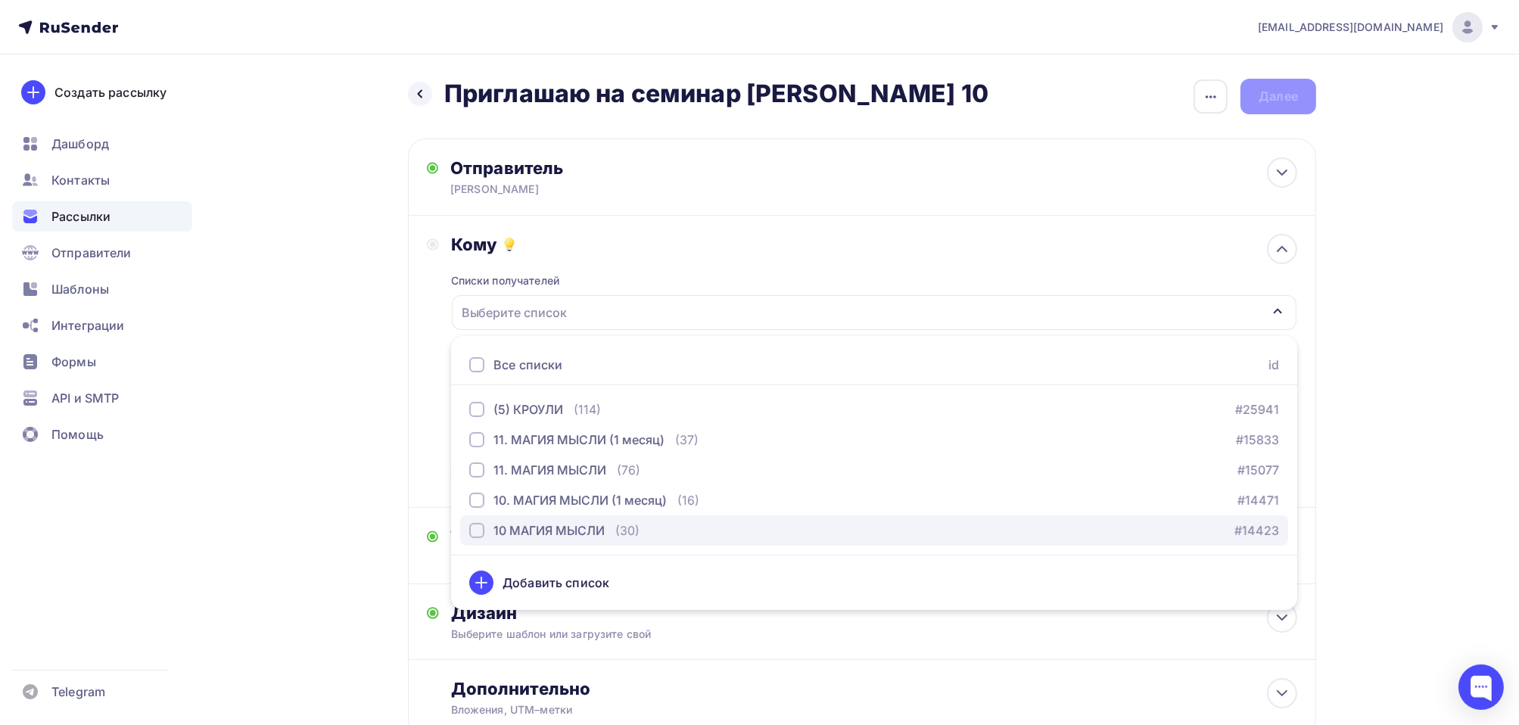
click at [472, 530] on div "button" at bounding box center [476, 530] width 15 height 15
click at [424, 446] on div "Кому Списки получателей 10 МАГИЯ МЫСЛИ Все списки id (5) КРОУЛИ (114) #25941 11…" at bounding box center [862, 362] width 908 height 292
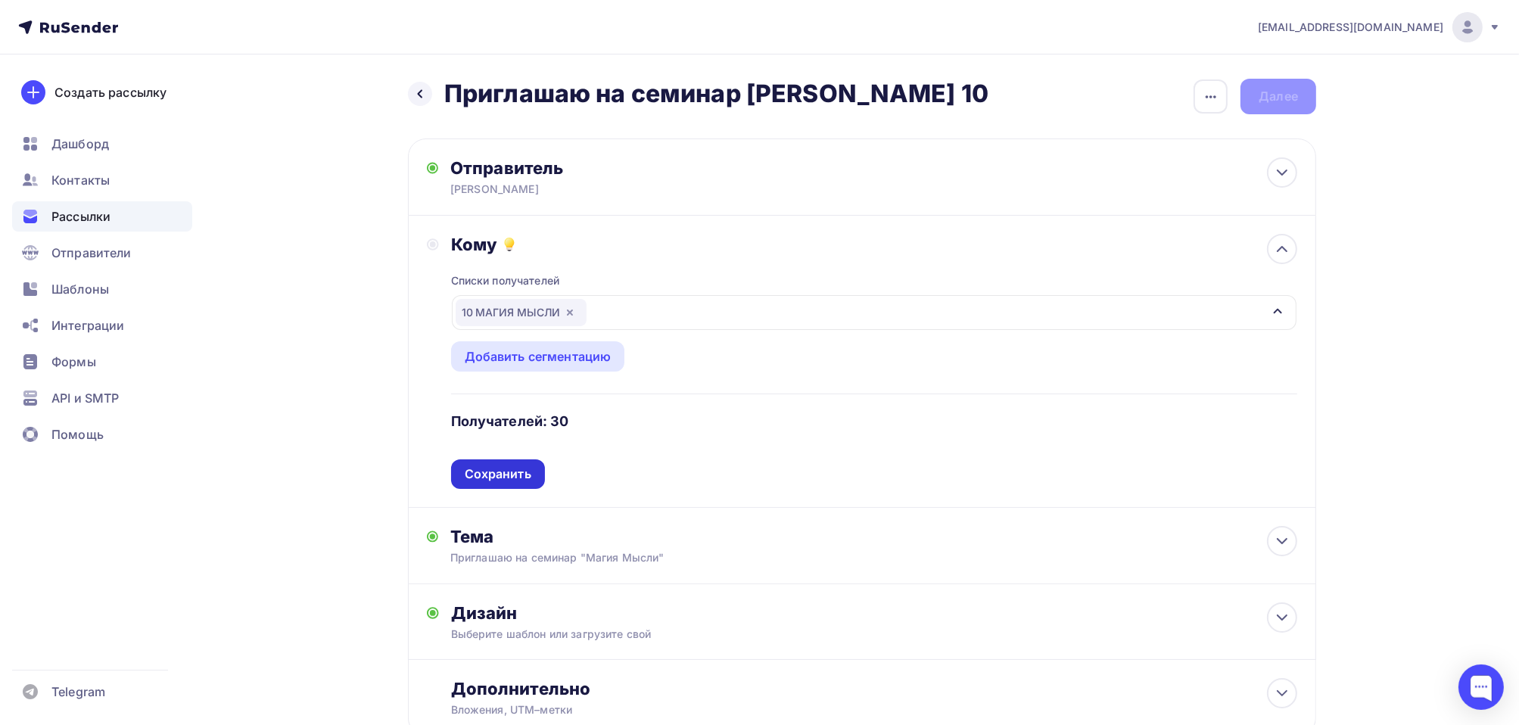
click at [488, 476] on div "Сохранить" at bounding box center [498, 473] width 67 height 17
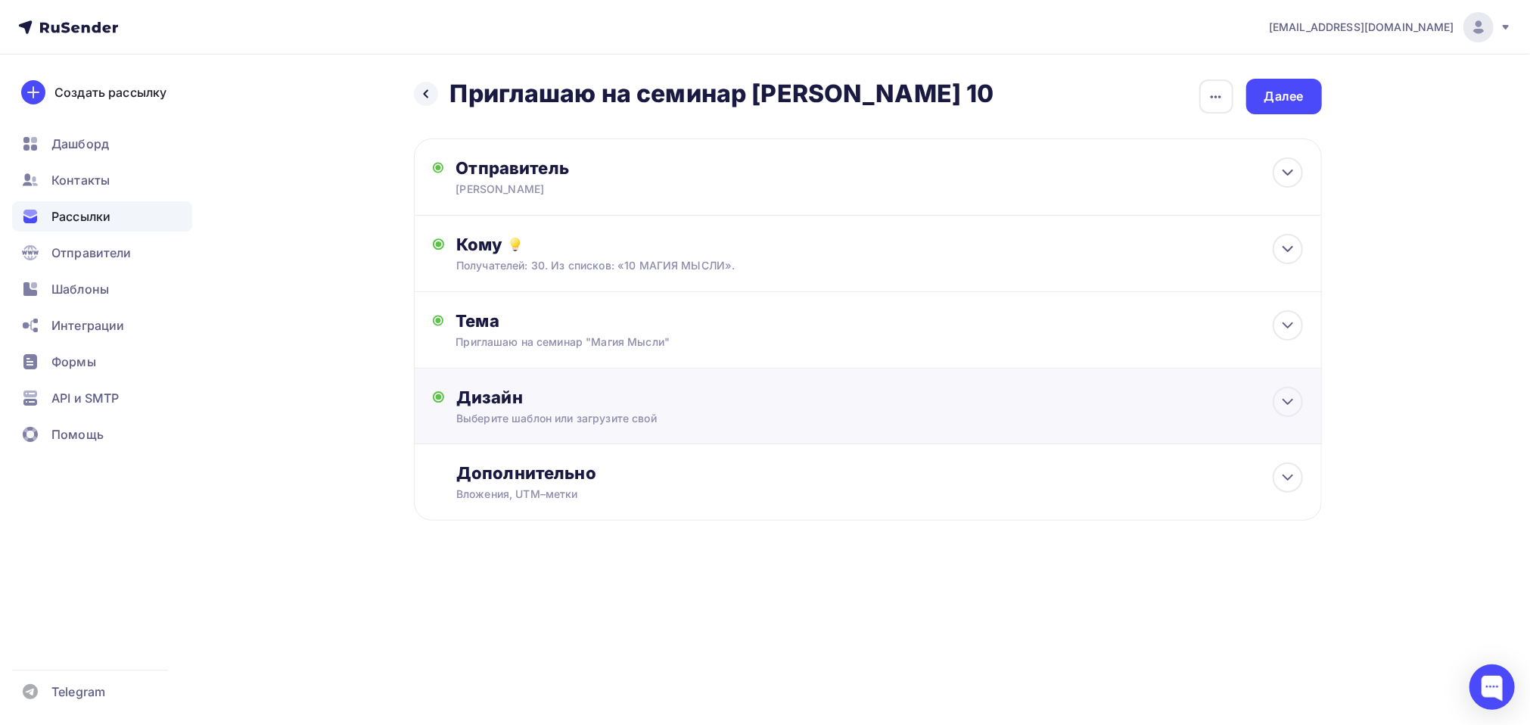
click at [502, 396] on div "Дизайн" at bounding box center [879, 397] width 846 height 21
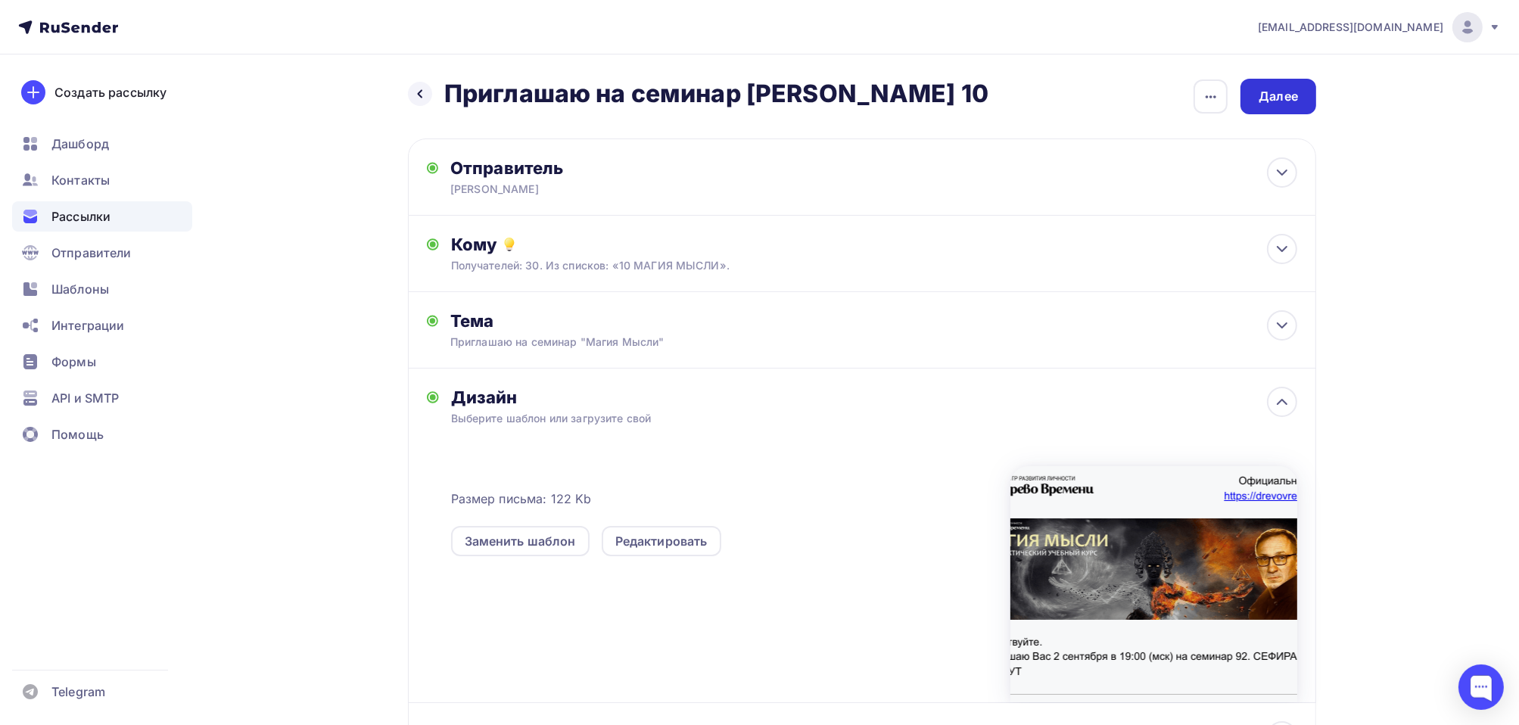
click at [1291, 104] on div "Далее" at bounding box center [1277, 96] width 39 height 17
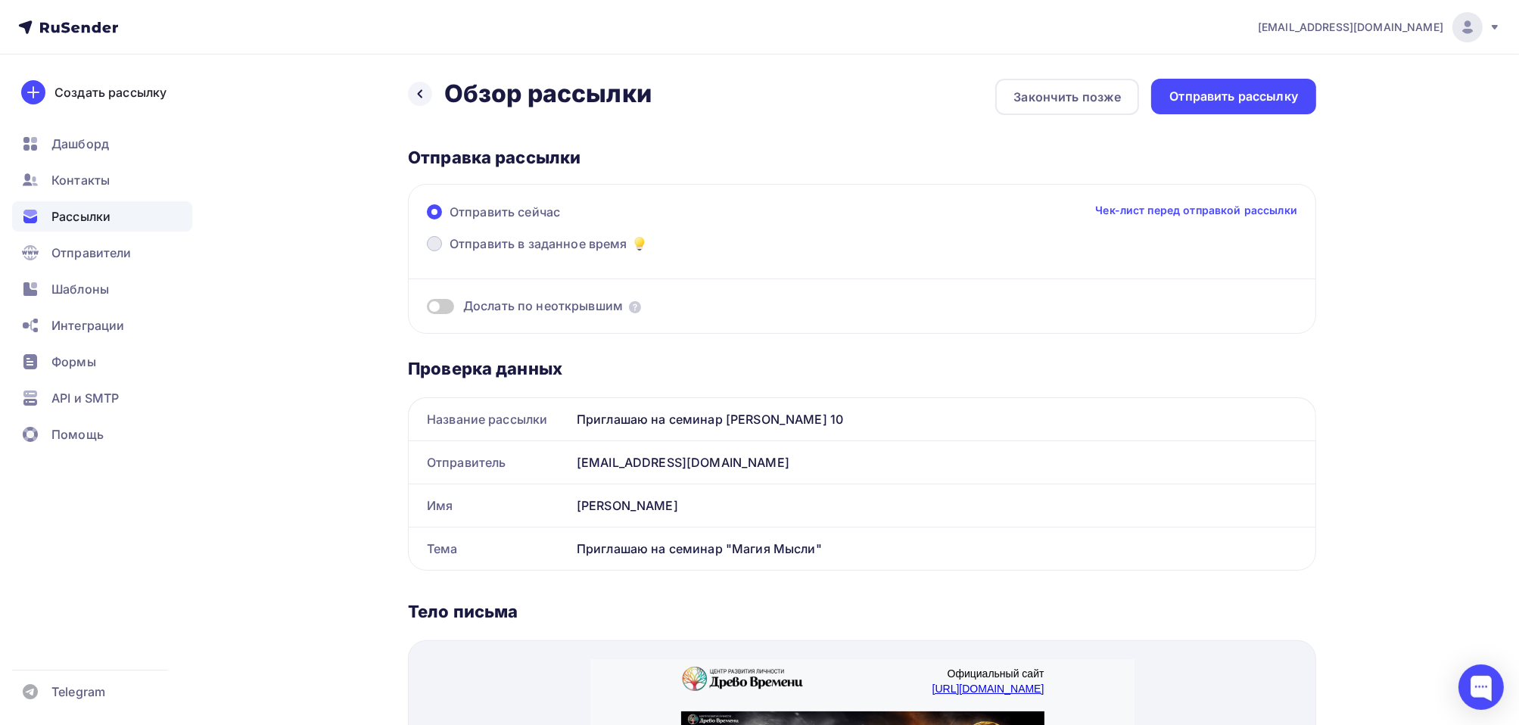
click at [440, 243] on span at bounding box center [434, 243] width 15 height 15
click at [449, 253] on input "Отправить в заданное время" at bounding box center [449, 253] width 0 height 0
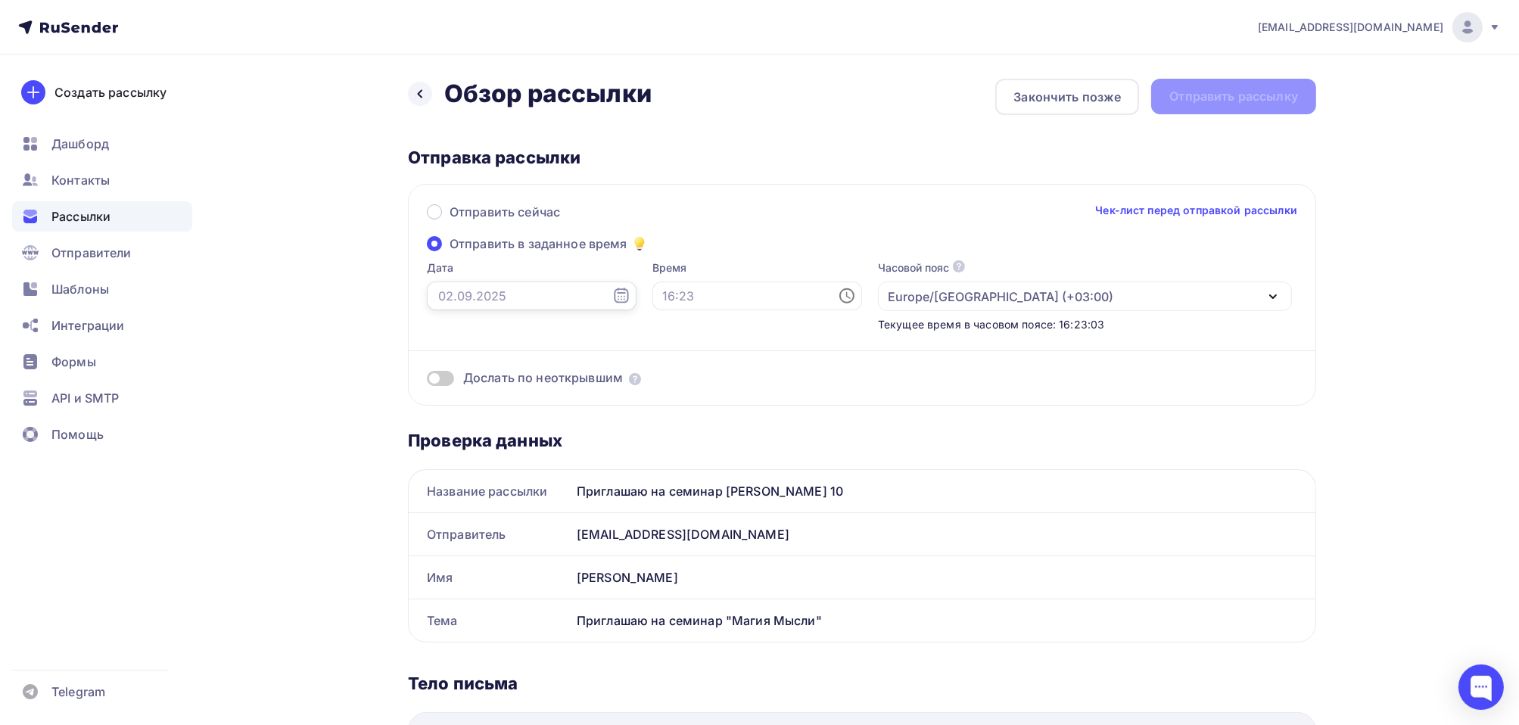
click at [482, 296] on input "text" at bounding box center [532, 295] width 210 height 29
click at [471, 403] on div "2" at bounding box center [473, 402] width 24 height 14
type input "[DATE]"
click at [664, 297] on input "text" at bounding box center [757, 295] width 210 height 29
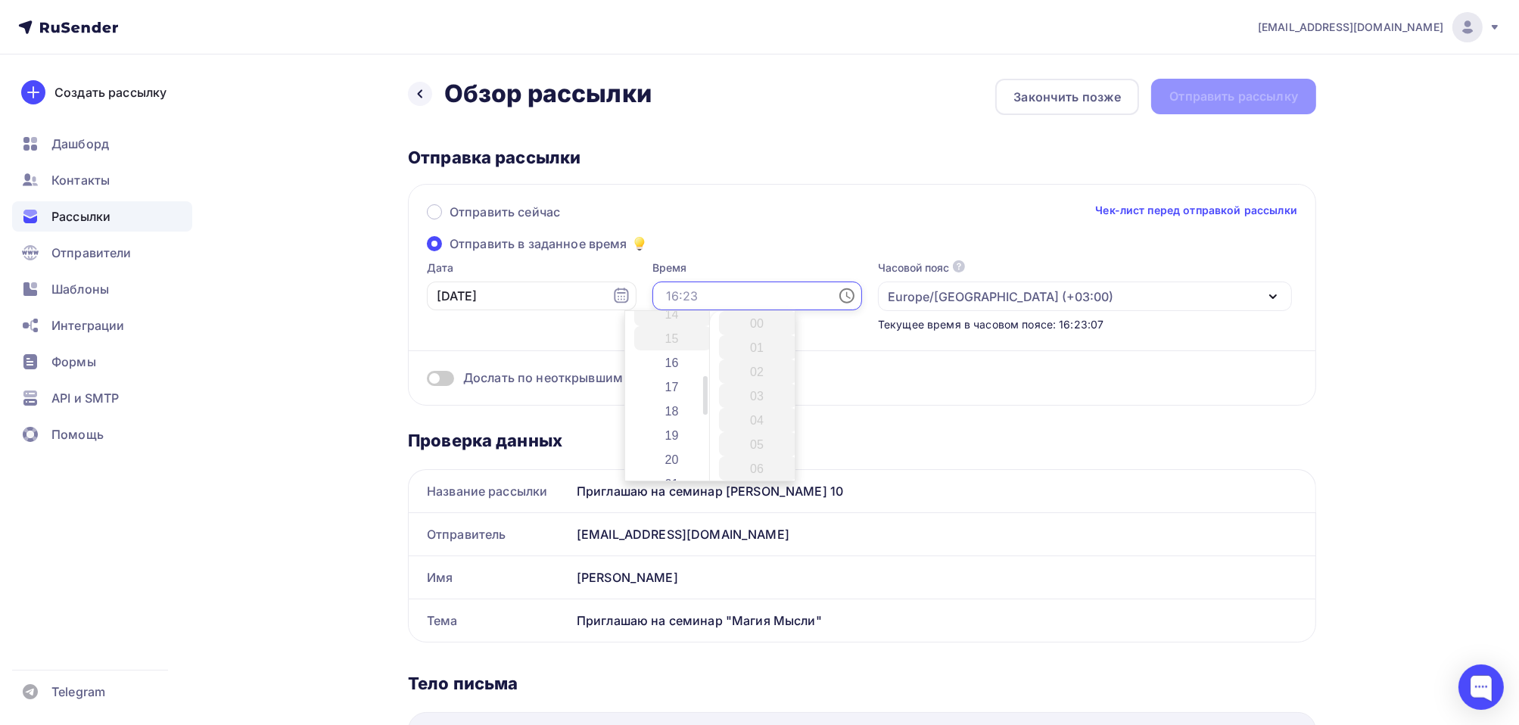
scroll to position [378, 0]
click at [670, 381] on li "18" at bounding box center [673, 380] width 78 height 24
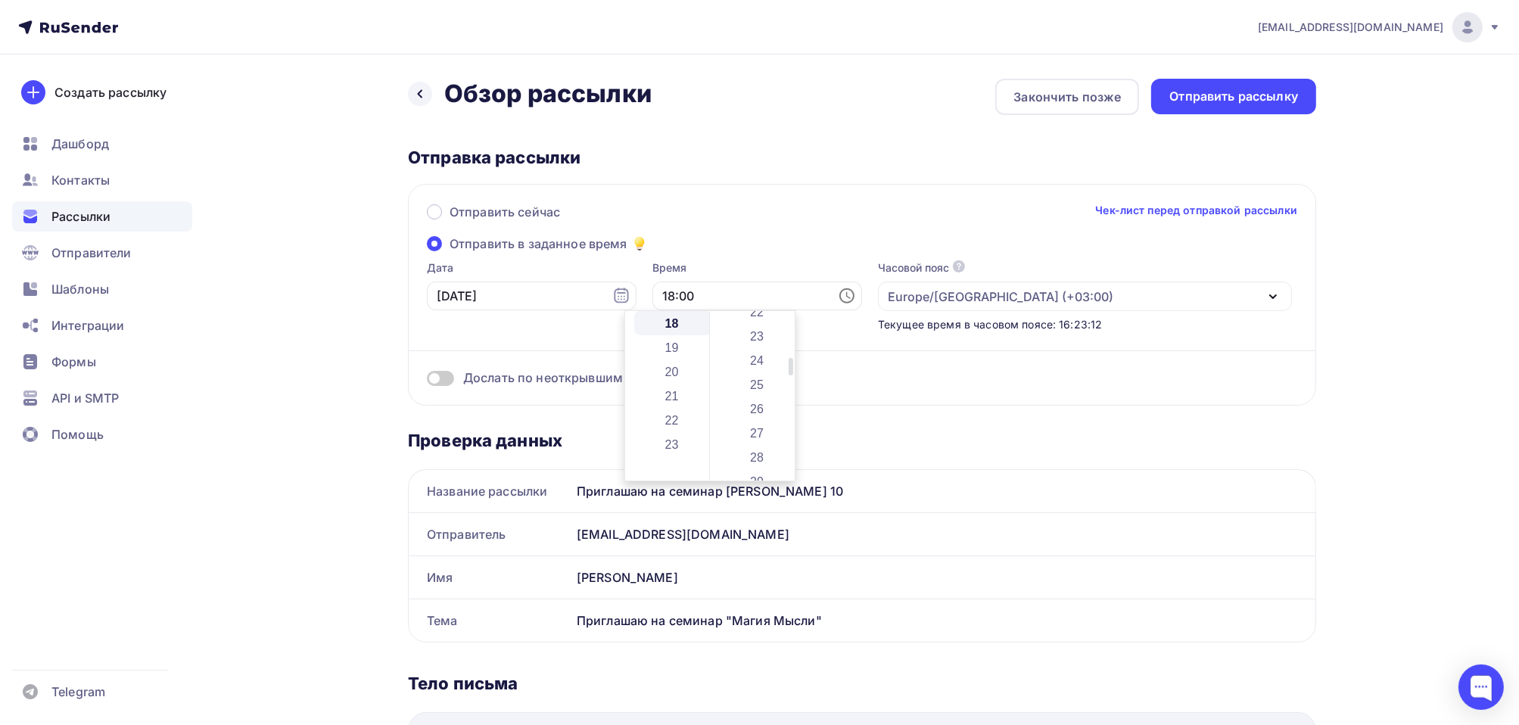
scroll to position [605, 0]
click at [748, 443] on li "30" at bounding box center [758, 444] width 78 height 24
type input "18:30"
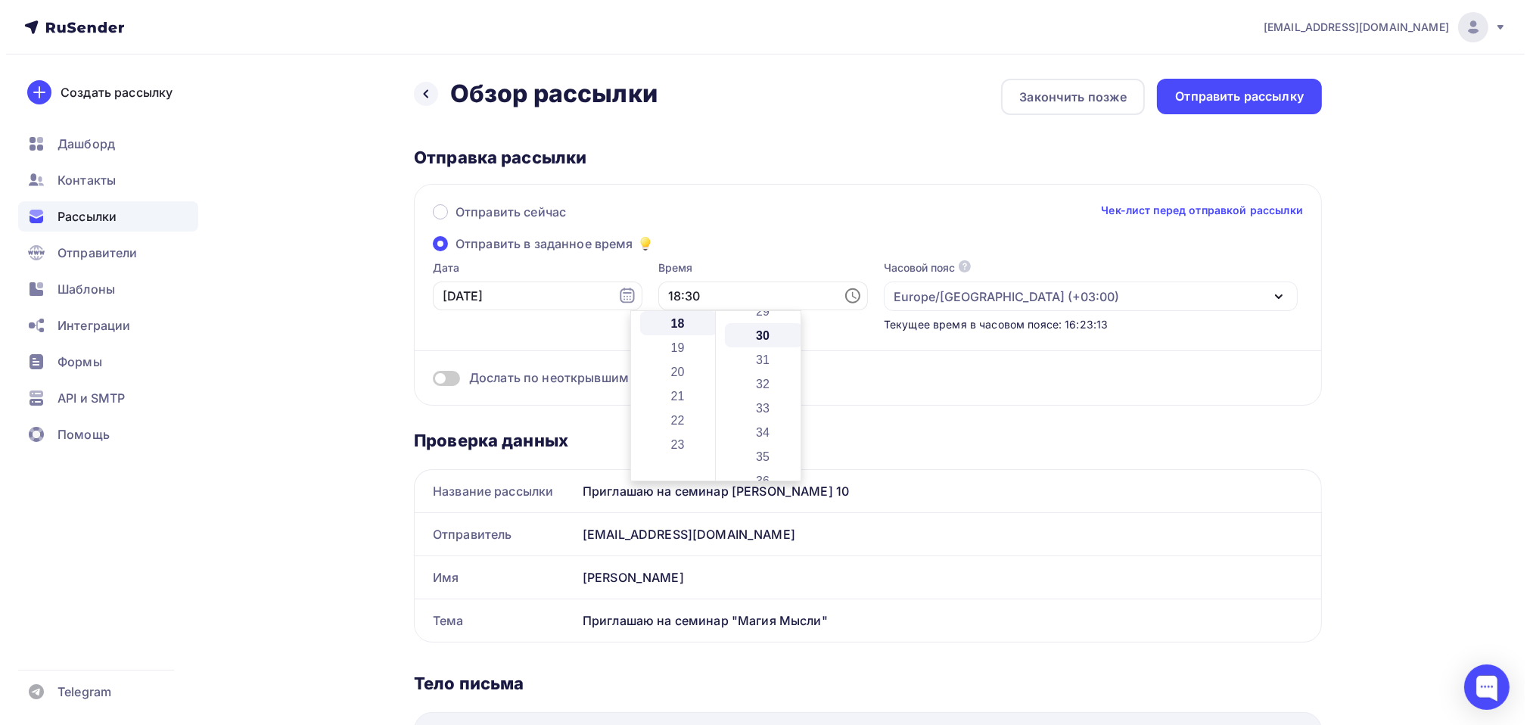
scroll to position [726, 0]
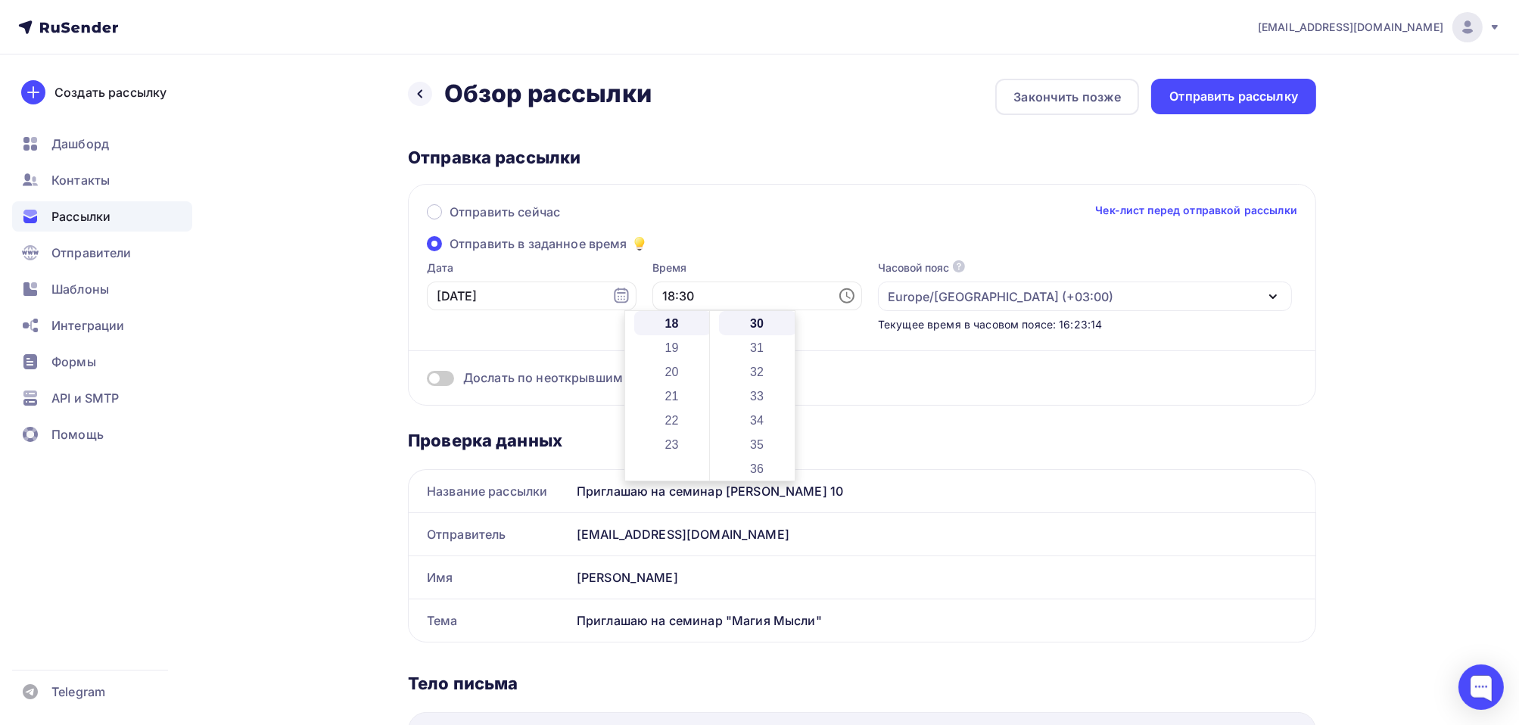
click at [769, 266] on label "Время" at bounding box center [757, 267] width 210 height 15
click at [1227, 98] on div "Отправить рассылку" at bounding box center [1233, 96] width 129 height 17
